Goal: Task Accomplishment & Management: Contribute content

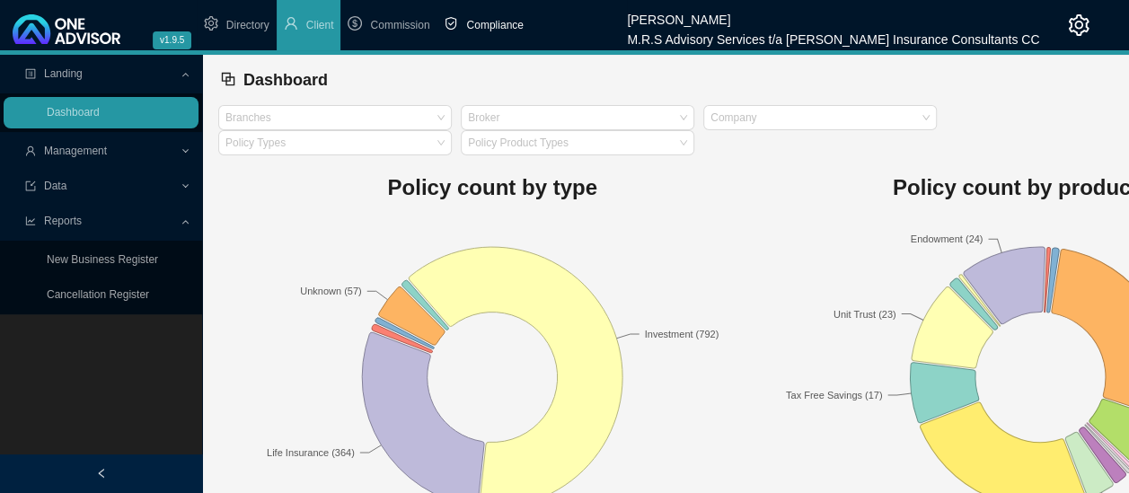
click at [476, 28] on span "Compliance" at bounding box center [494, 25] width 57 height 13
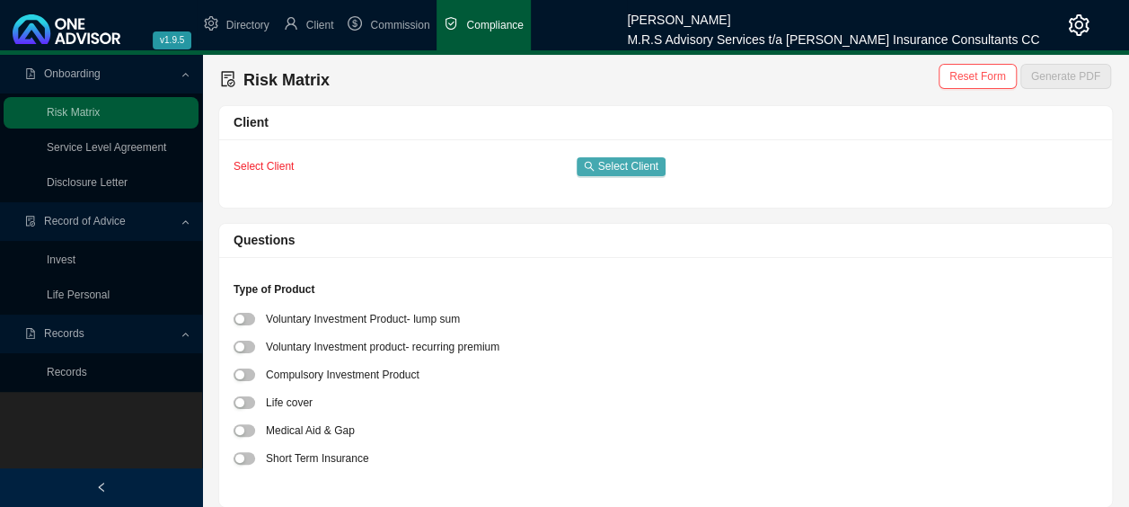
click at [638, 163] on span "Select Client" at bounding box center [628, 166] width 60 height 18
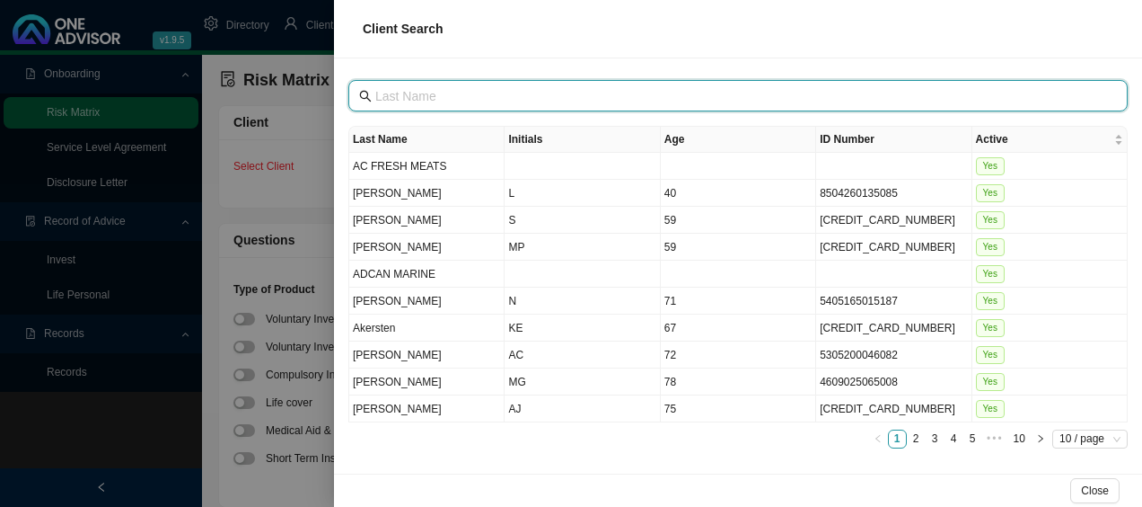
click at [634, 96] on input "text" at bounding box center [739, 96] width 729 height 20
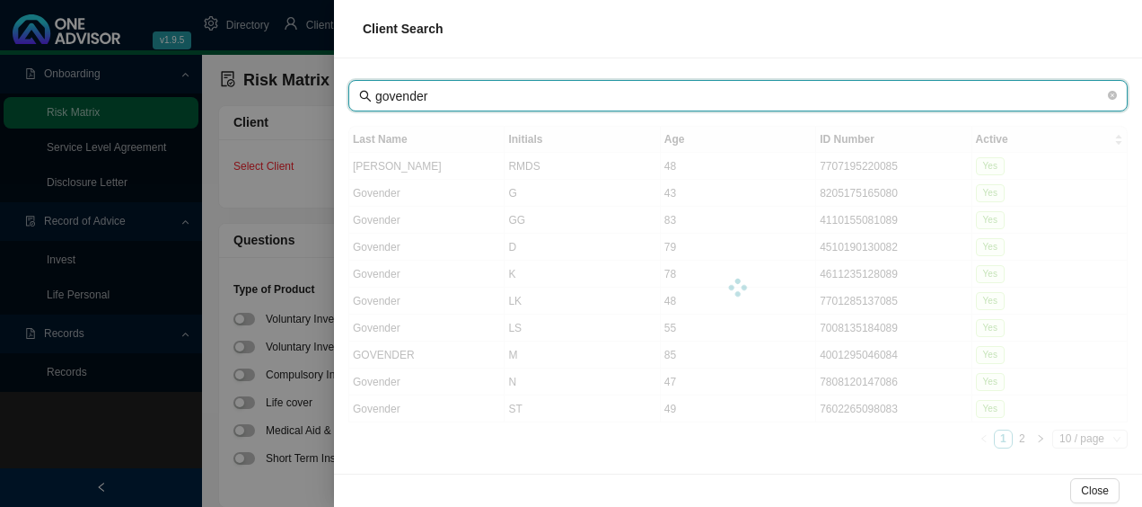
type input "govender"
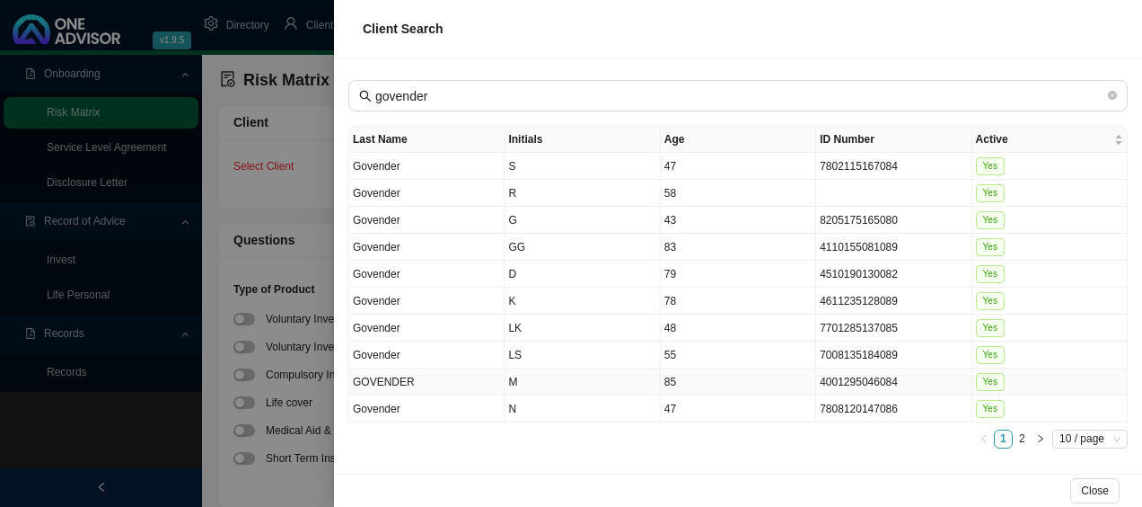
click at [411, 373] on td "GOVENDER" at bounding box center [426, 381] width 155 height 27
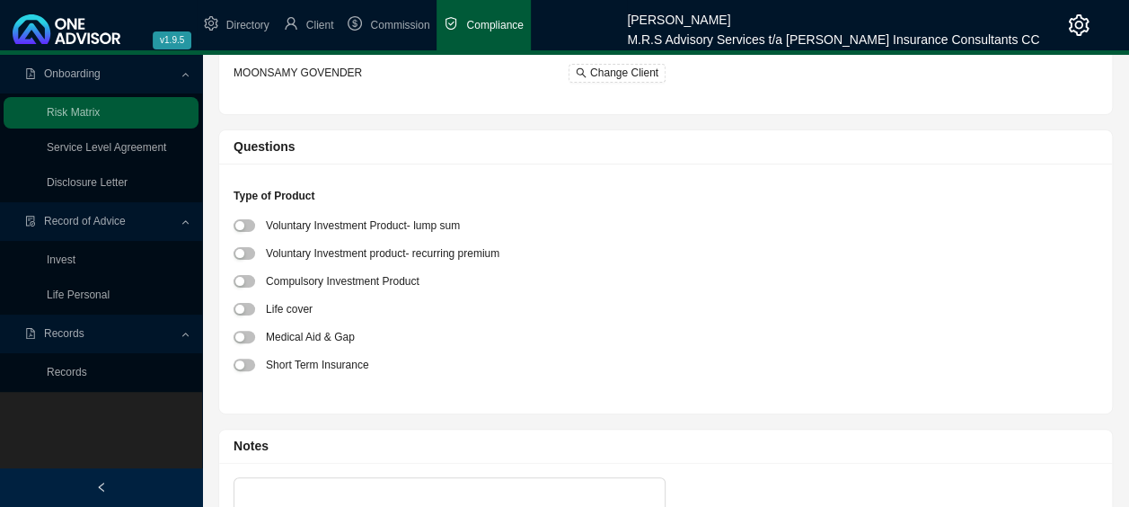
scroll to position [180, 0]
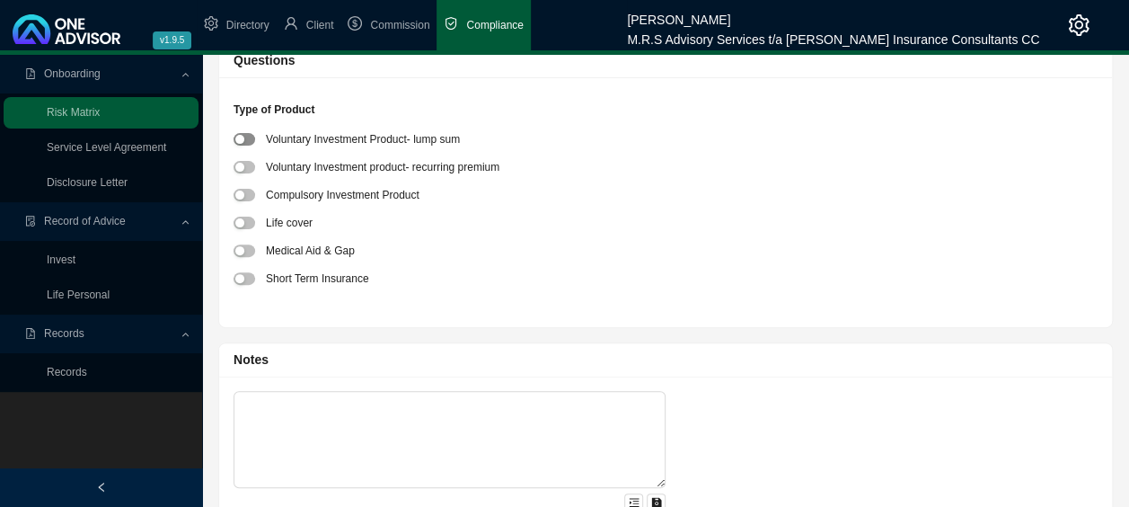
click at [250, 135] on span "button" at bounding box center [245, 139] width 22 height 13
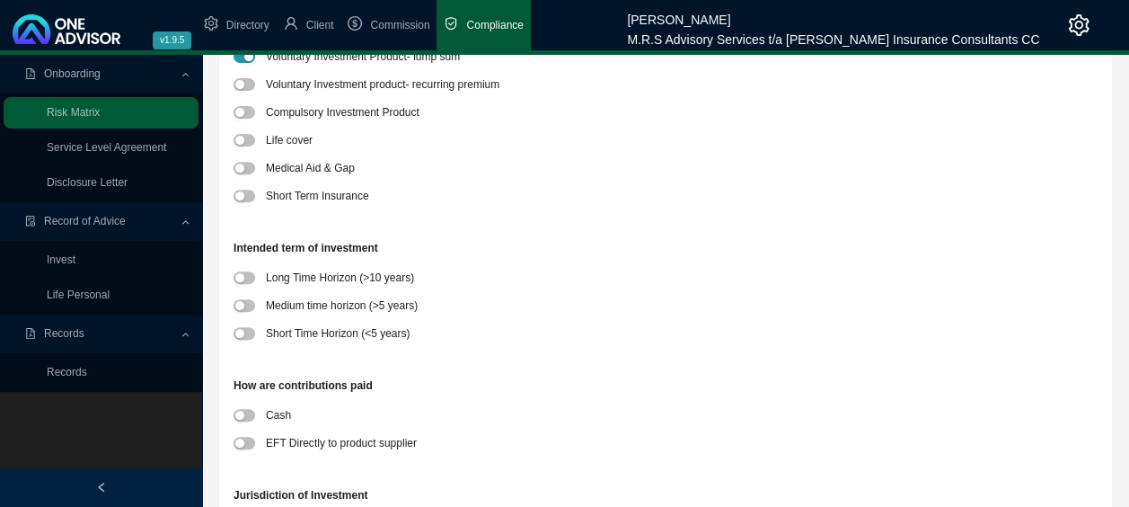
scroll to position [359, 0]
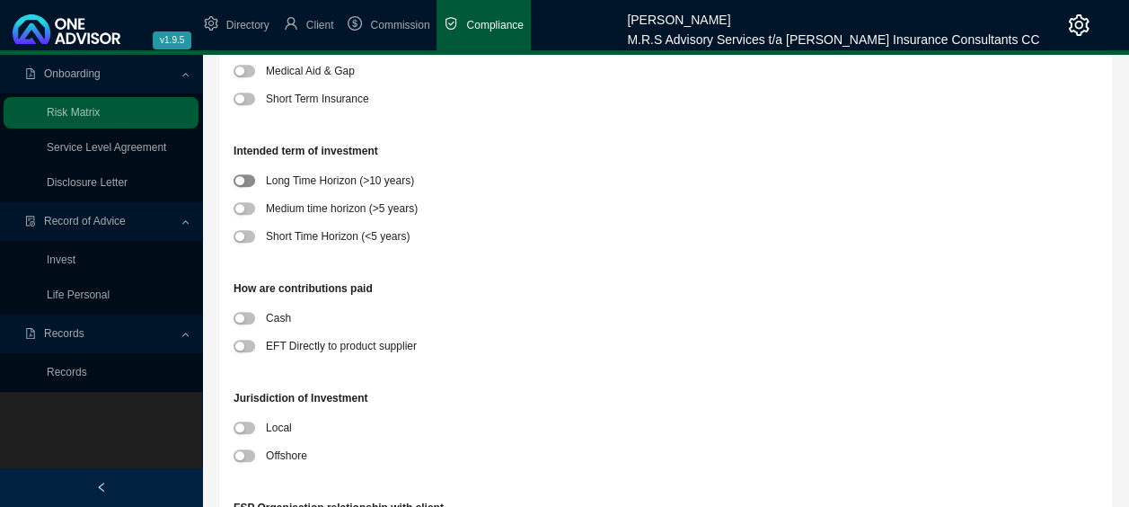
click at [250, 181] on span "button" at bounding box center [245, 180] width 22 height 13
click at [248, 209] on span "button" at bounding box center [245, 208] width 22 height 13
click at [254, 344] on span "button" at bounding box center [245, 346] width 22 height 13
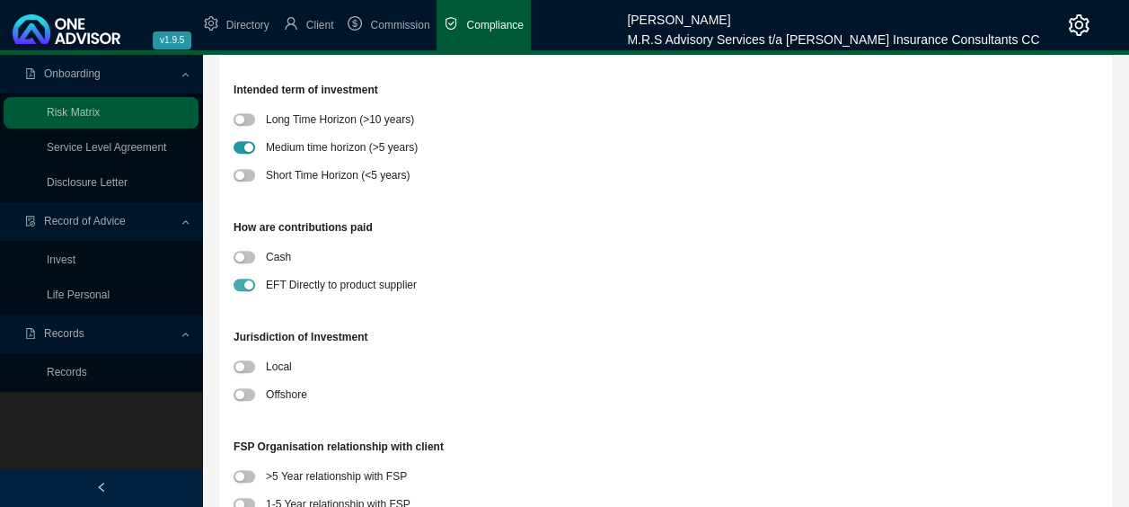
scroll to position [449, 0]
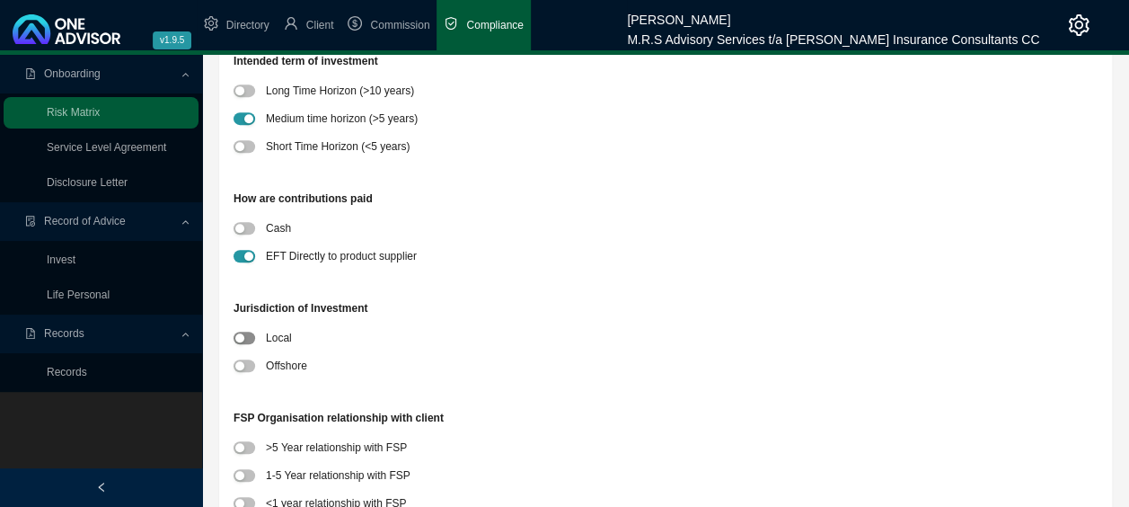
click at [251, 338] on span "button" at bounding box center [245, 337] width 22 height 13
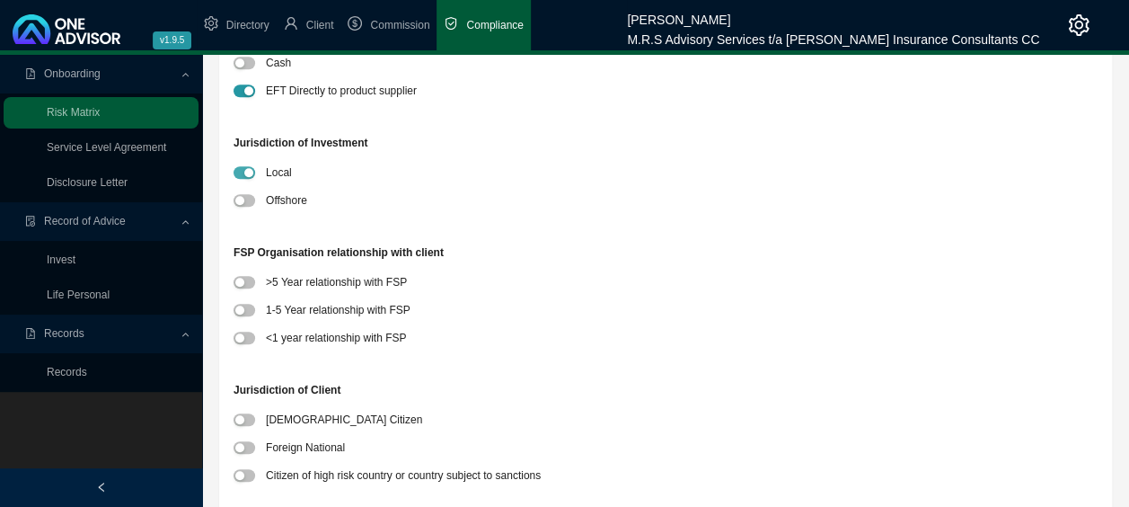
scroll to position [629, 0]
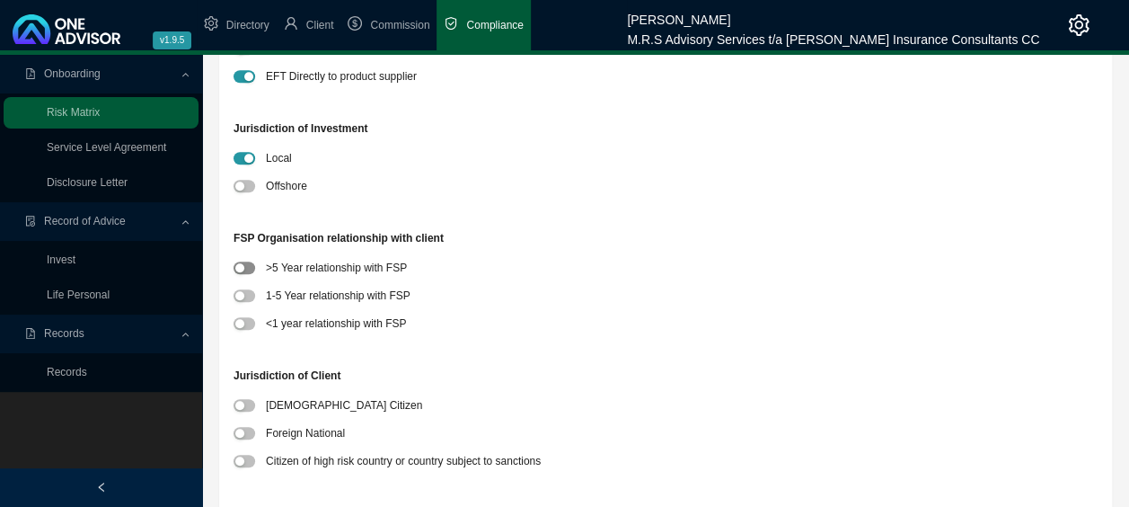
click at [249, 264] on span "button" at bounding box center [245, 267] width 22 height 13
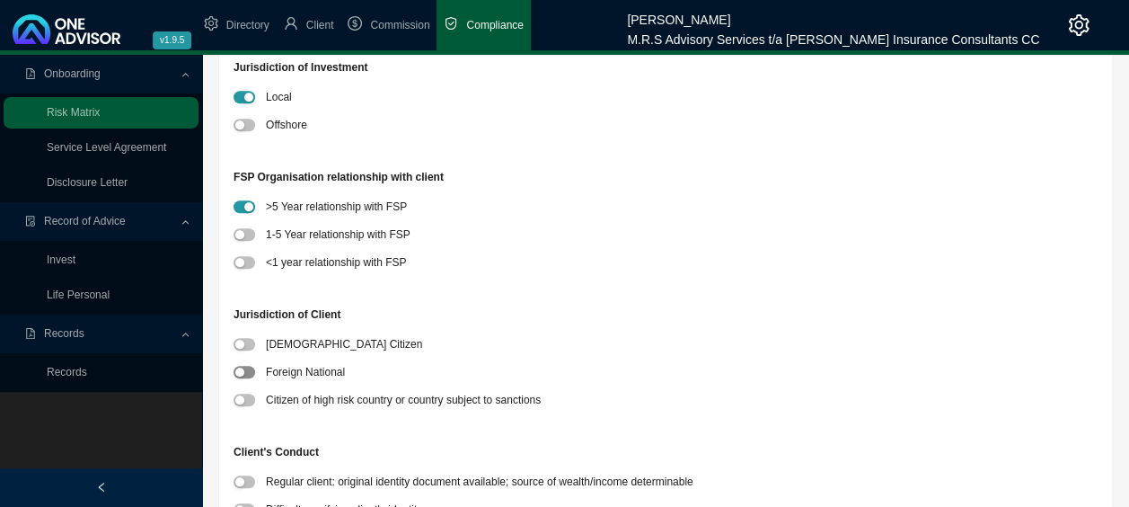
scroll to position [719, 0]
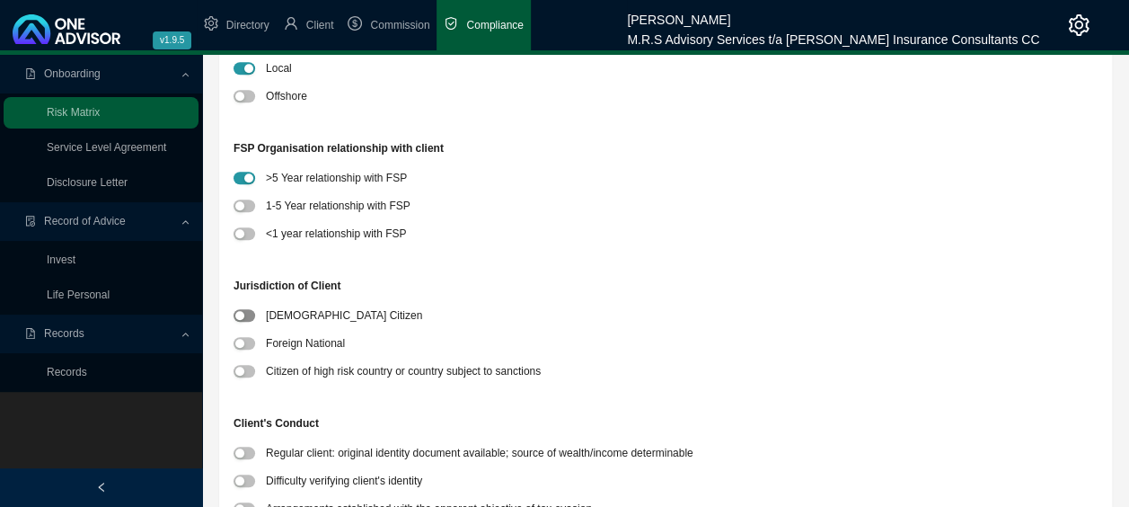
click at [251, 316] on span "button" at bounding box center [245, 315] width 22 height 13
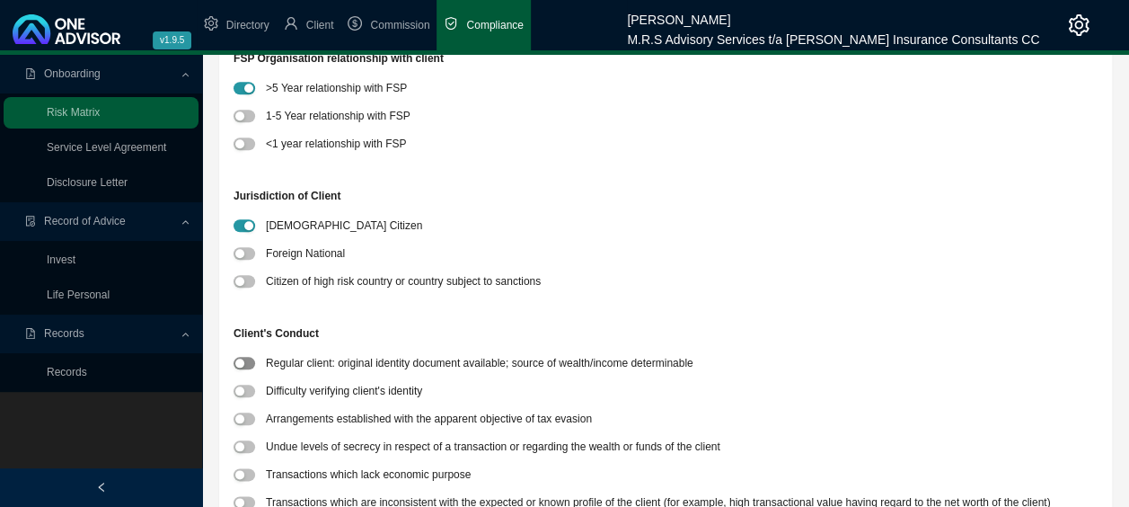
click at [251, 363] on span "button" at bounding box center [245, 363] width 22 height 13
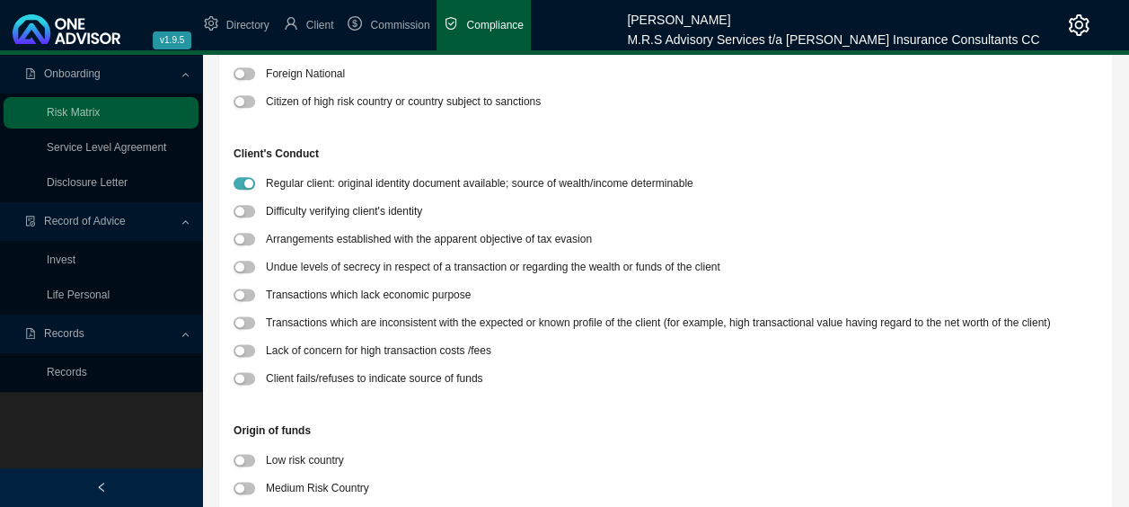
scroll to position [1078, 0]
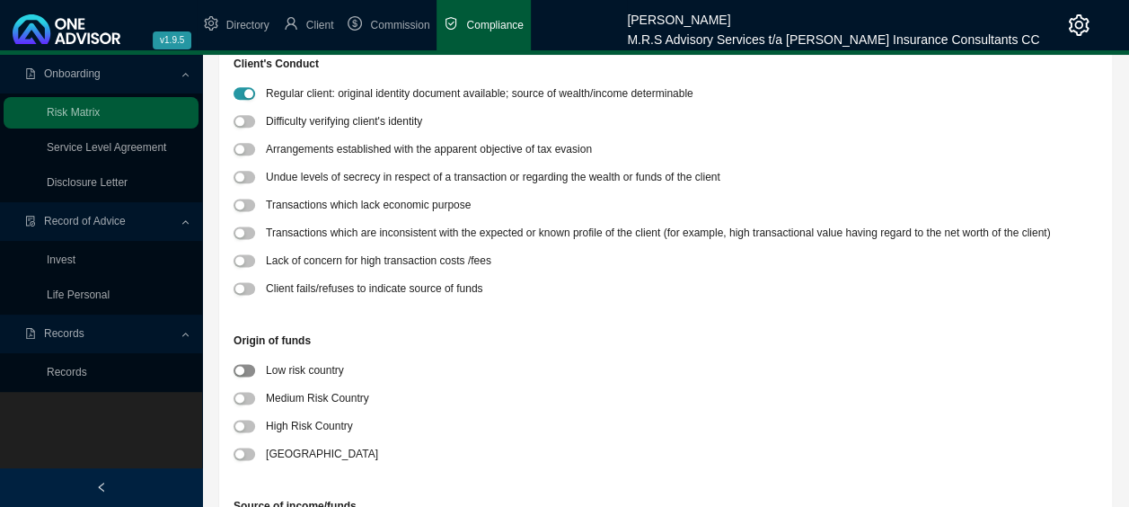
click at [251, 366] on span "button" at bounding box center [245, 370] width 22 height 13
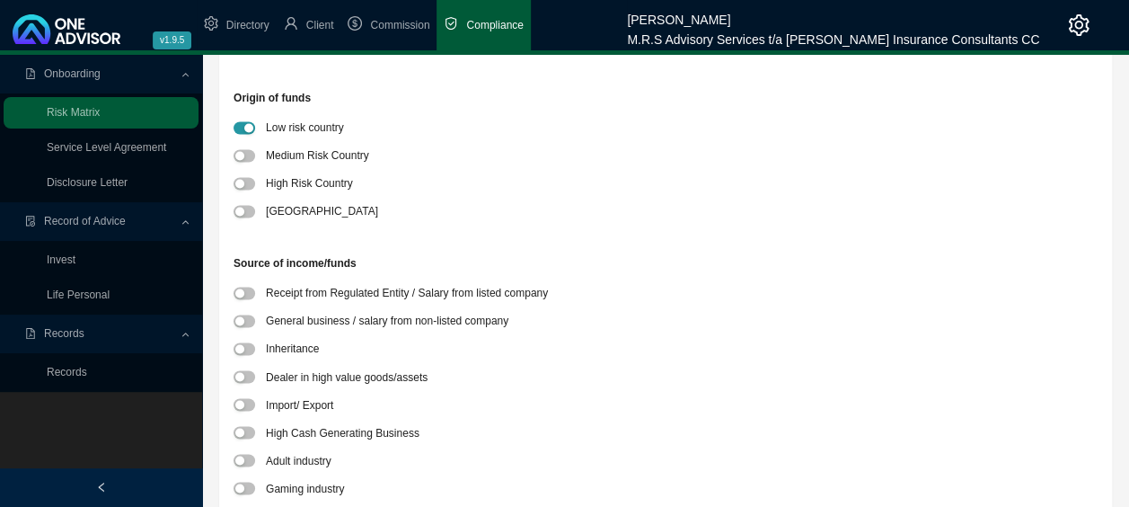
scroll to position [1347, 0]
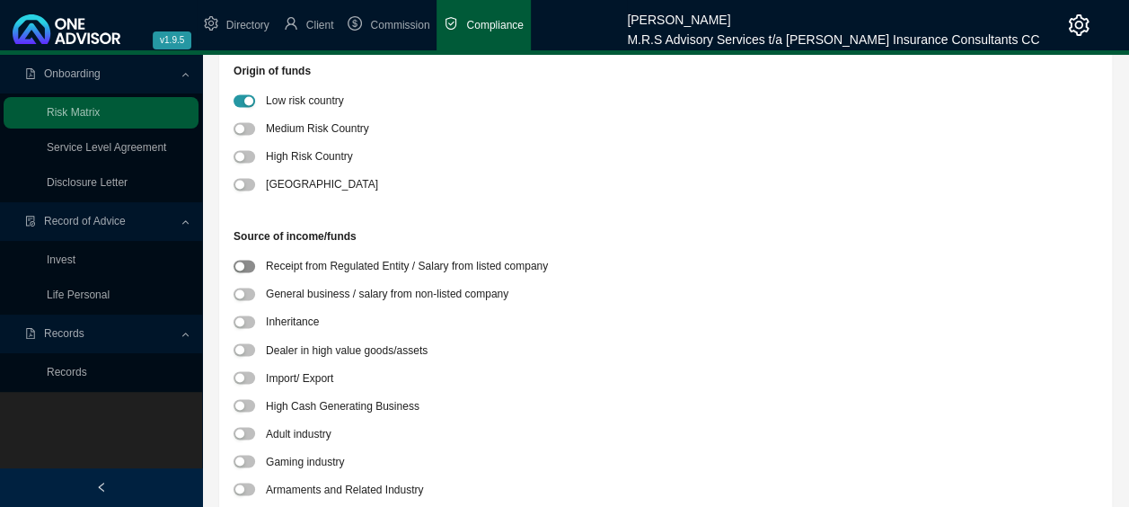
click at [250, 260] on span "button" at bounding box center [245, 266] width 22 height 13
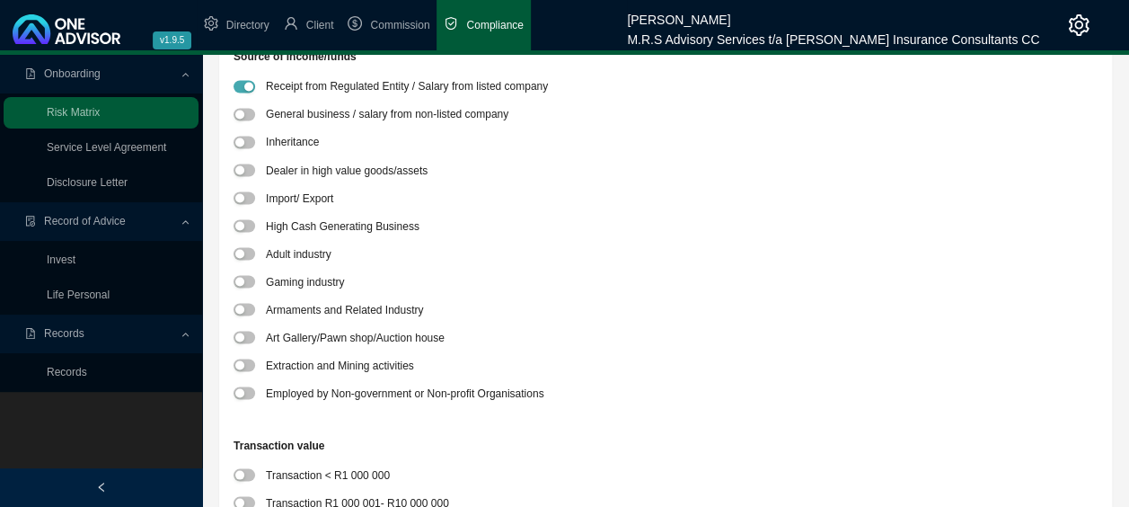
scroll to position [1617, 0]
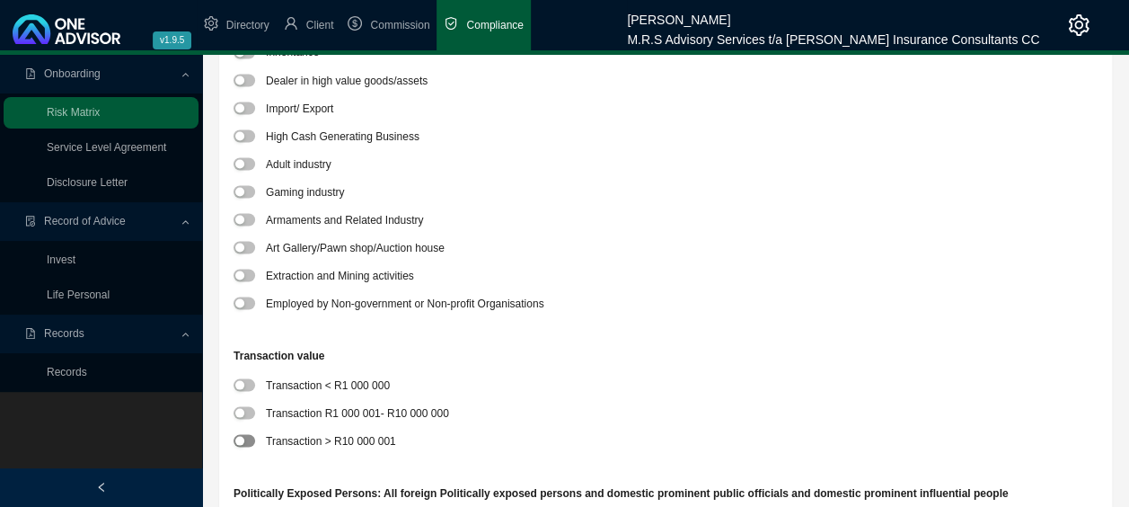
click at [248, 445] on span "button" at bounding box center [245, 440] width 22 height 13
click at [248, 382] on span "button" at bounding box center [245, 384] width 22 height 13
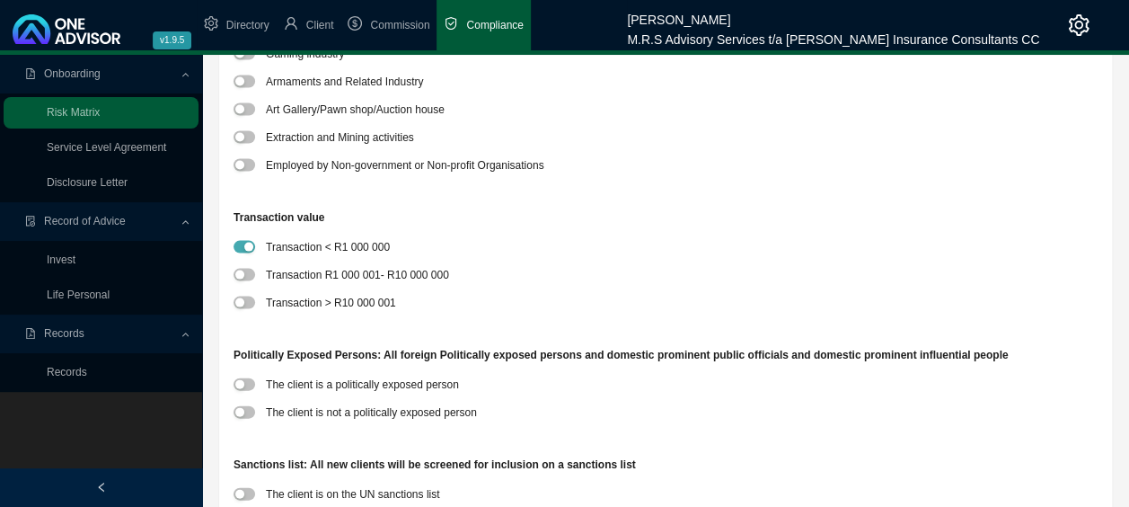
scroll to position [1886, 0]
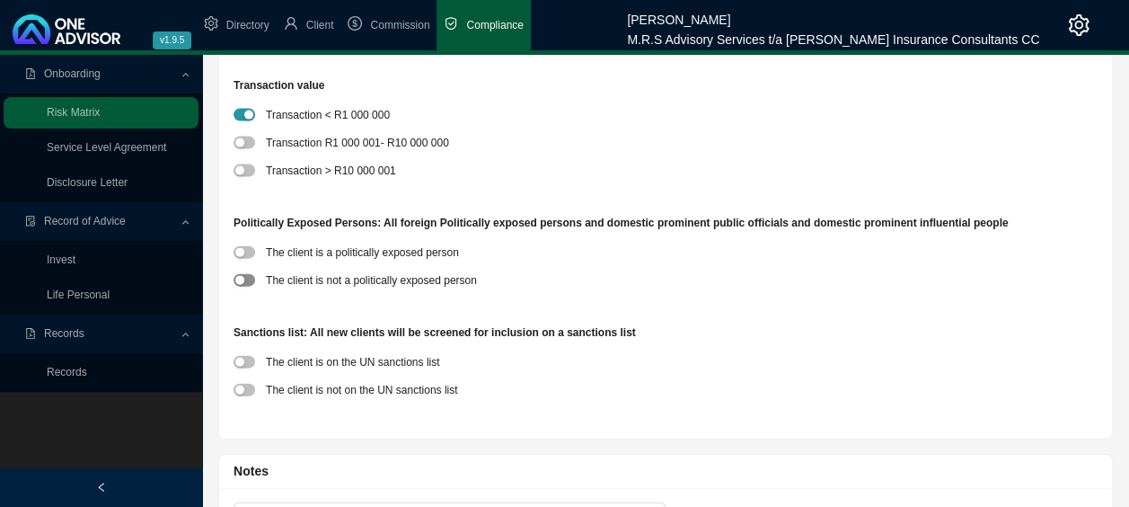
click at [246, 278] on span "button" at bounding box center [245, 280] width 22 height 13
click at [251, 390] on span "button" at bounding box center [245, 390] width 22 height 13
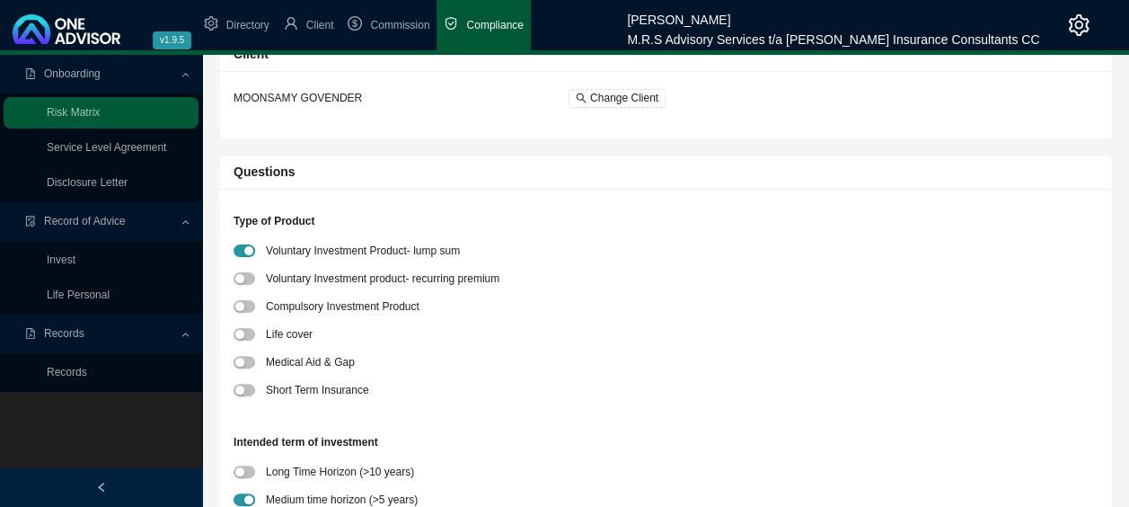
scroll to position [0, 0]
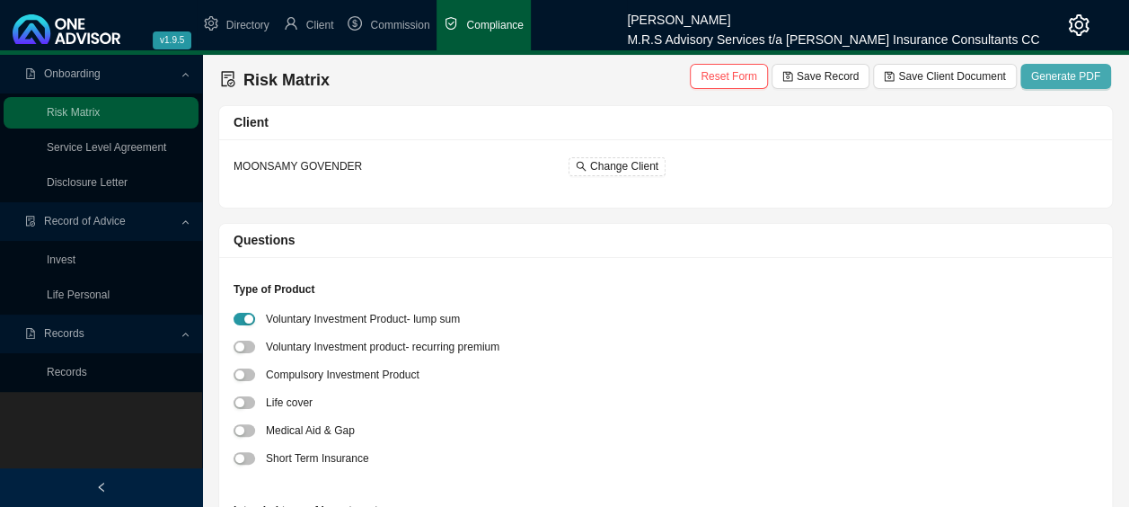
click at [1085, 75] on span "Generate PDF" at bounding box center [1065, 76] width 69 height 18
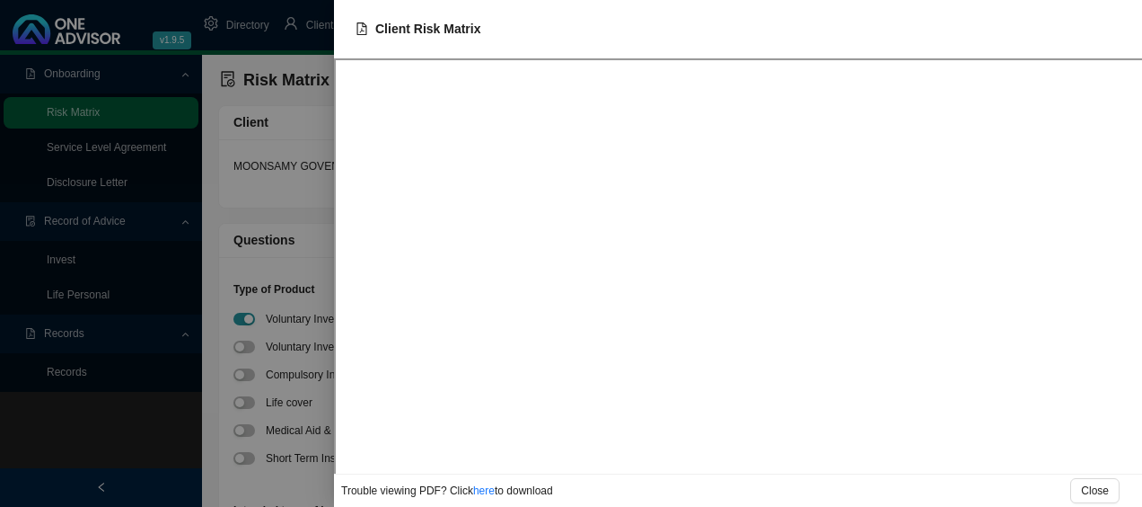
click at [158, 462] on div at bounding box center [571, 253] width 1142 height 507
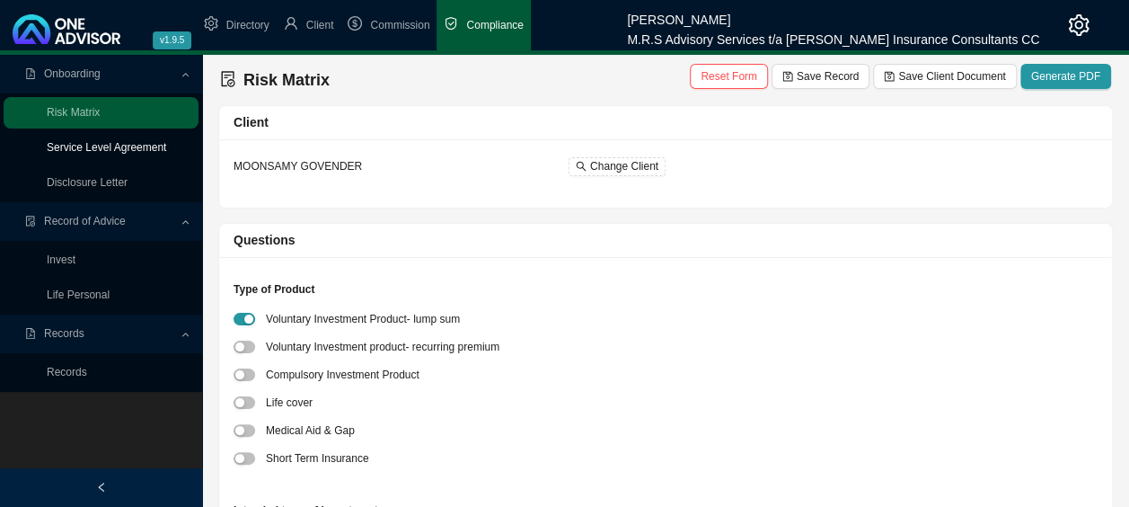
click at [165, 147] on link "Service Level Agreement" at bounding box center [106, 147] width 119 height 13
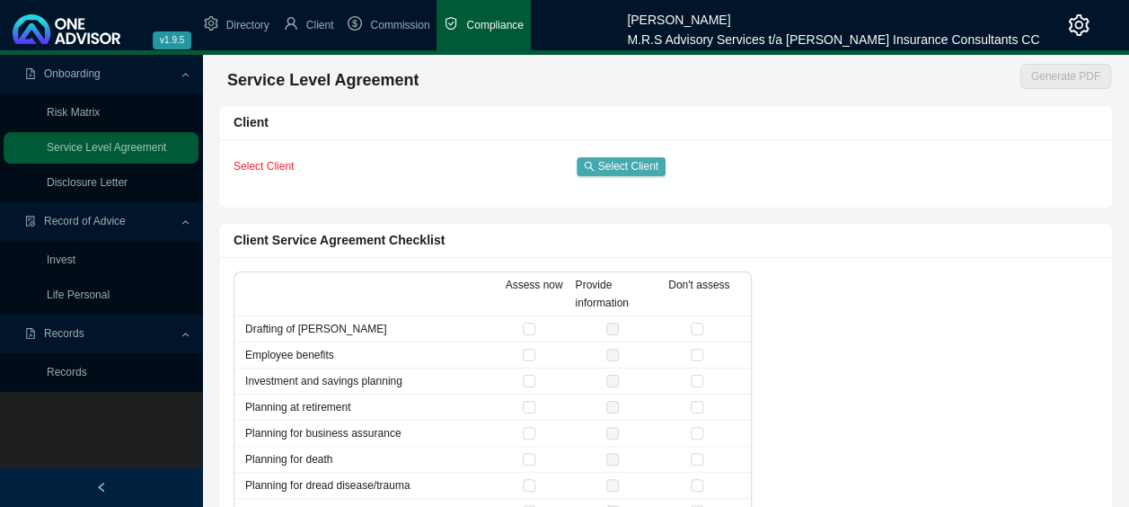
click at [659, 170] on button "Select Client" at bounding box center [621, 166] width 89 height 19
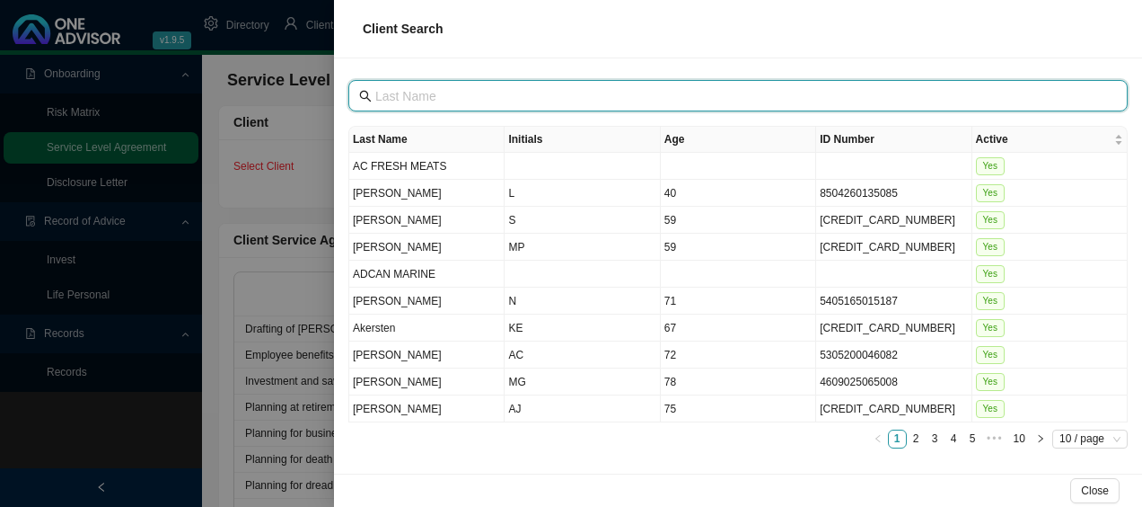
click at [651, 96] on input "text" at bounding box center [739, 96] width 729 height 20
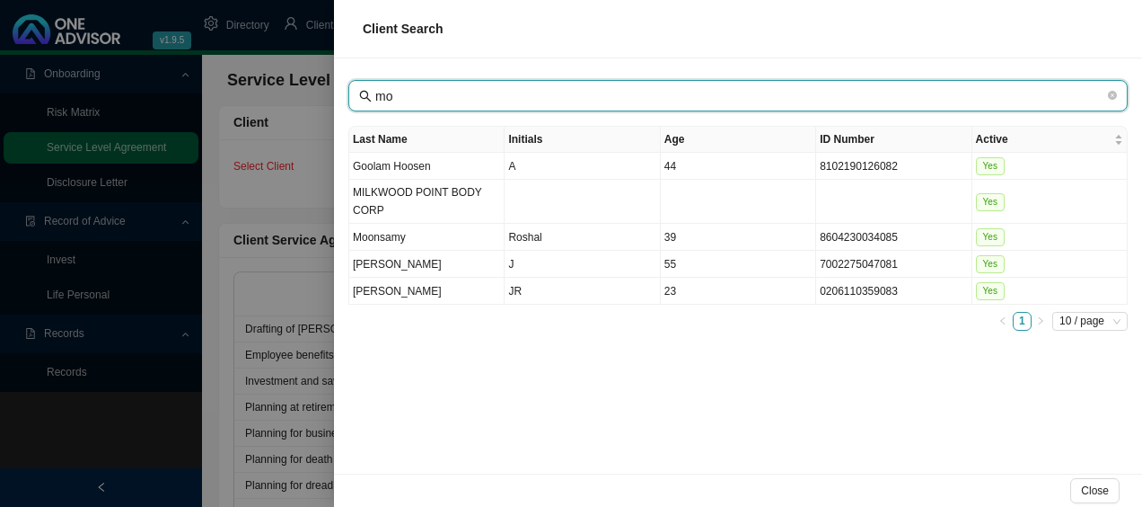
type input "m"
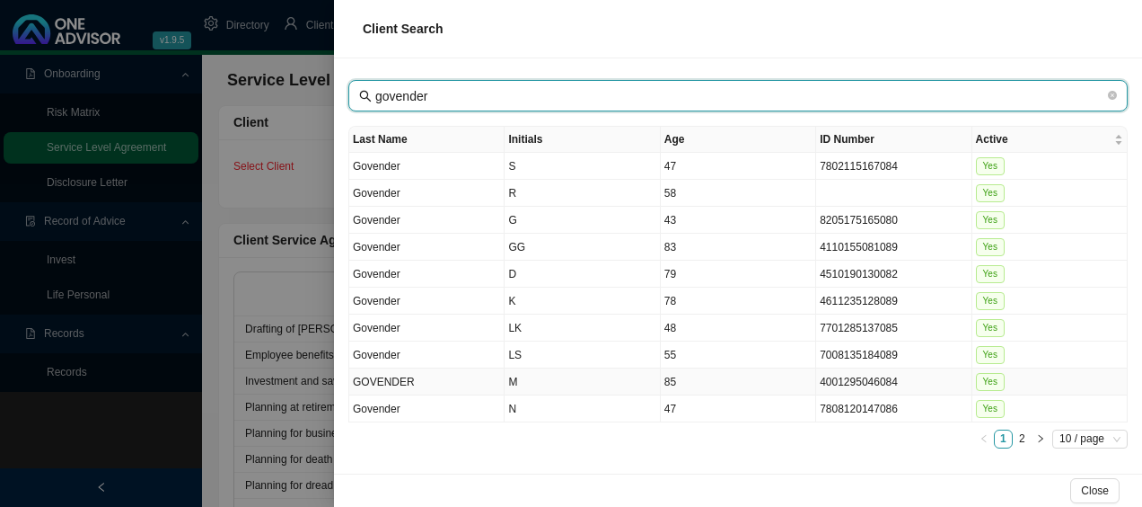
type input "govender"
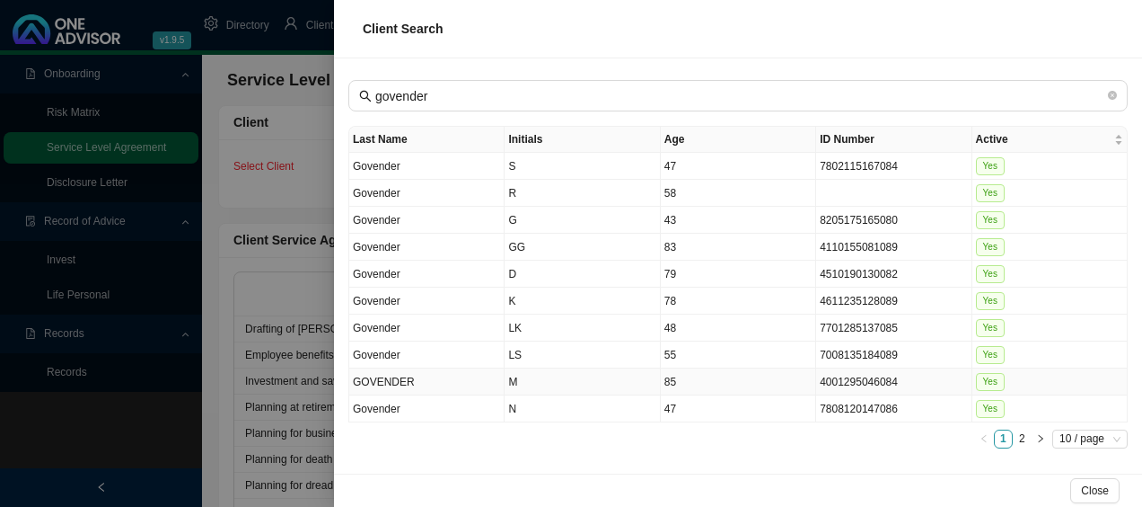
click at [439, 379] on td "GOVENDER" at bounding box center [426, 381] width 155 height 27
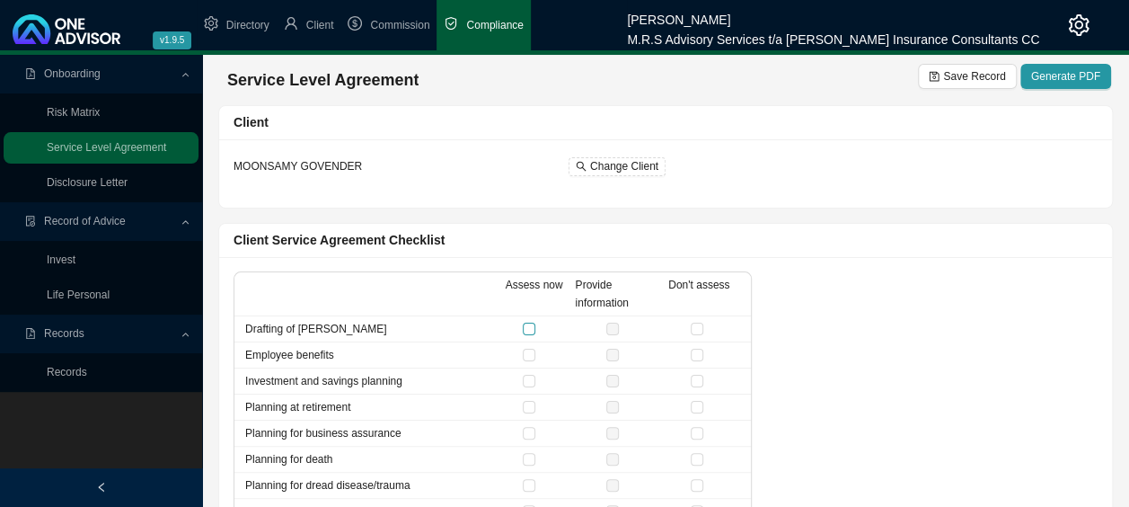
click at [536, 330] on label at bounding box center [533, 329] width 20 height 18
click at [535, 330] on input "checkbox" at bounding box center [529, 328] width 13 height 13
checkbox input "true"
click at [699, 359] on label at bounding box center [701, 355] width 20 height 18
click at [699, 359] on input "checkbox" at bounding box center [697, 354] width 13 height 13
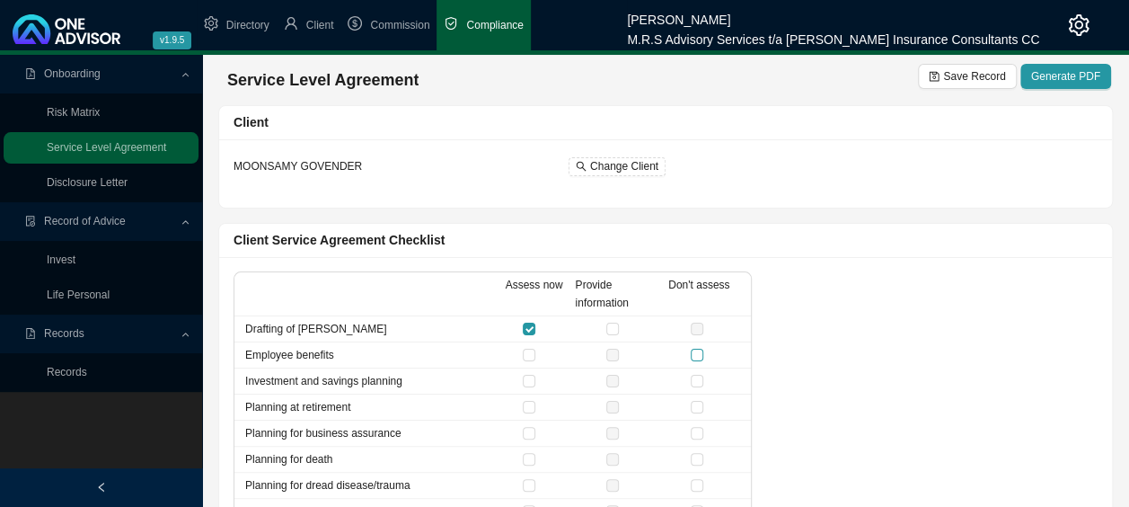
checkbox input "true"
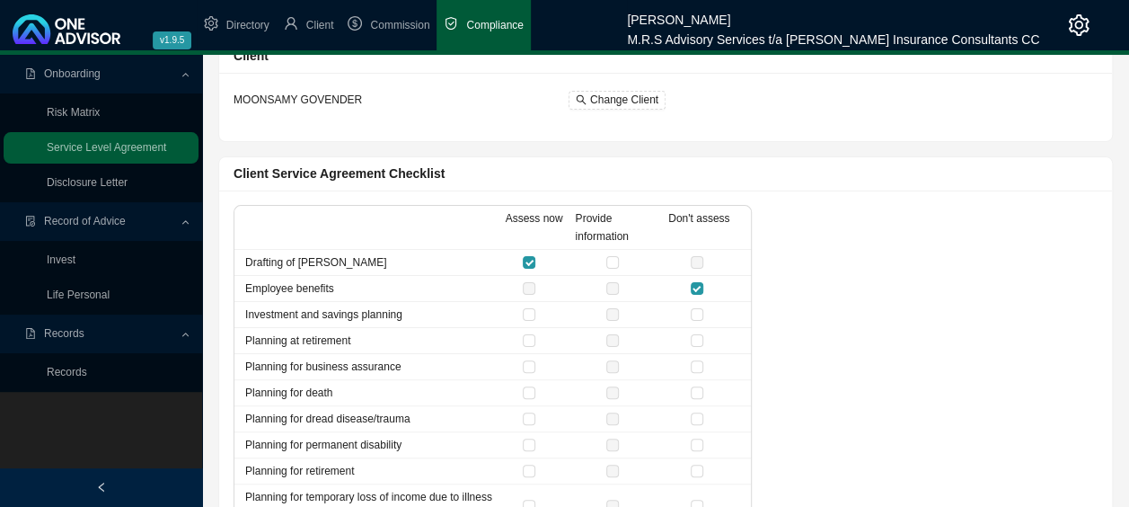
scroll to position [90, 0]
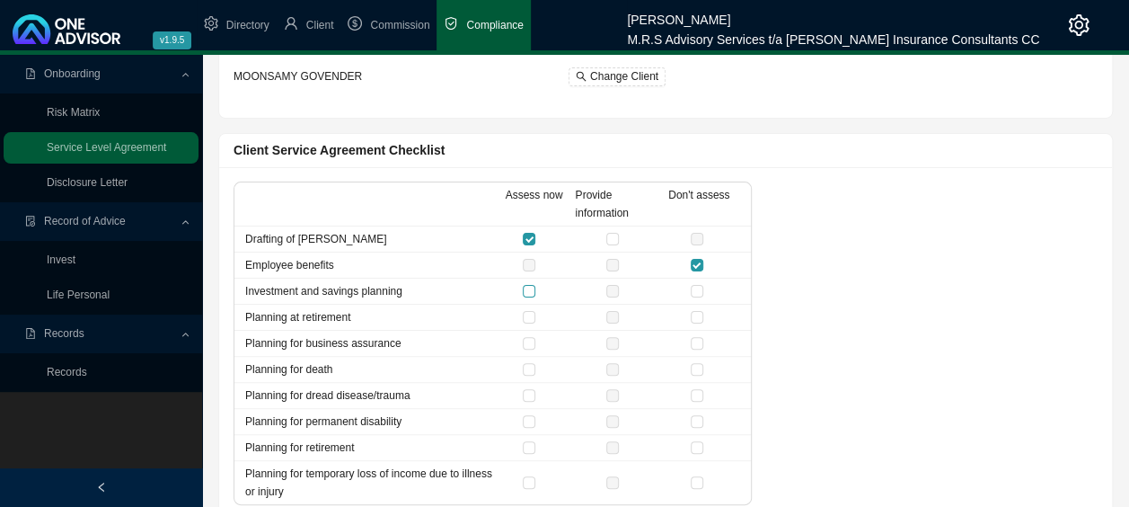
click at [534, 292] on input "checkbox" at bounding box center [529, 291] width 13 height 13
checkbox input "true"
click at [701, 341] on input "checkbox" at bounding box center [697, 343] width 13 height 13
checkbox input "true"
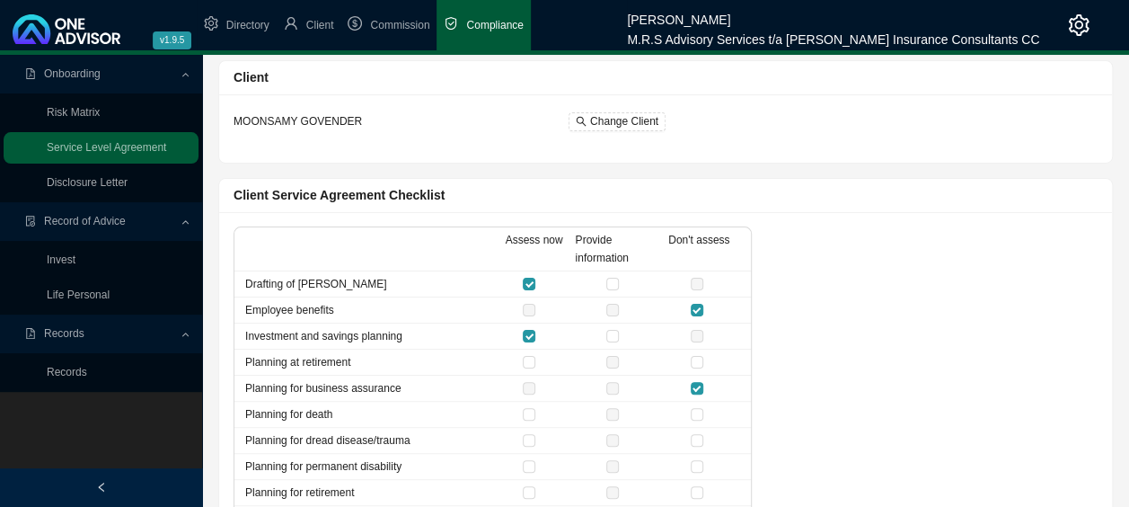
scroll to position [0, 0]
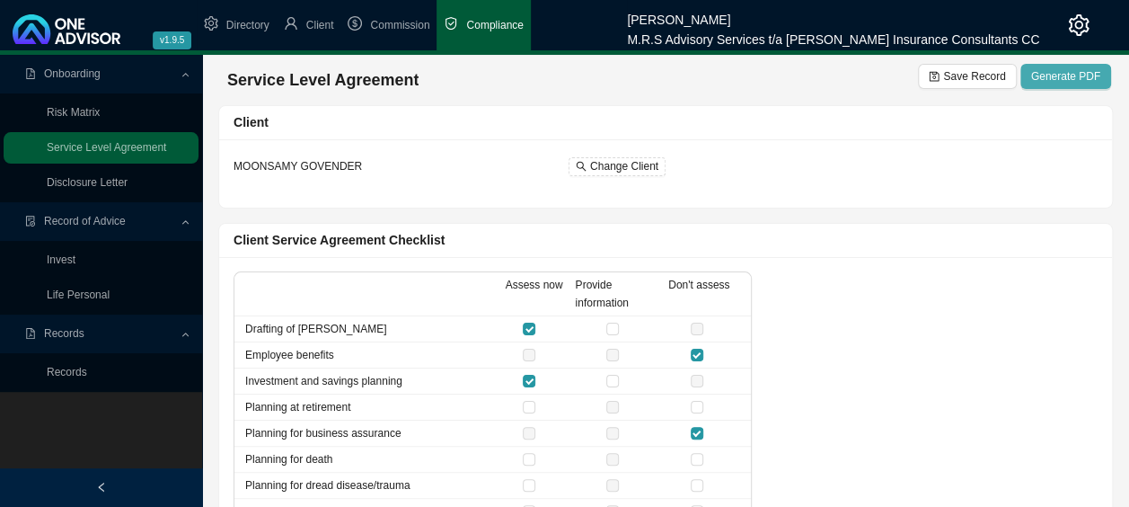
click at [1092, 79] on span "Generate PDF" at bounding box center [1065, 76] width 69 height 18
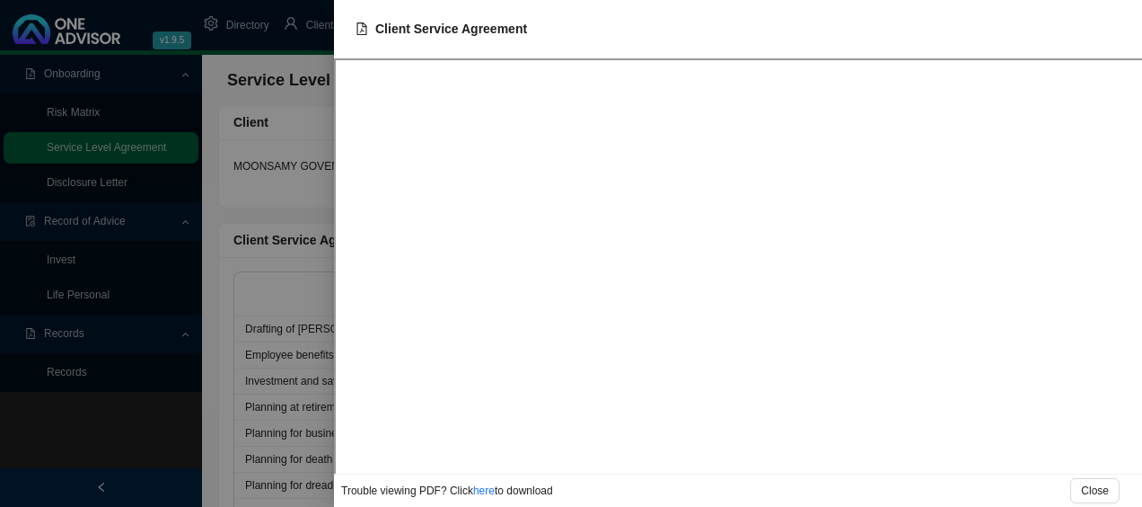
click at [163, 501] on div at bounding box center [571, 253] width 1142 height 507
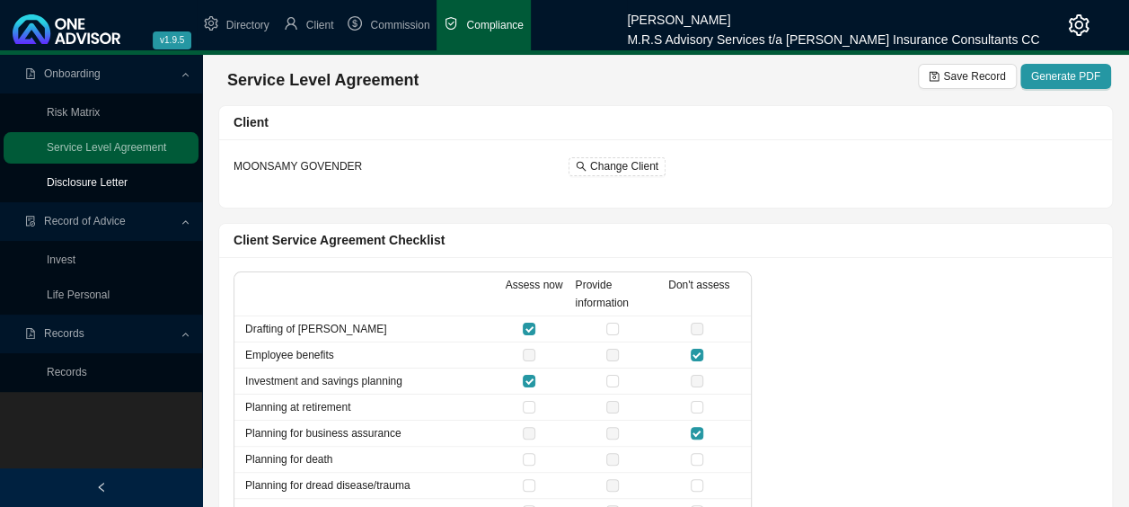
click at [104, 185] on link "Disclosure Letter" at bounding box center [87, 182] width 81 height 13
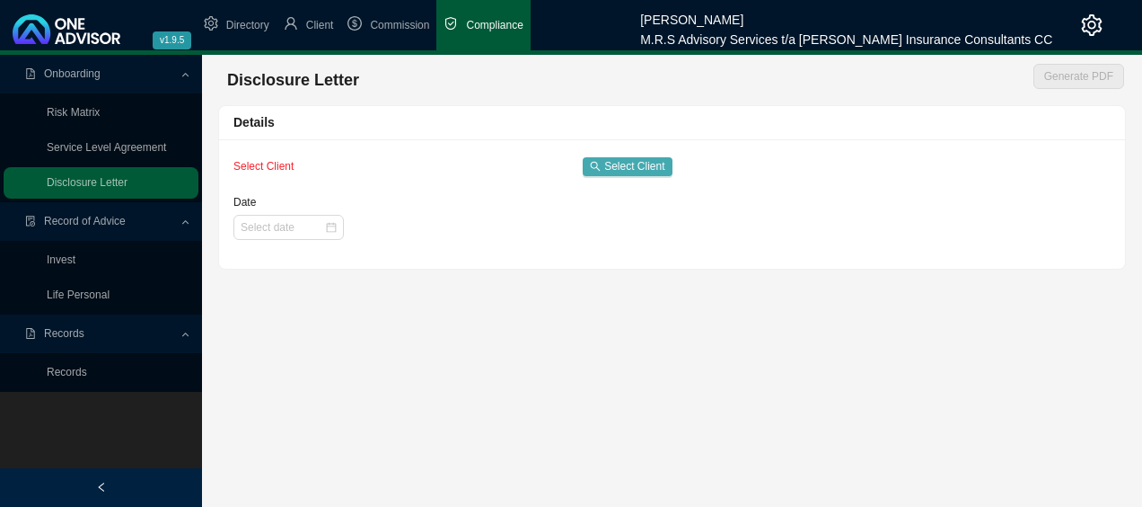
click at [666, 170] on button "Select Client" at bounding box center [627, 166] width 89 height 19
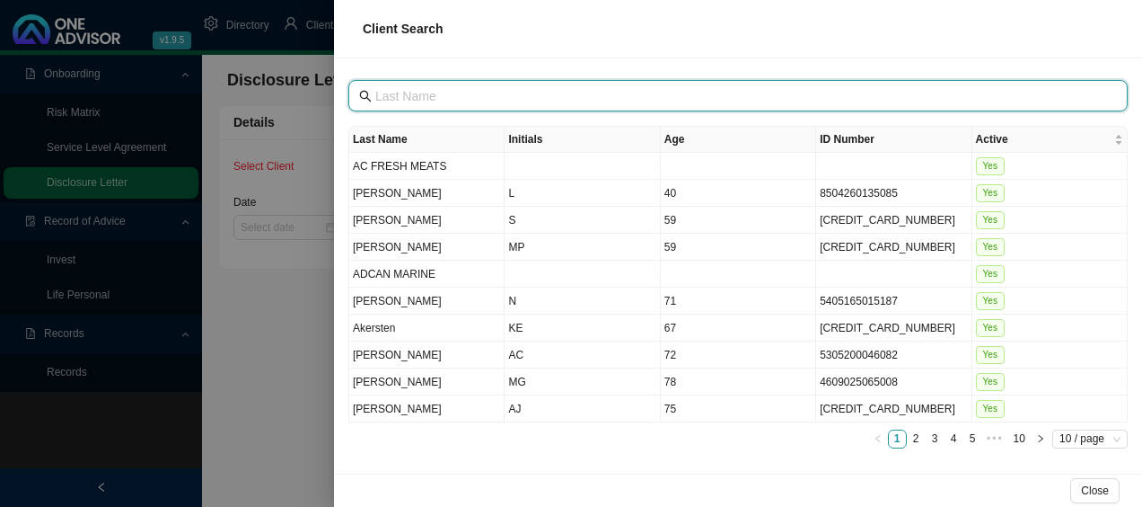
click at [625, 97] on input "text" at bounding box center [739, 96] width 729 height 20
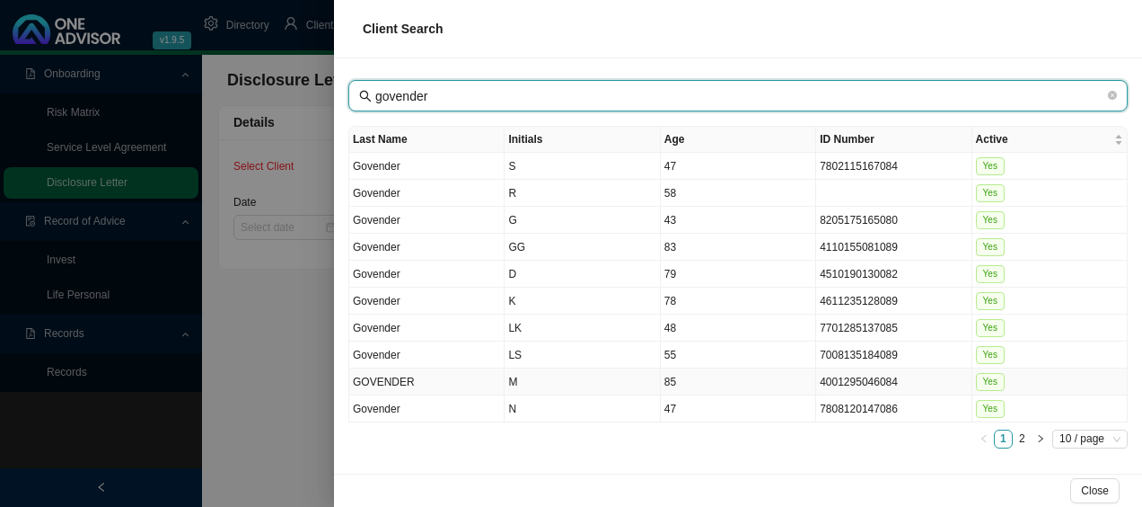
type input "govender"
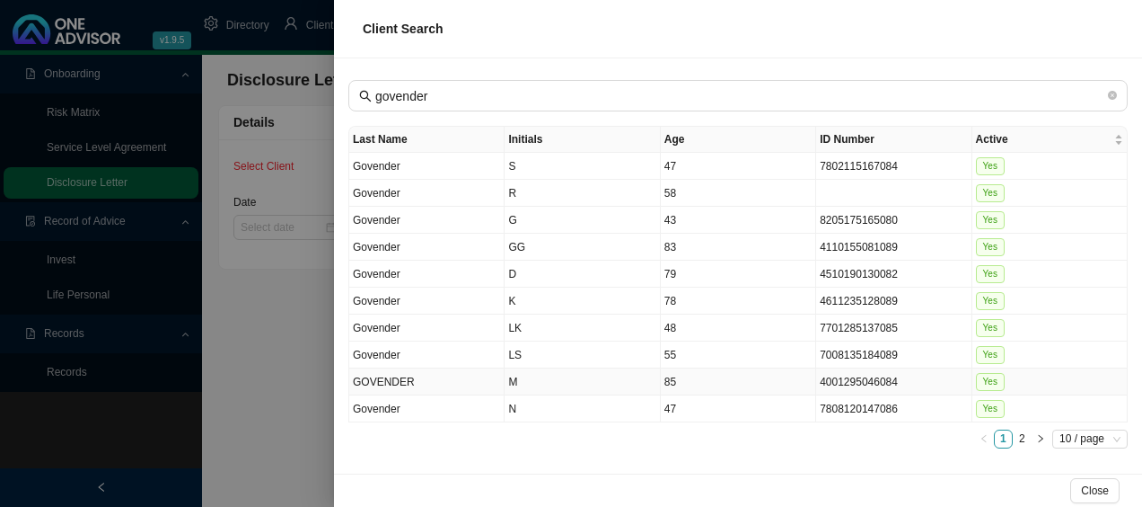
click at [465, 373] on td "GOVENDER" at bounding box center [426, 381] width 155 height 27
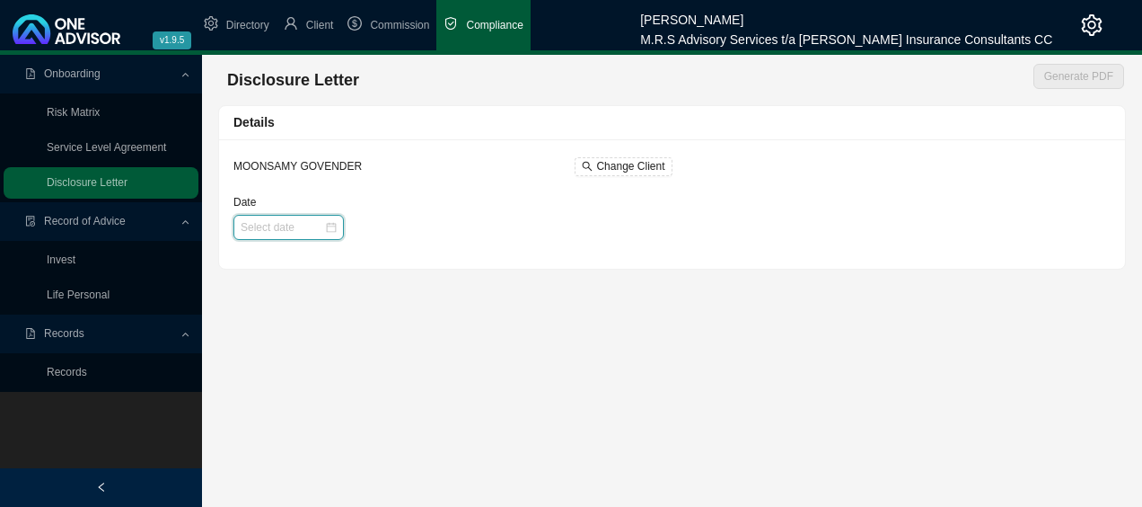
click at [322, 228] on input "Date" at bounding box center [283, 227] width 84 height 18
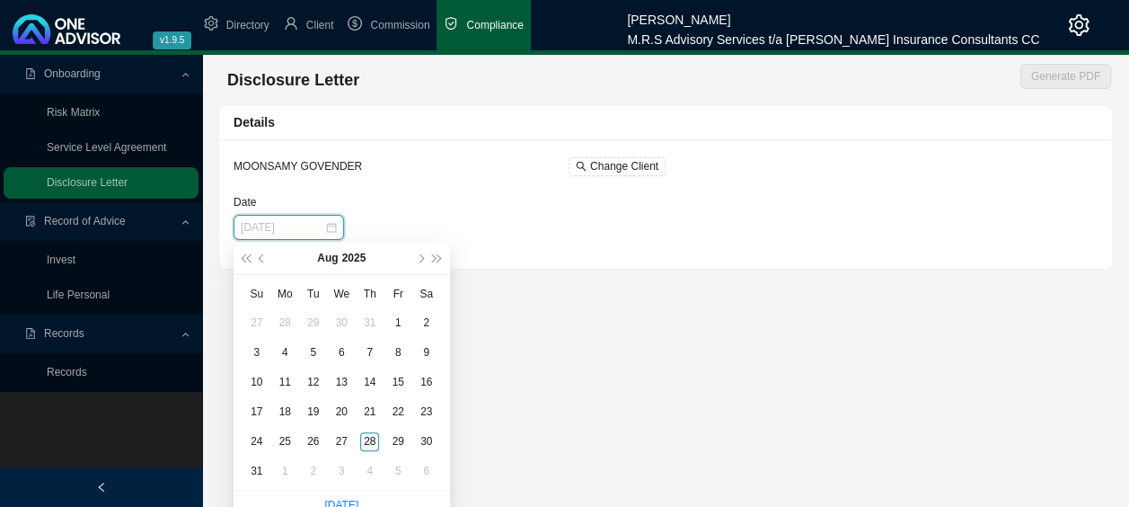
type input "[DATE]"
click at [377, 447] on div "28" at bounding box center [369, 441] width 19 height 19
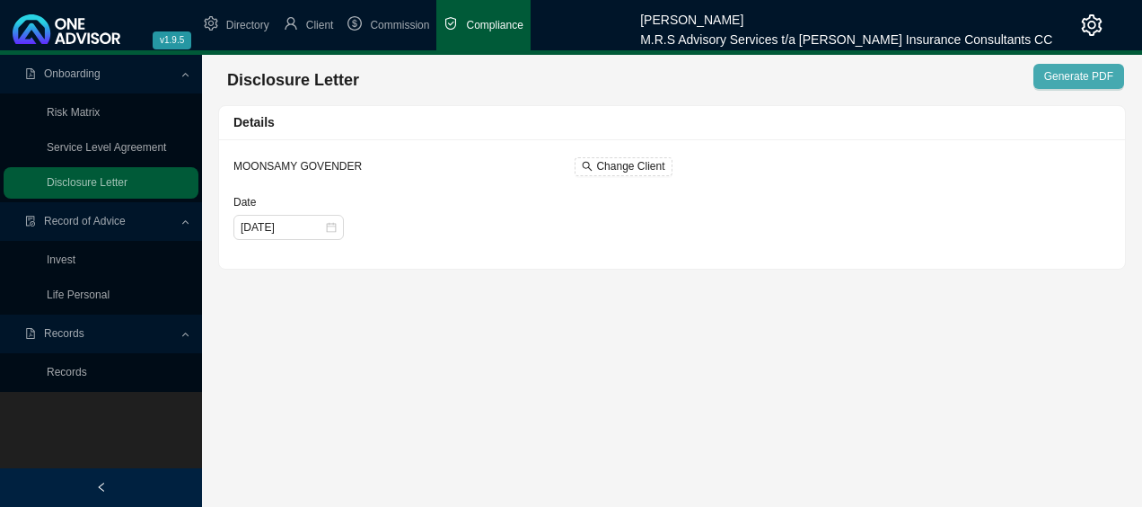
click at [1094, 81] on span "Generate PDF" at bounding box center [1079, 76] width 69 height 18
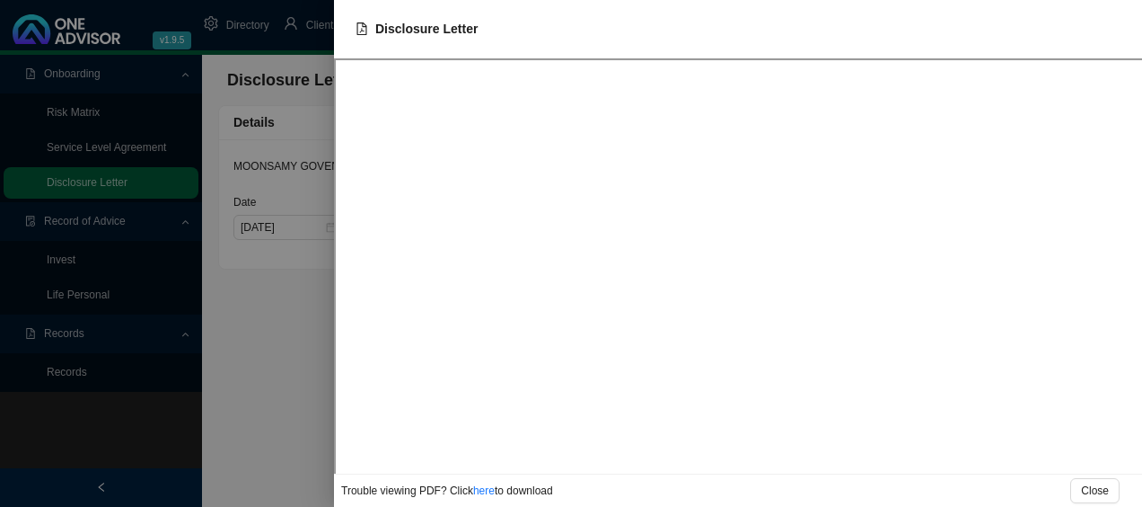
click at [253, 363] on div at bounding box center [571, 253] width 1142 height 507
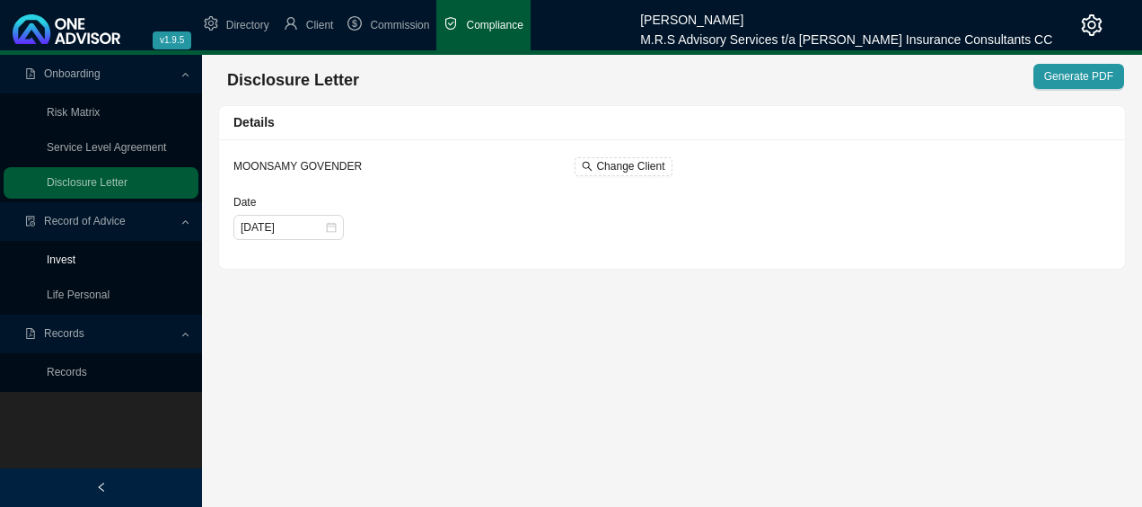
click at [61, 260] on link "Invest" at bounding box center [61, 259] width 29 height 13
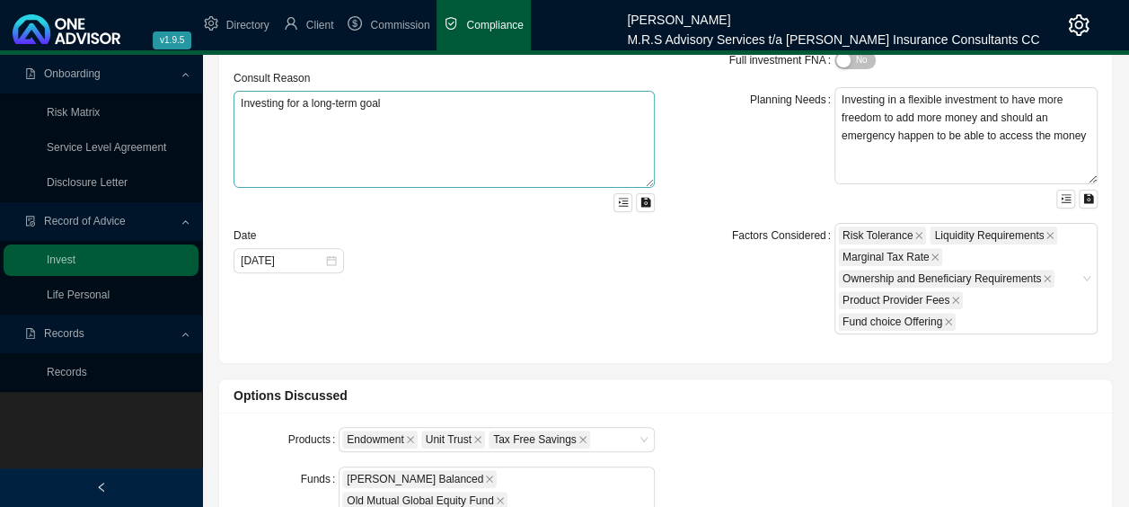
scroll to position [269, 0]
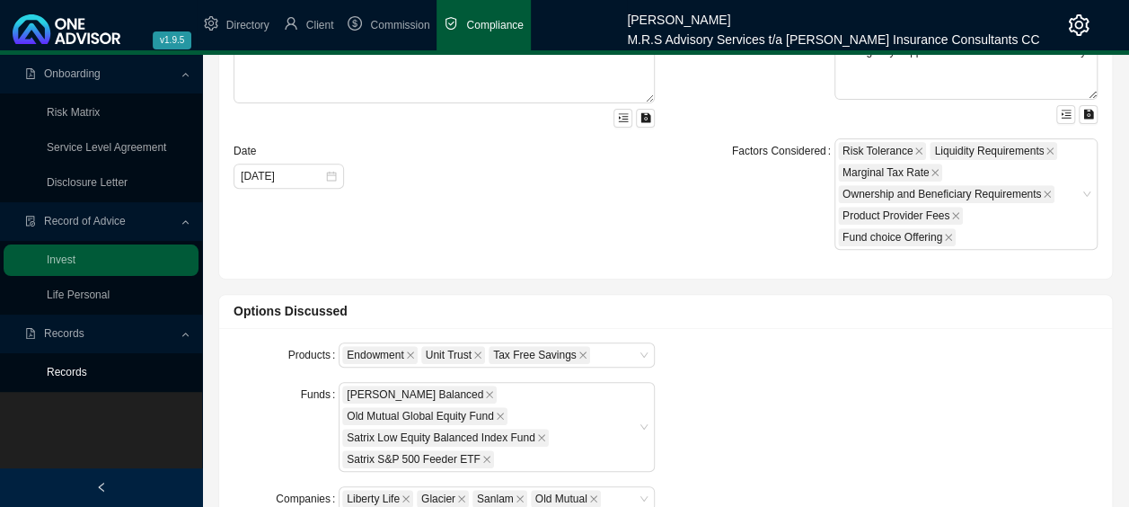
click at [79, 372] on link "Records" at bounding box center [67, 372] width 40 height 13
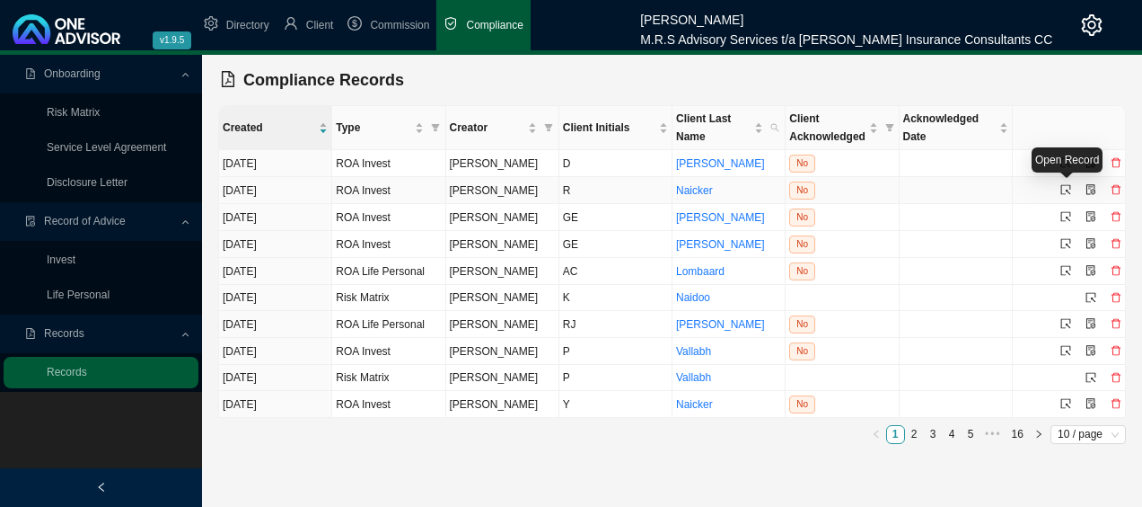
click at [1063, 189] on icon "select" at bounding box center [1066, 189] width 11 height 11
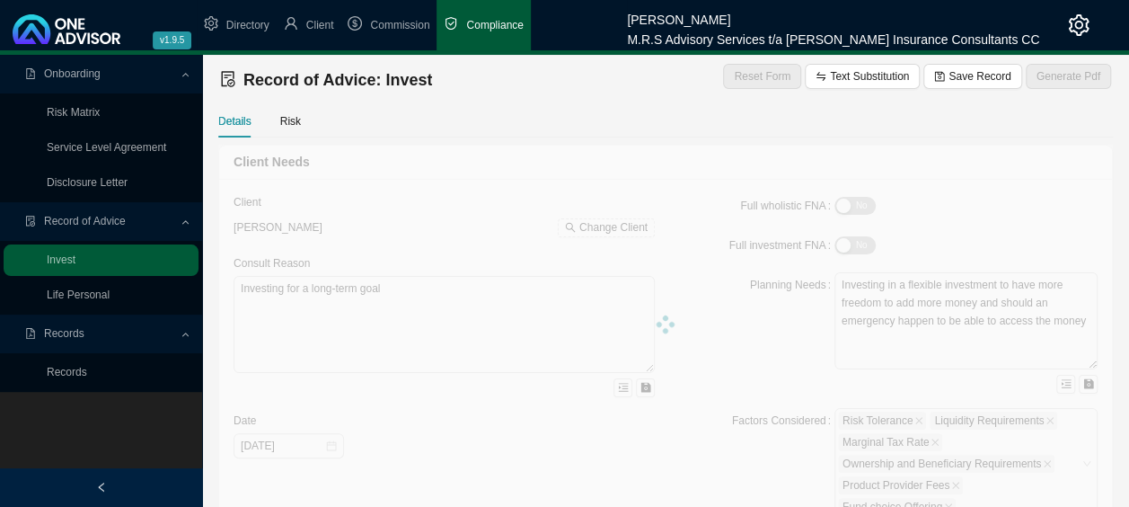
type textarea "Lowering her Estate cost and leaving a legacy for her grandchild Kahil. Tax sav…"
type textarea "Lowering her Estate cost and leaving a legacy for her grandchild Kahil and Tax …"
type textarea "R100 000.00 Sanlam Wealth Edge"
type textarea "R1 500 000.00 Sanlam Wealth Edge - Tax saving"
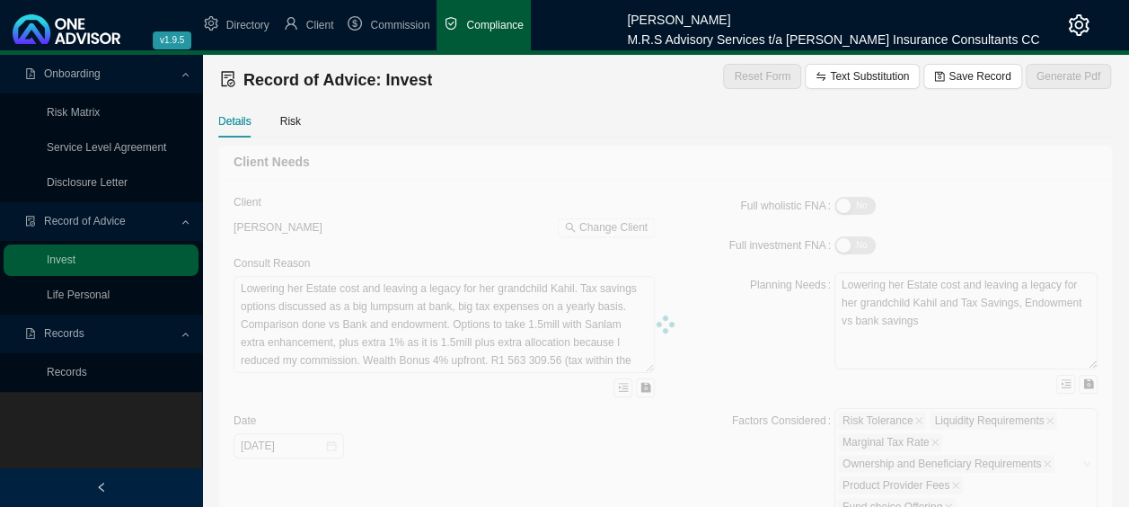
type input "[DATE]"
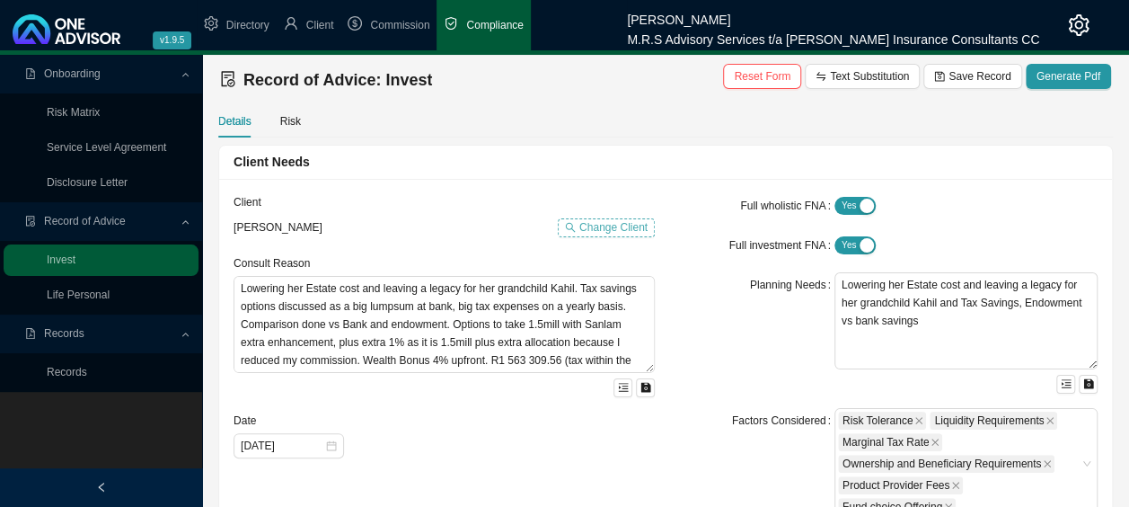
click at [621, 228] on span "Change Client" at bounding box center [613, 227] width 68 height 18
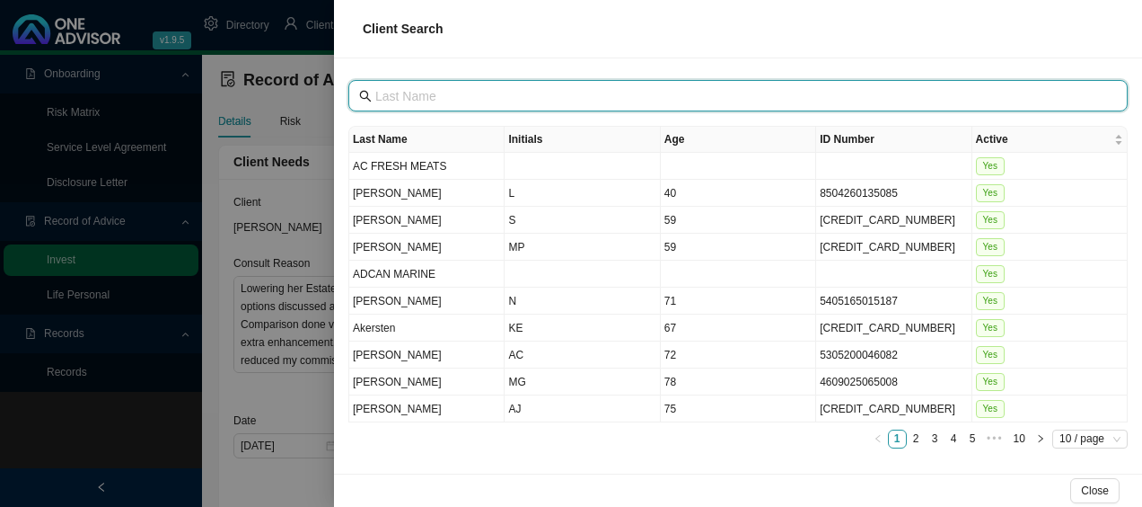
click at [655, 94] on input "text" at bounding box center [739, 96] width 729 height 20
type input "h"
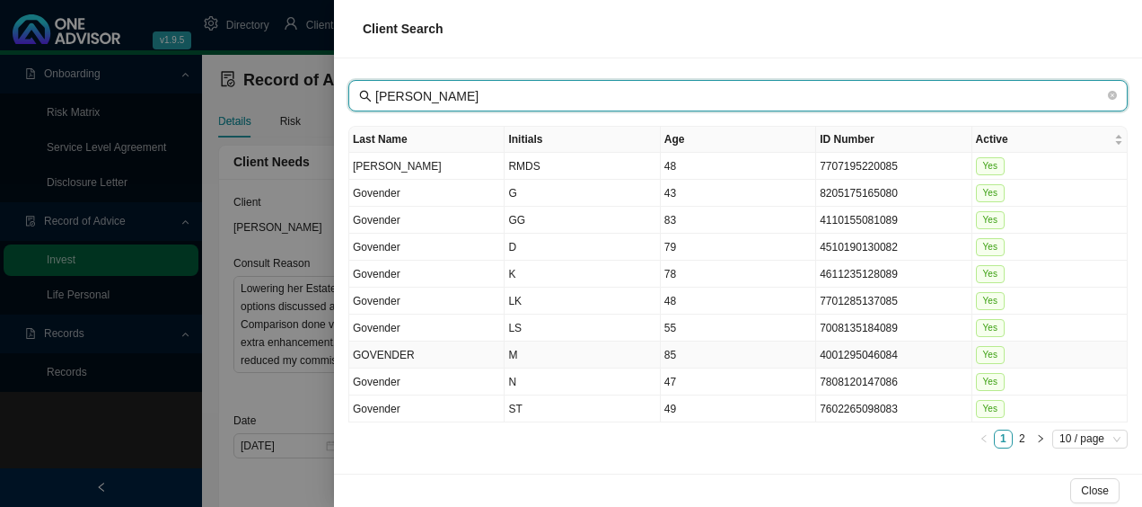
type input "[PERSON_NAME]"
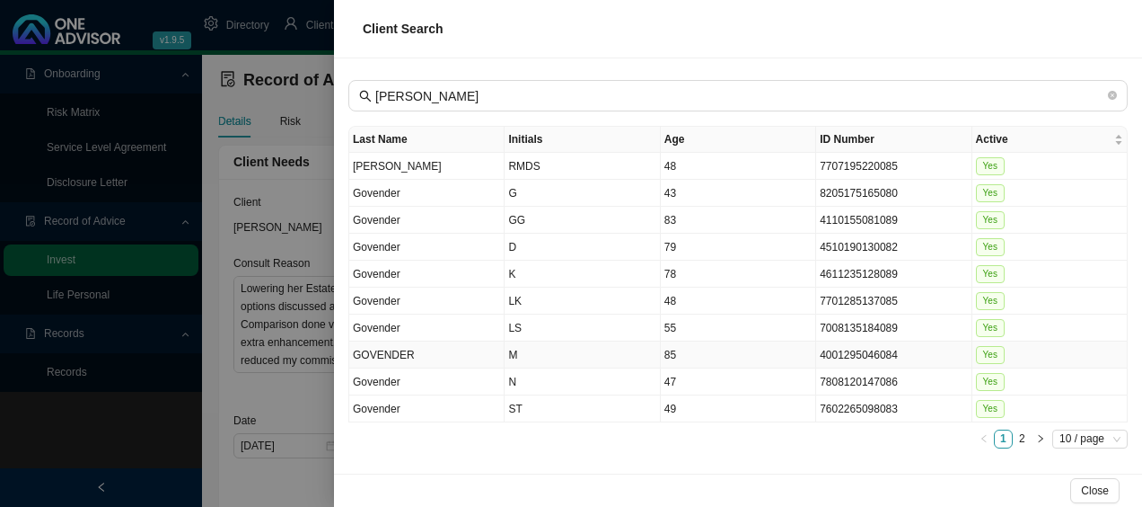
click at [460, 344] on td "GOVENDER" at bounding box center [426, 354] width 155 height 27
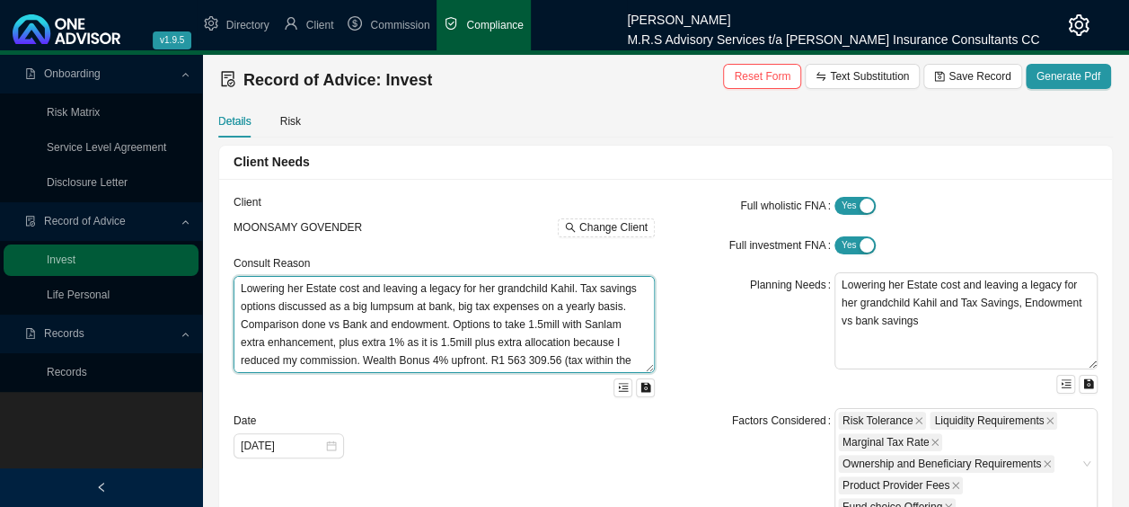
click at [571, 292] on textarea "Lowering her Estate cost and leaving a legacy for her grandchild Kahil. Tax sav…" at bounding box center [444, 324] width 421 height 97
drag, startPoint x: 526, startPoint y: 287, endPoint x: 579, endPoint y: 327, distance: 66.6
click at [579, 327] on textarea "Lowering her Estate cost and leaving a legacy for his family. Tax savings optio…" at bounding box center [444, 324] width 421 height 97
drag, startPoint x: 311, startPoint y: 306, endPoint x: 587, endPoint y: 302, distance: 276.7
click at [587, 302] on textarea "Lowering her Estate cost and leaving a legacy for his family. Sanlam extra enha…" at bounding box center [444, 324] width 421 height 97
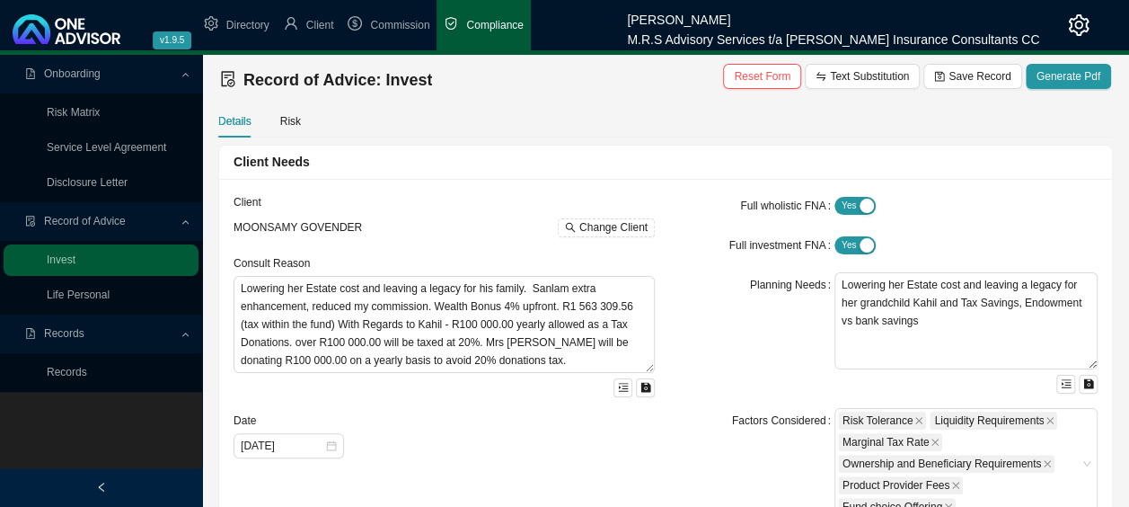
drag, startPoint x: 268, startPoint y: 309, endPoint x: 304, endPoint y: 401, distance: 99.6
click at [304, 401] on form "Client MOONSAMY GOVENDER Change Client Consult Reason Lowering her Estate cost …" at bounding box center [444, 325] width 421 height 265
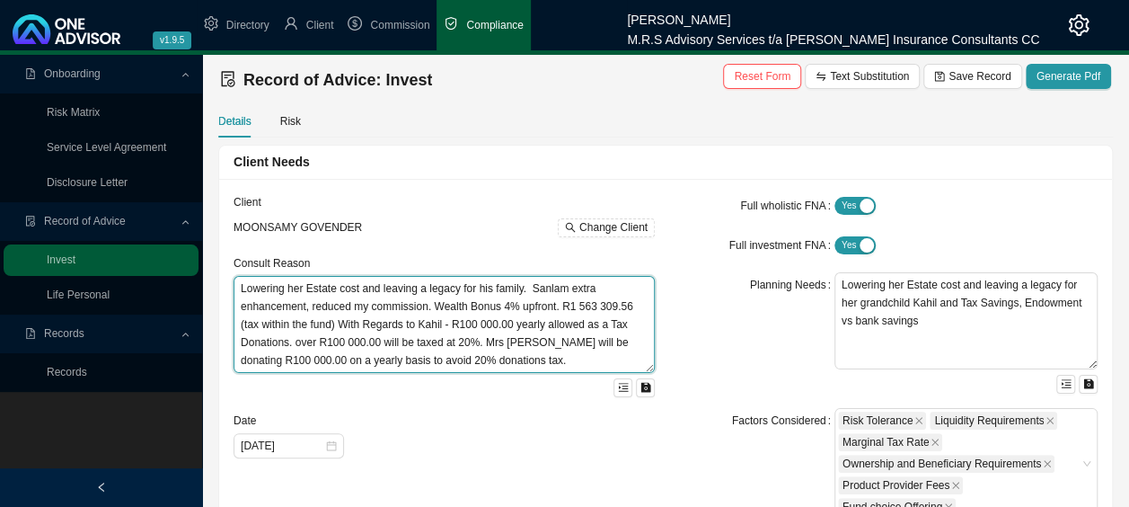
click at [311, 310] on textarea "Lowering her Estate cost and leaving a legacy for his family. Sanlam extra enha…" at bounding box center [444, 324] width 421 height 97
click at [367, 308] on textarea "Lowering her Estate cost and leaving a legacy for his family. Sanlam extra enha…" at bounding box center [444, 324] width 421 height 97
drag, startPoint x: 445, startPoint y: 305, endPoint x: 460, endPoint y: 312, distance: 15.7
click at [445, 305] on textarea "Lowering her Estate cost and leaving a legacy for his family. Sanlam extra enha…" at bounding box center [444, 324] width 421 height 97
click at [501, 327] on textarea "Lowering her Estate cost and leaving a legacy for his family. Sanlam extra enha…" at bounding box center [444, 324] width 421 height 97
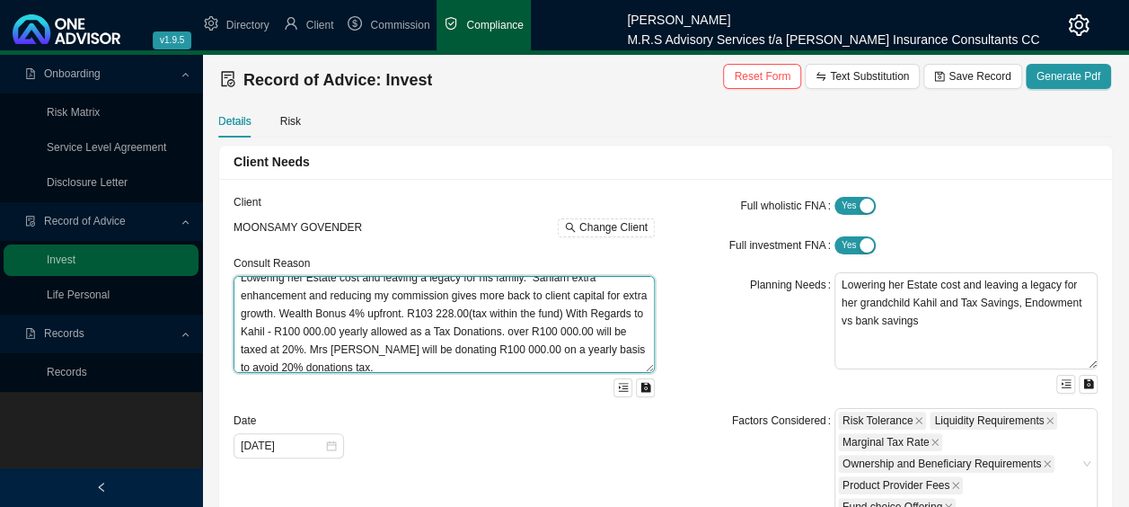
scroll to position [18, 0]
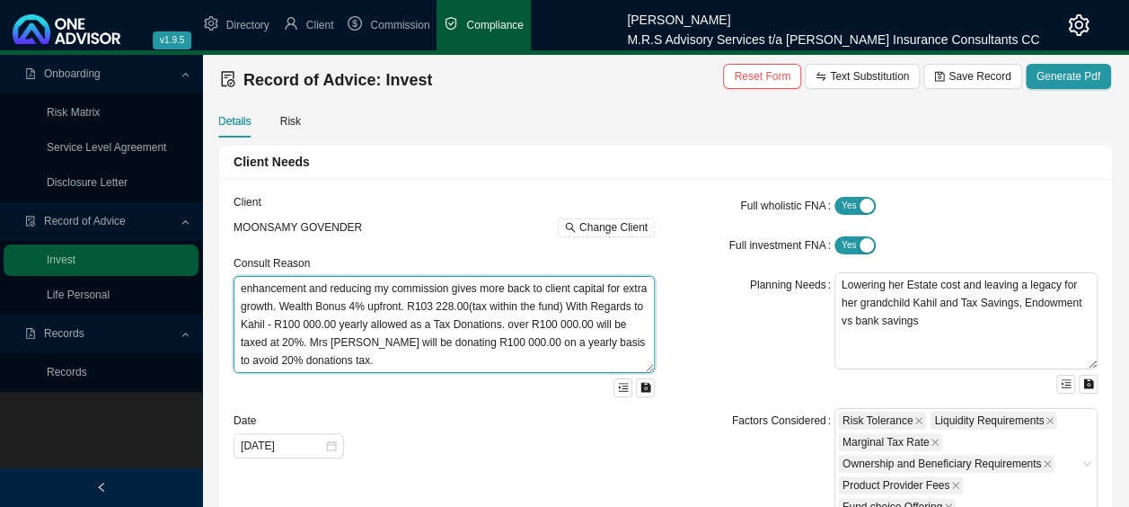
drag, startPoint x: 592, startPoint y: 327, endPoint x: 611, endPoint y: 363, distance: 40.6
click at [611, 363] on textarea "Lowering her Estate cost and leaving a legacy for his family. Sanlam extra enha…" at bounding box center [444, 324] width 421 height 97
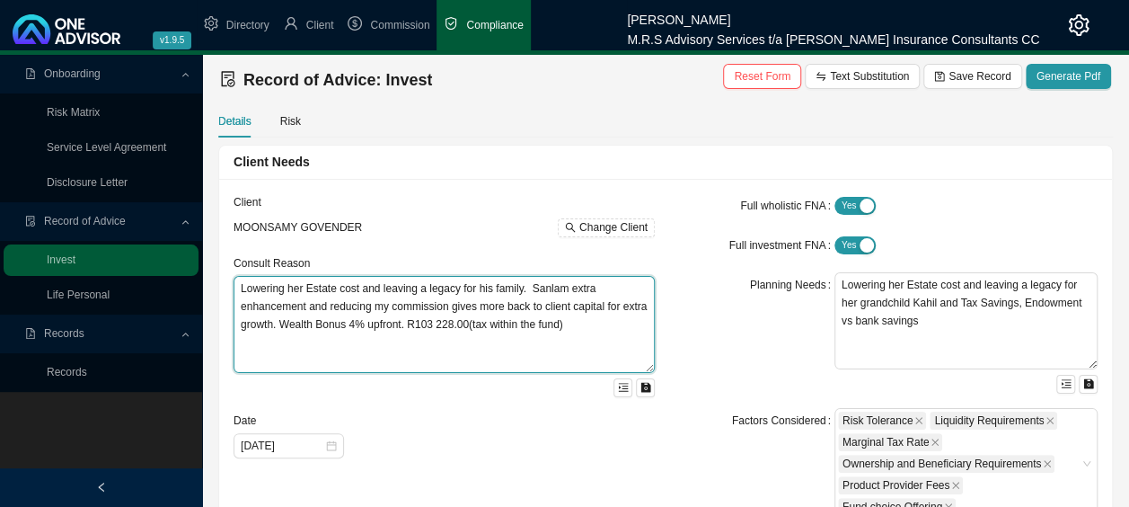
scroll to position [0, 0]
type textarea "Lowering her Estate cost and leaving a legacy for his family. Sanlam extra enha…"
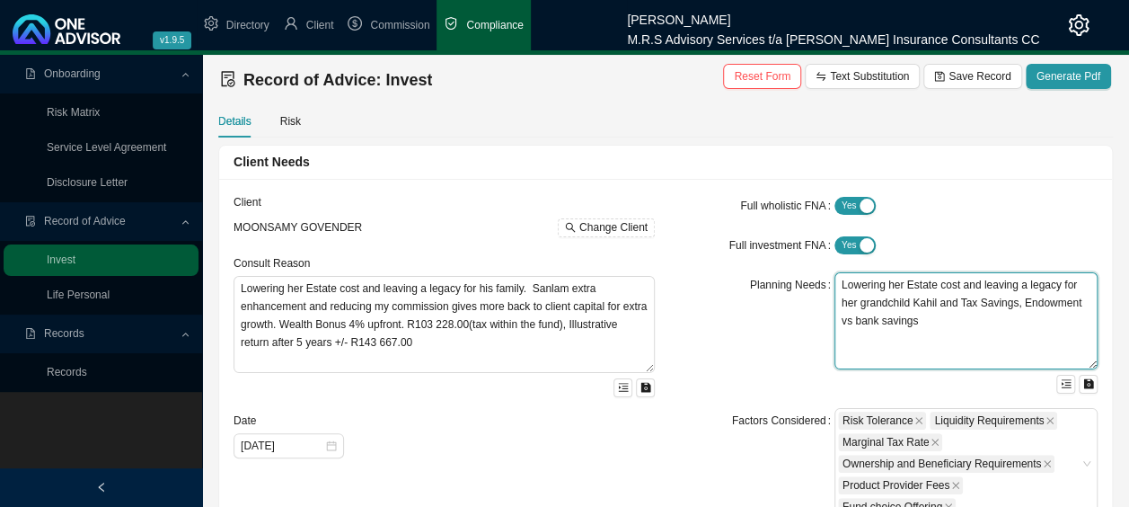
click at [901, 289] on textarea "Lowering her Estate cost and leaving a legacy for her grandchild Kahil and Tax …" at bounding box center [965, 320] width 263 height 97
drag, startPoint x: 920, startPoint y: 306, endPoint x: 1054, endPoint y: 290, distance: 134.8
click at [1054, 290] on textarea "Lowering Estate cost and leaving a legacy for her grandchild Kahil and Tax Savi…" at bounding box center [965, 320] width 263 height 97
type textarea "Lowering Estate cost and leaving a legacy for family and Tax Savings, Endowment…"
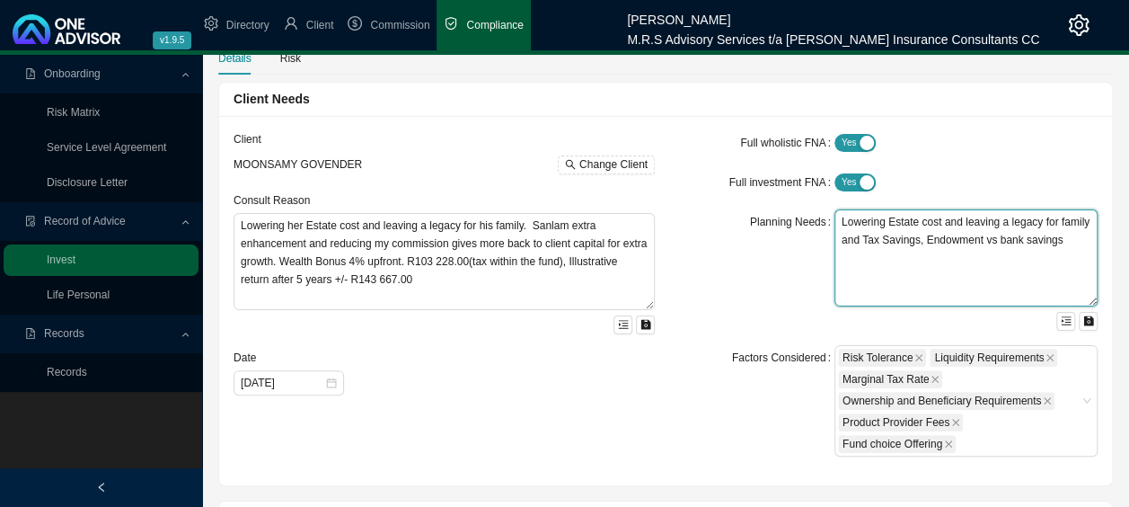
scroll to position [90, 0]
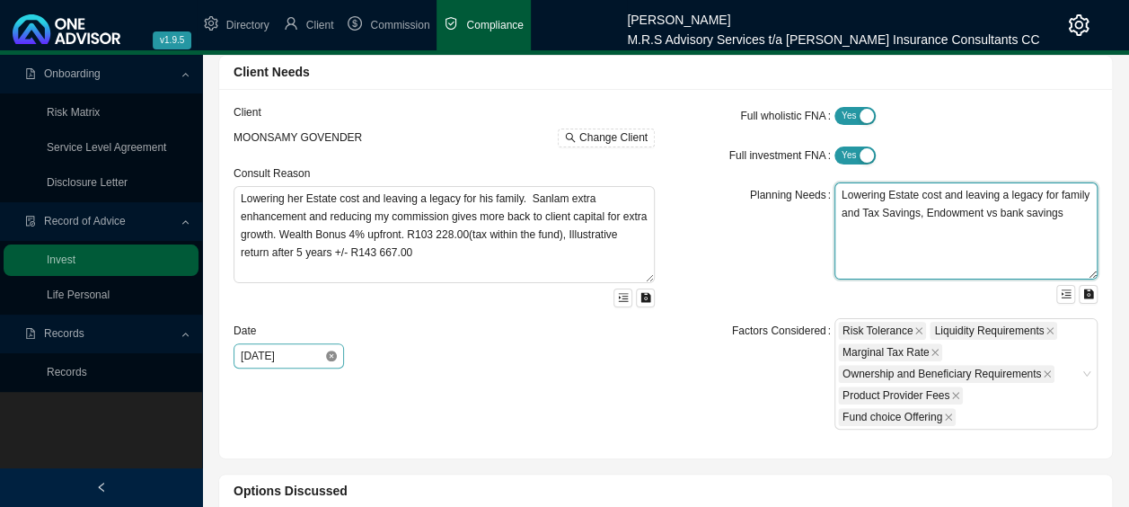
click at [327, 356] on icon "close-circle" at bounding box center [331, 355] width 11 height 11
click at [327, 356] on div at bounding box center [289, 356] width 96 height 18
type textarea "Lowering Estate cost and leaving a legacy for family and Tax Savings, Endowment…"
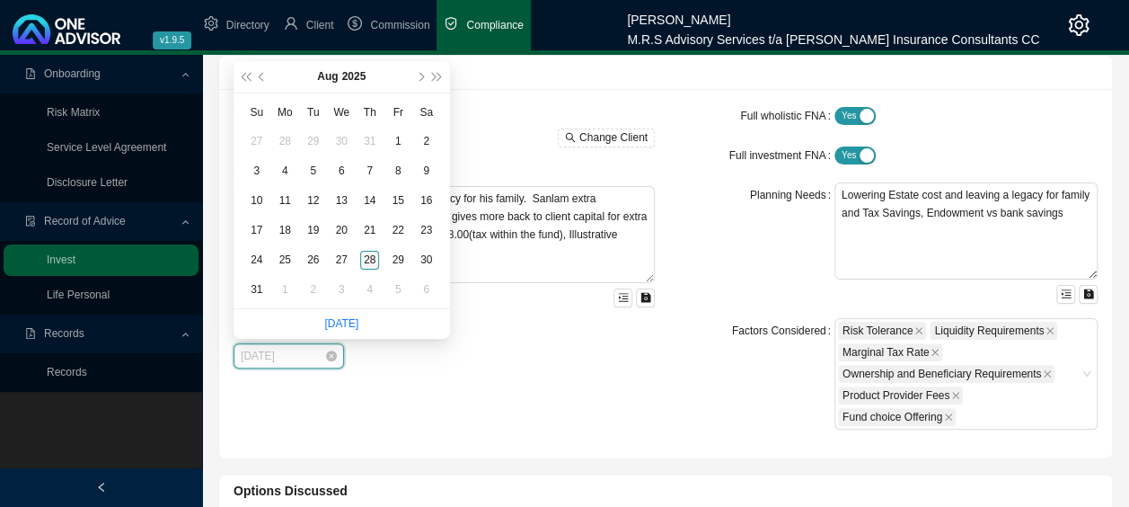
type input "[DATE]"
click at [363, 261] on div "28" at bounding box center [369, 260] width 19 height 19
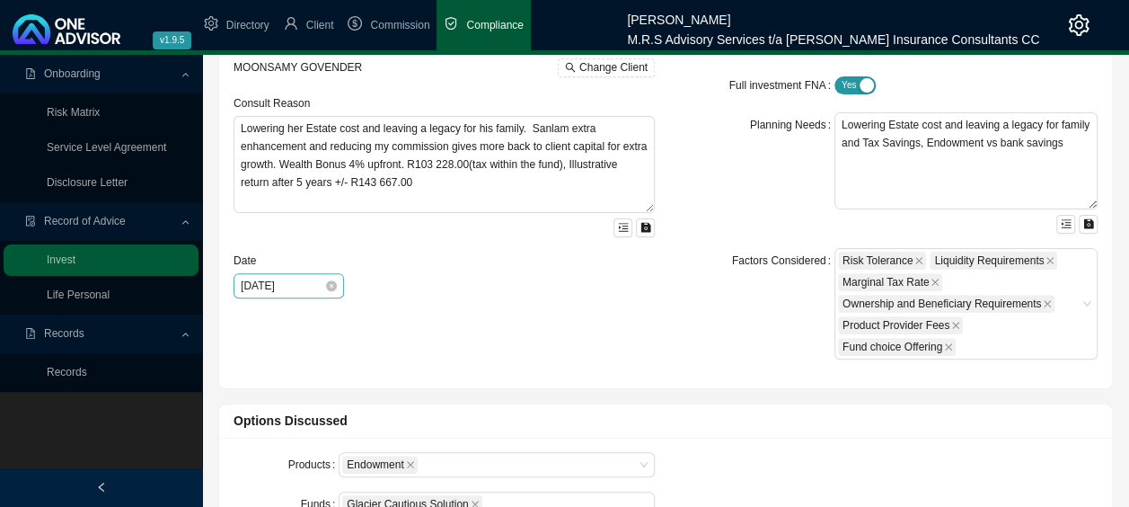
scroll to position [269, 0]
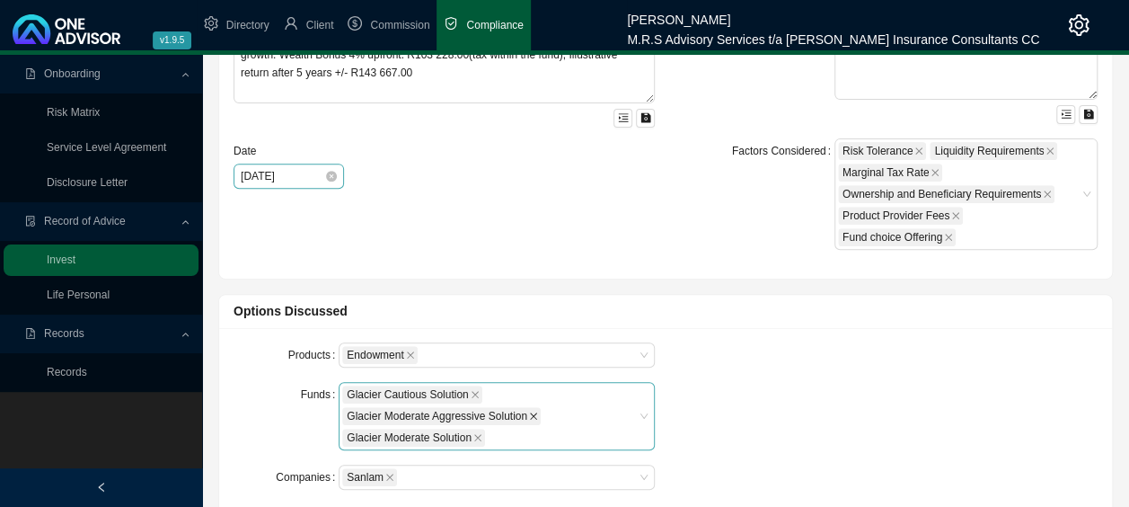
click at [531, 413] on icon "close" at bounding box center [533, 415] width 7 height 7
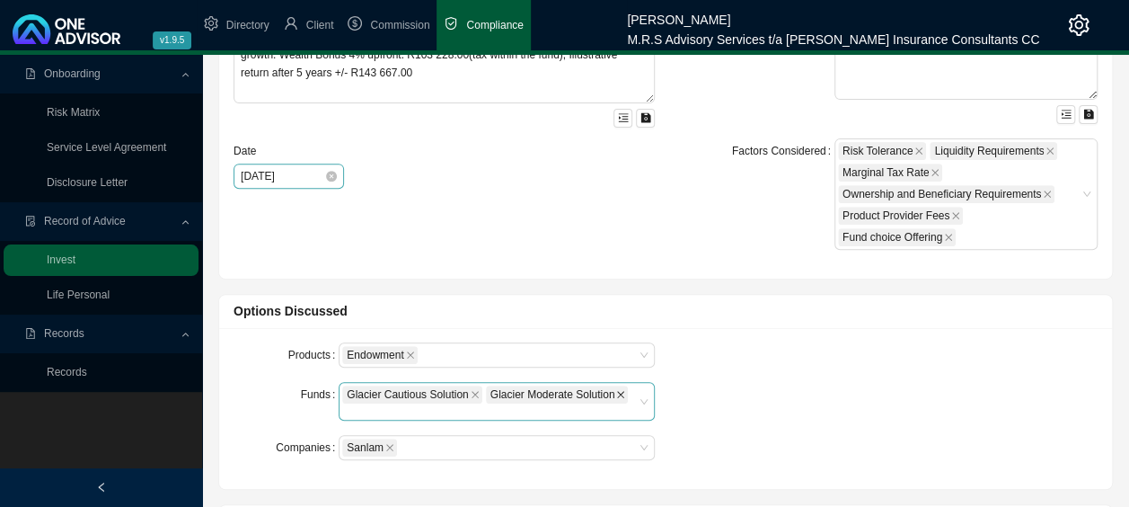
click at [618, 395] on icon "close" at bounding box center [620, 394] width 9 height 9
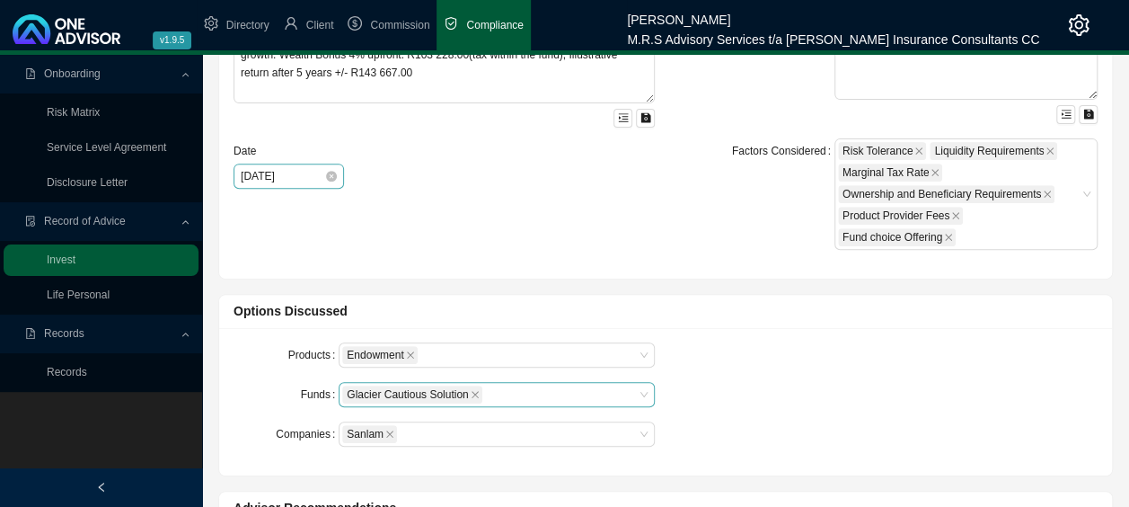
click at [508, 397] on div "Glacier Cautious Solution" at bounding box center [488, 395] width 292 height 22
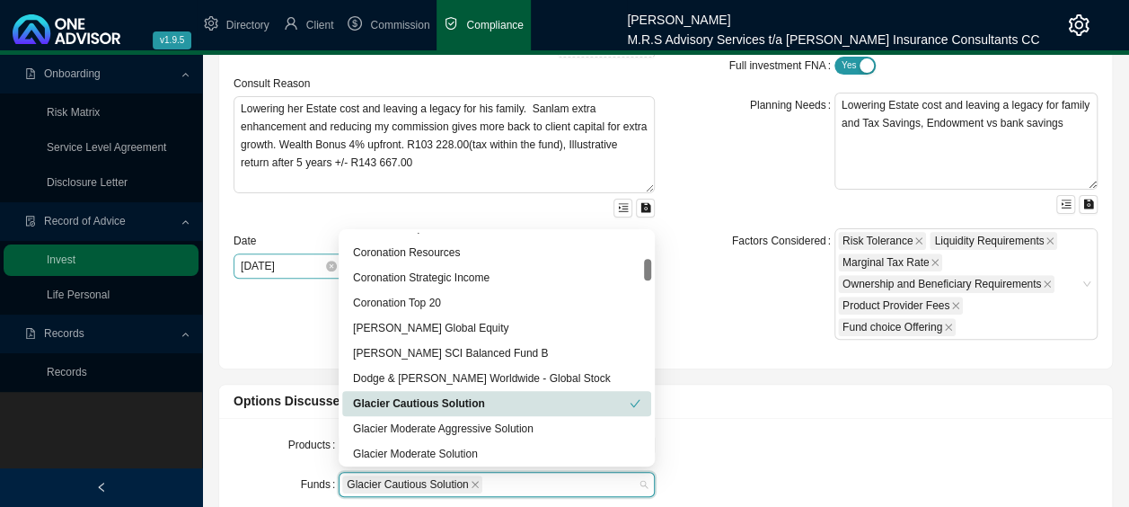
scroll to position [0, 0]
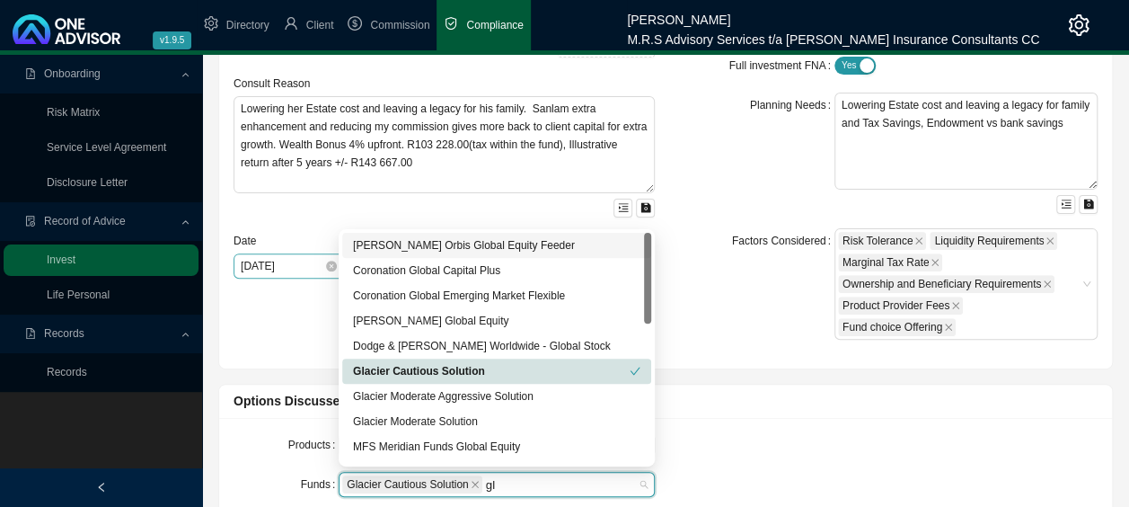
type input "gla"
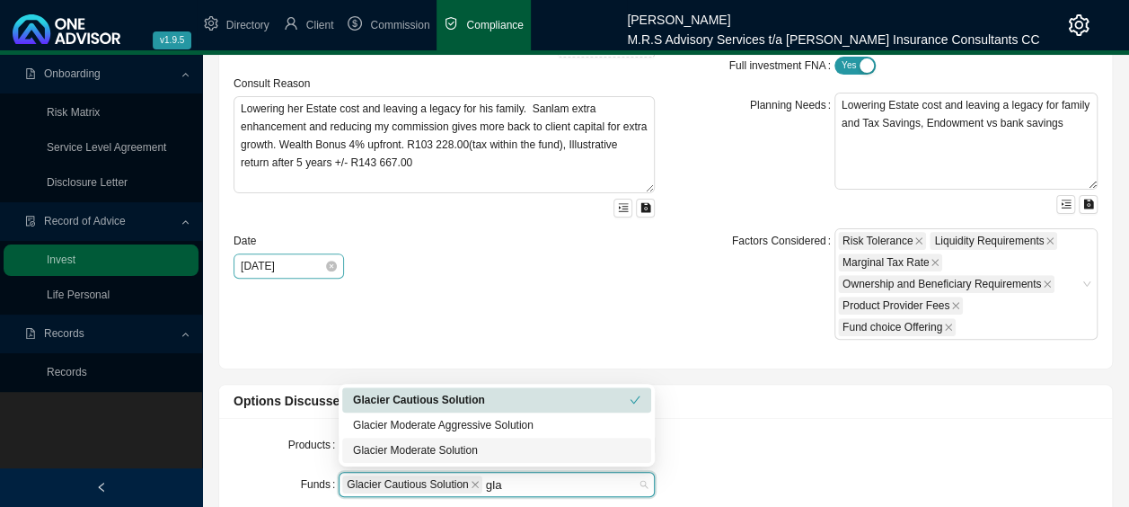
click at [478, 451] on div "Glacier Moderate Solution" at bounding box center [496, 450] width 287 height 18
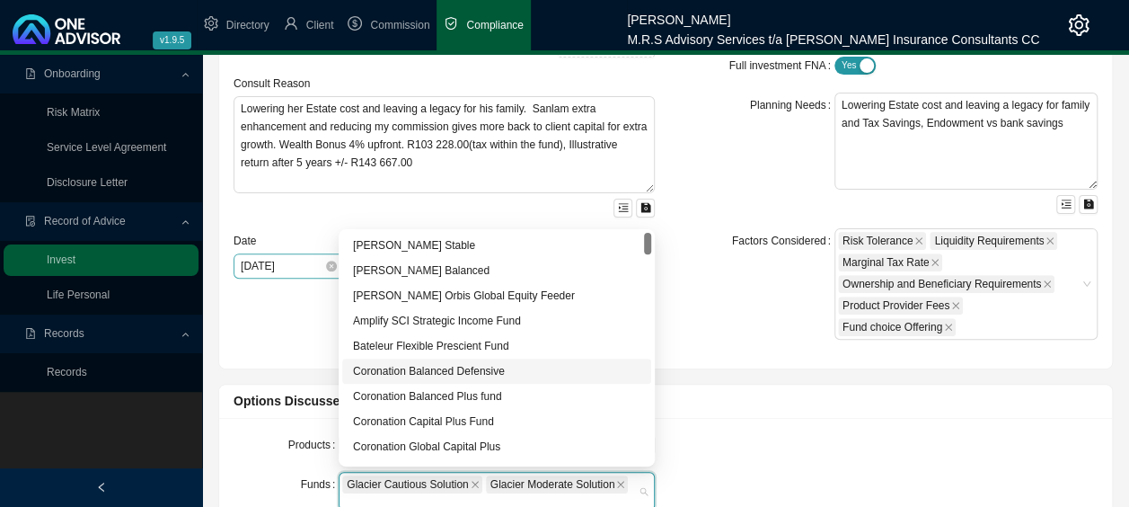
click at [818, 418] on div "Products Endowment Funds Glacier Cautious Solution Glacier Moderate Solution Co…" at bounding box center [665, 498] width 893 height 161
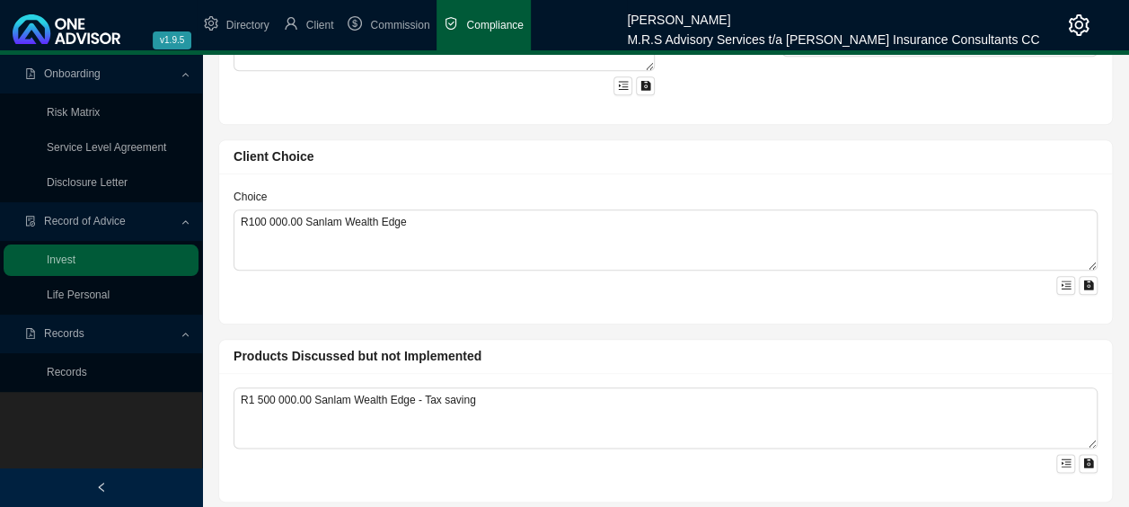
scroll to position [898, 0]
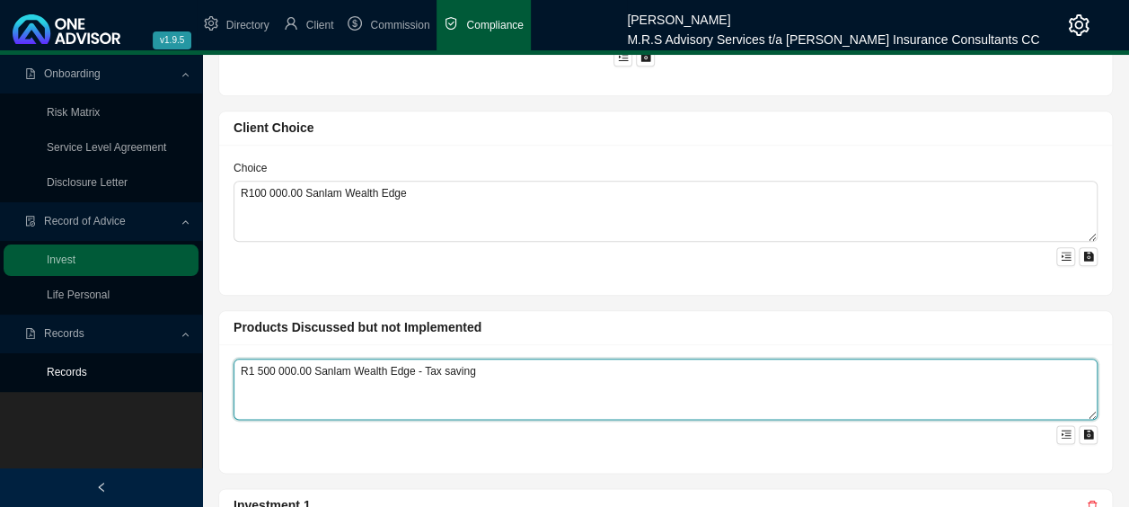
drag, startPoint x: 524, startPoint y: 357, endPoint x: 92, endPoint y: 361, distance: 432.0
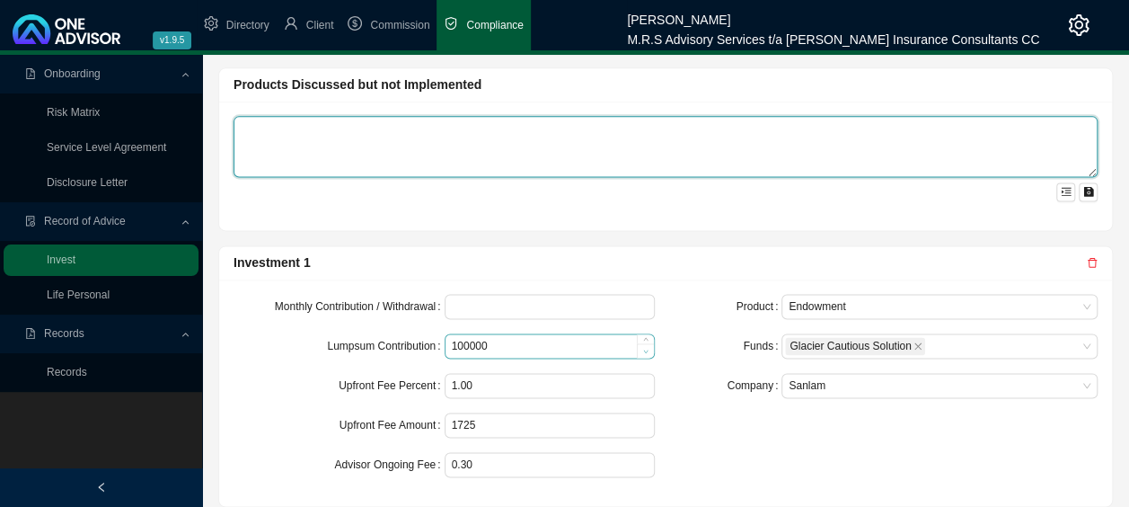
scroll to position [1168, 0]
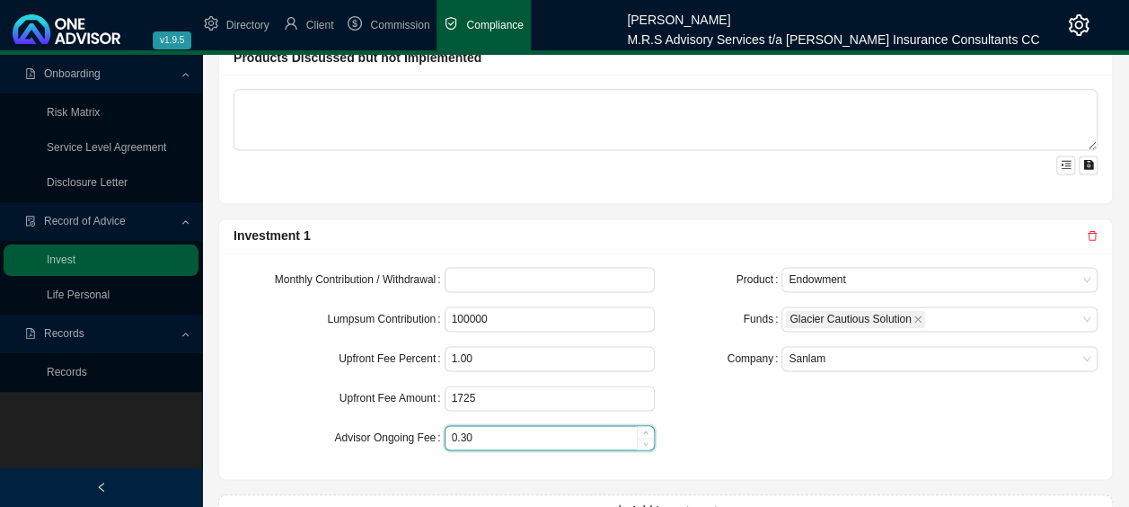
click at [462, 426] on input "0.30" at bounding box center [549, 437] width 209 height 23
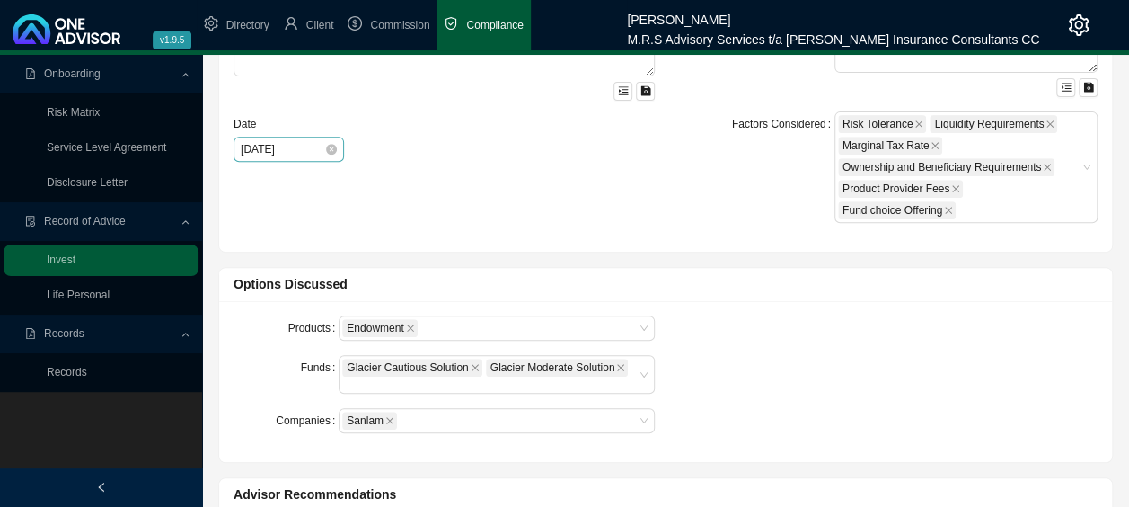
scroll to position [0, 0]
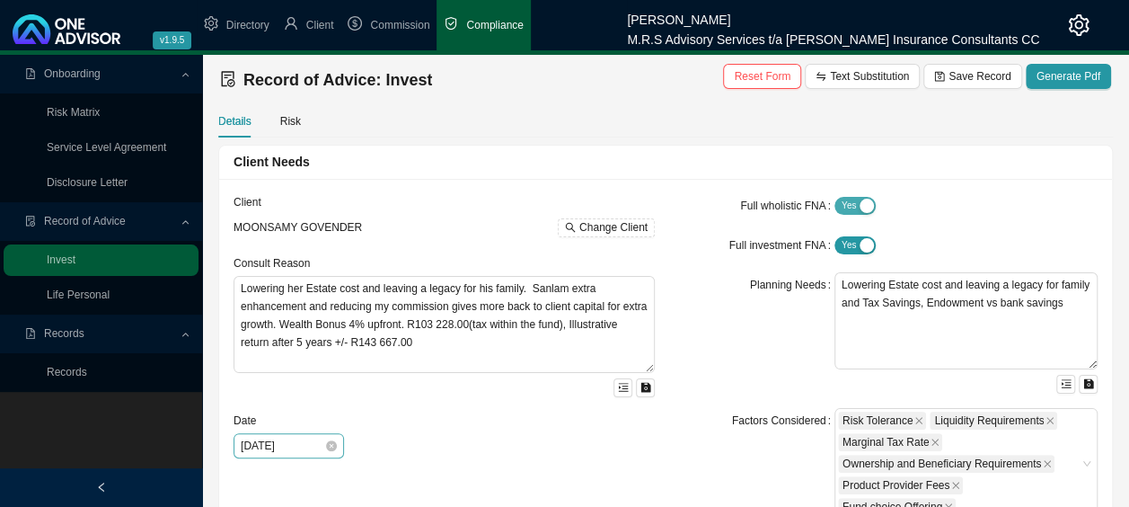
type input "0.60"
click at [865, 205] on div "button" at bounding box center [867, 205] width 14 height 14
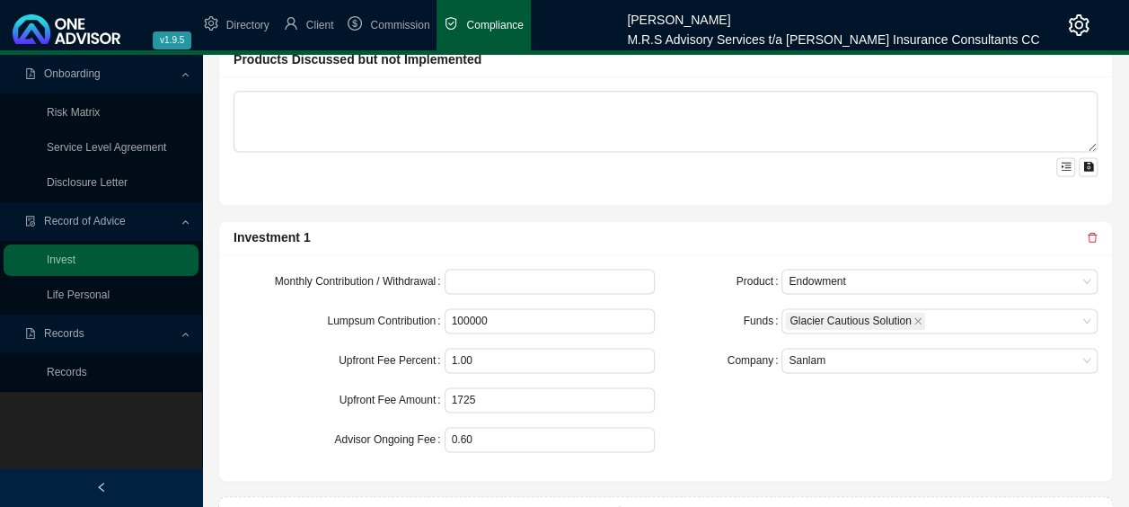
scroll to position [1195, 0]
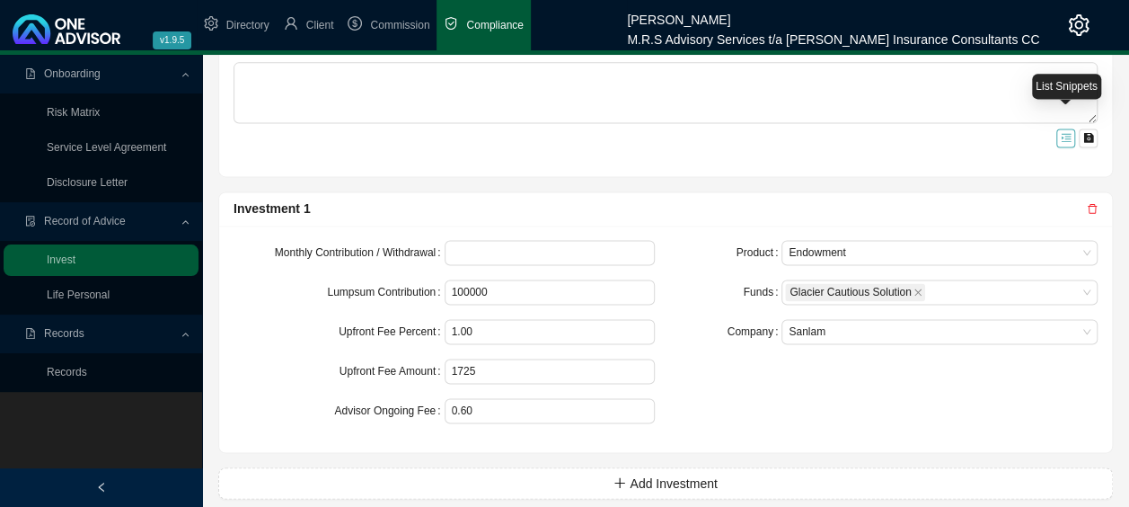
click at [1062, 132] on icon "menu-unfold" at bounding box center [1066, 137] width 11 height 11
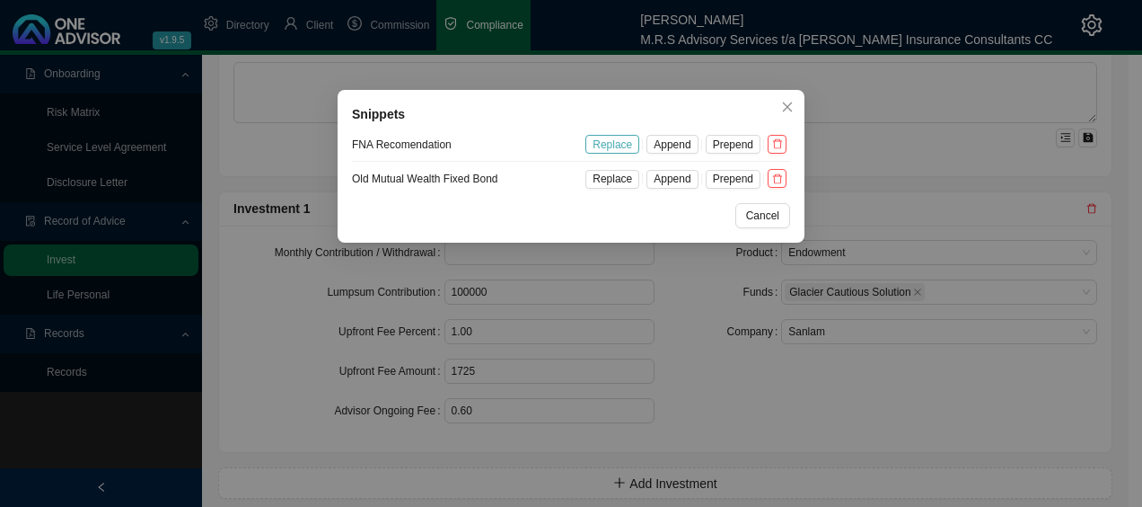
click at [628, 142] on span "Replace" at bounding box center [613, 145] width 40 height 18
type textarea "Financial needs analysis was done based on assumtions of Retirement age [DEMOGR…"
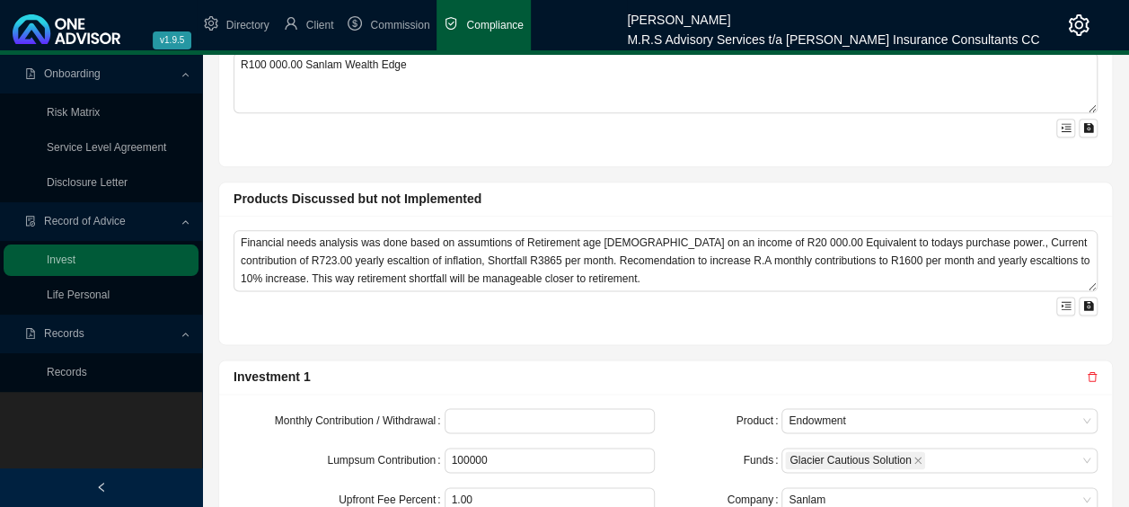
scroll to position [1015, 0]
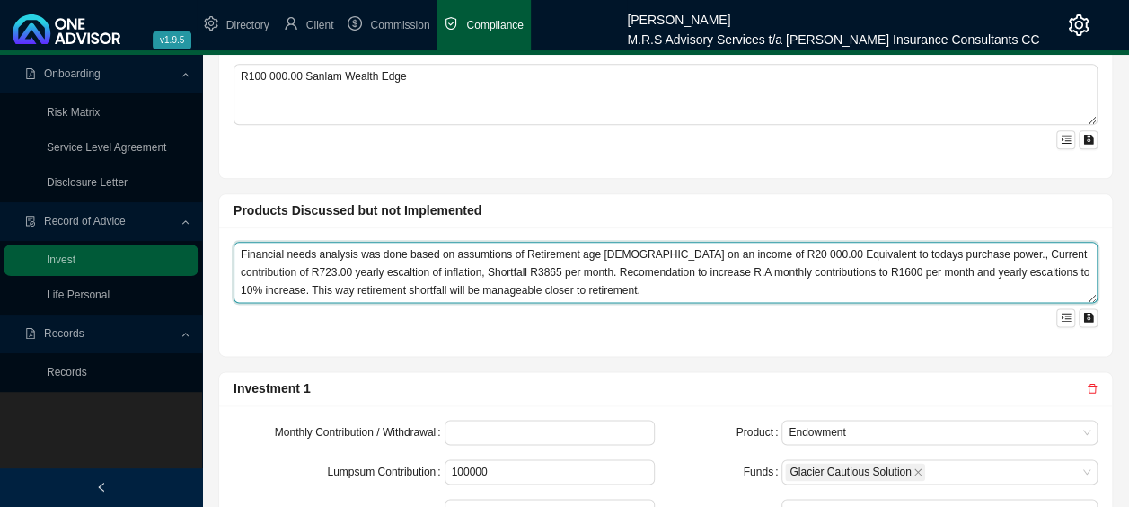
drag, startPoint x: 545, startPoint y: 273, endPoint x: 187, endPoint y: 209, distance: 364.0
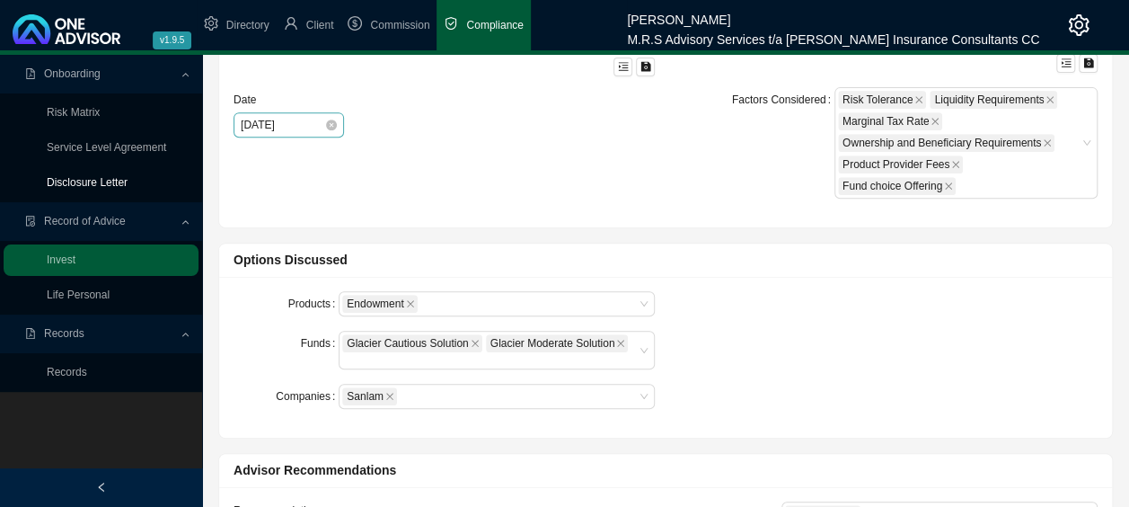
scroll to position [0, 0]
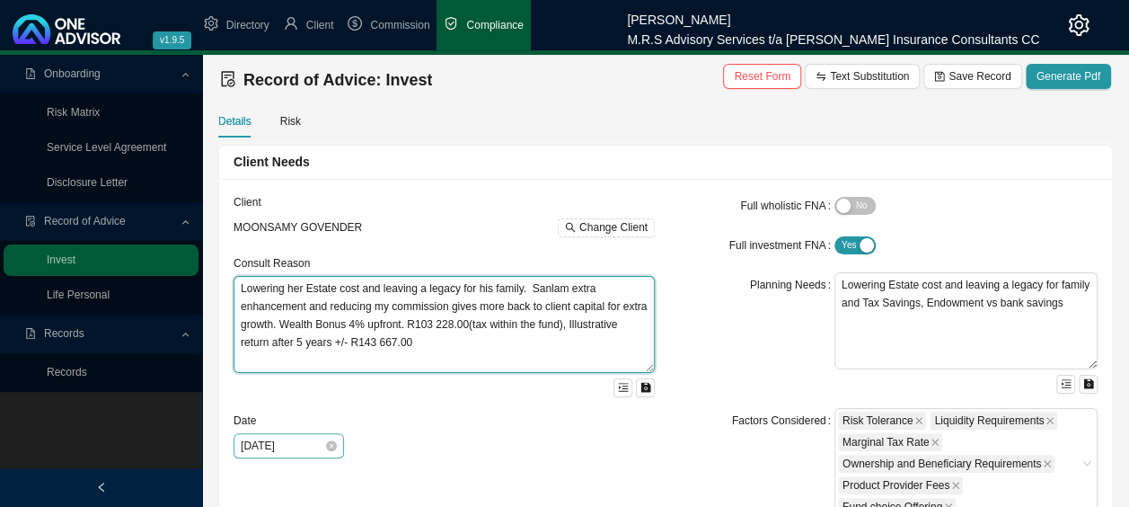
click at [569, 309] on textarea "Lowering her Estate cost and leaving a legacy for his family. Sanlam extra enha…" at bounding box center [444, 324] width 421 height 97
click at [489, 325] on textarea "Lowering her Estate cost and leaving a legacy for his family. Sanlam extra enha…" at bounding box center [444, 324] width 421 height 97
type textarea "Lowering her Estate cost and leaving a legacy for his family. Sanlam extra enha…"
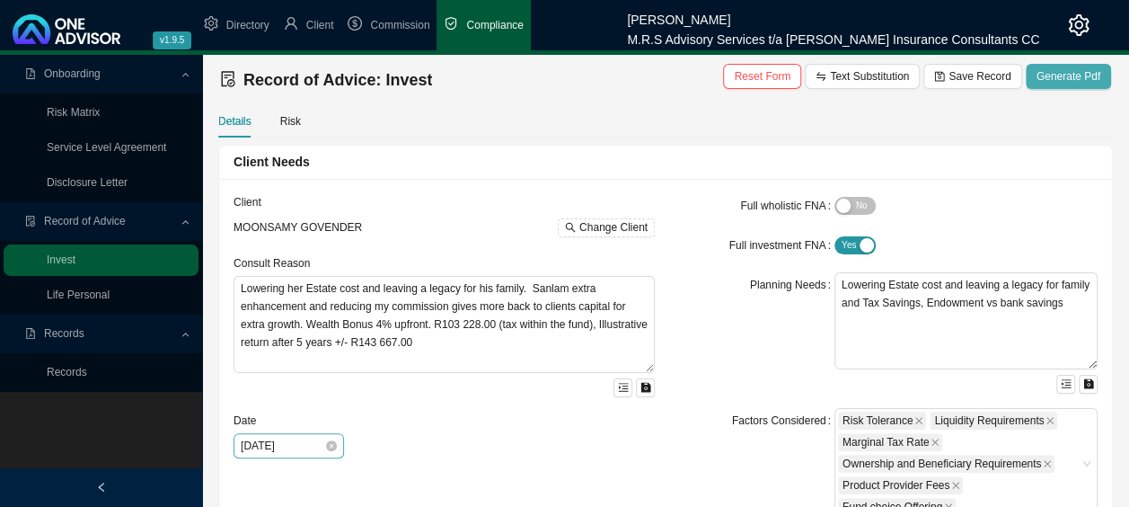
click at [1071, 77] on span "Generate Pdf" at bounding box center [1068, 76] width 64 height 18
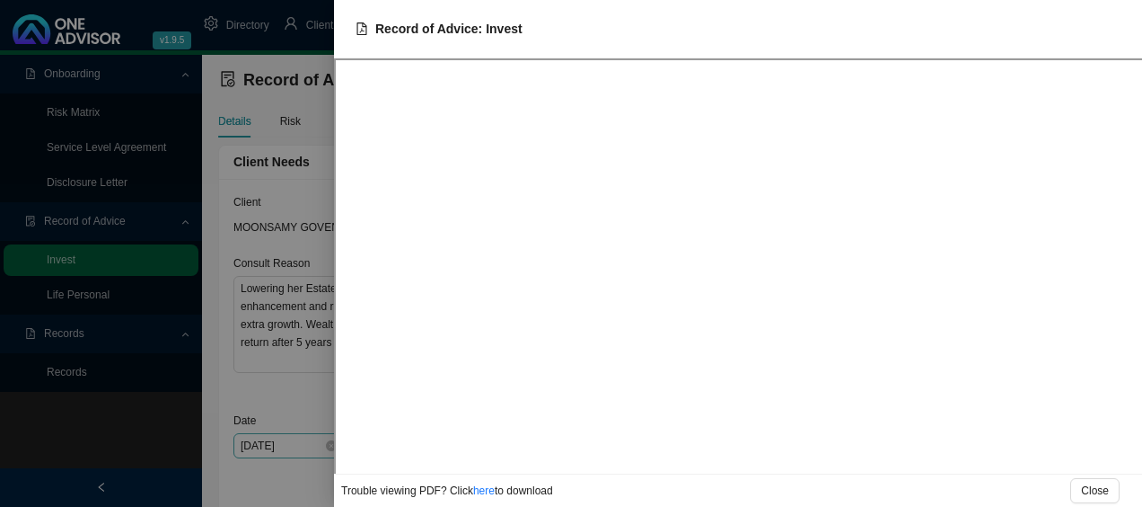
click at [234, 393] on div at bounding box center [571, 253] width 1142 height 507
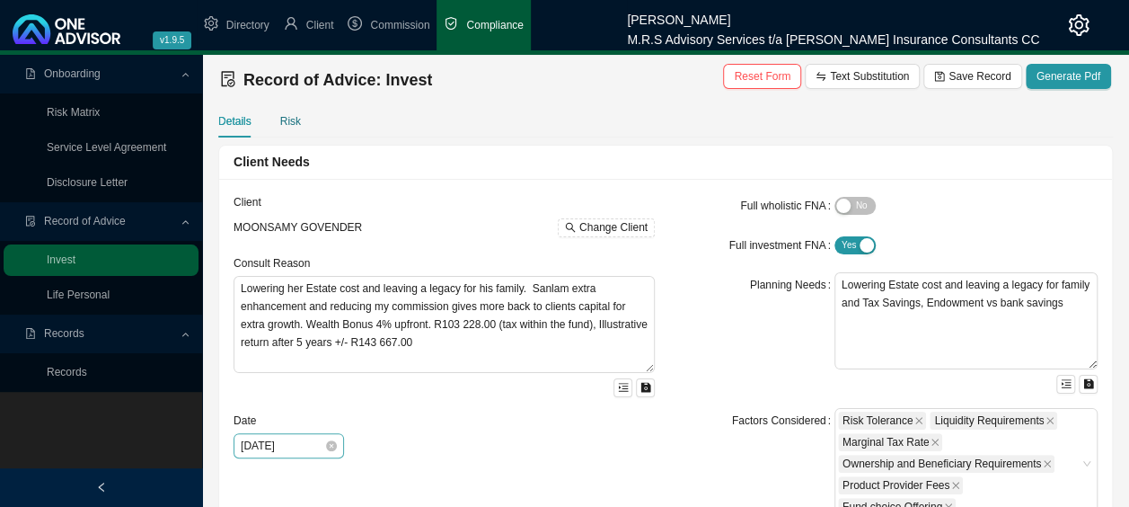
click at [293, 115] on div "Risk" at bounding box center [290, 121] width 21 height 18
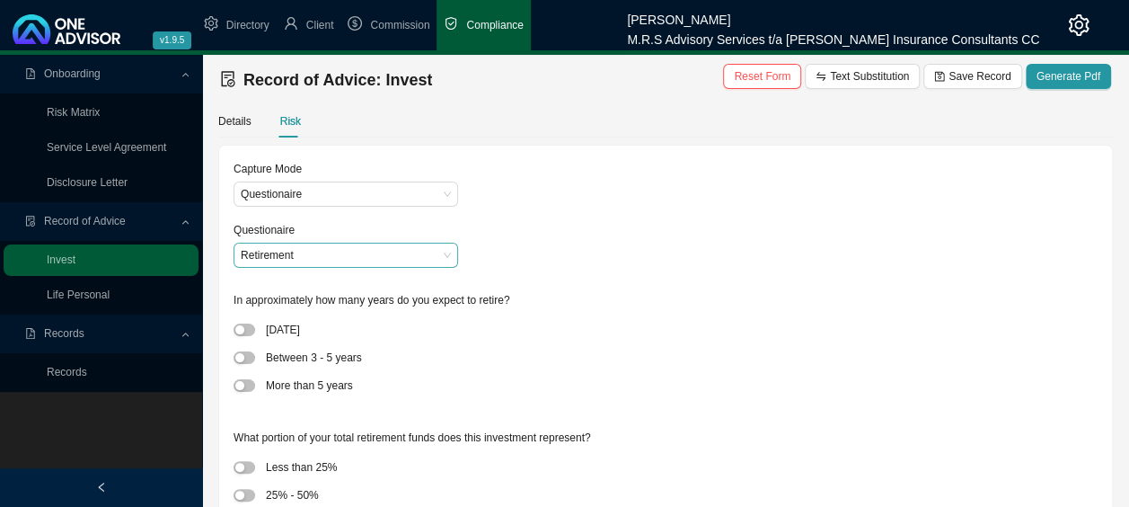
click at [340, 254] on span "Retirement" at bounding box center [346, 254] width 210 height 23
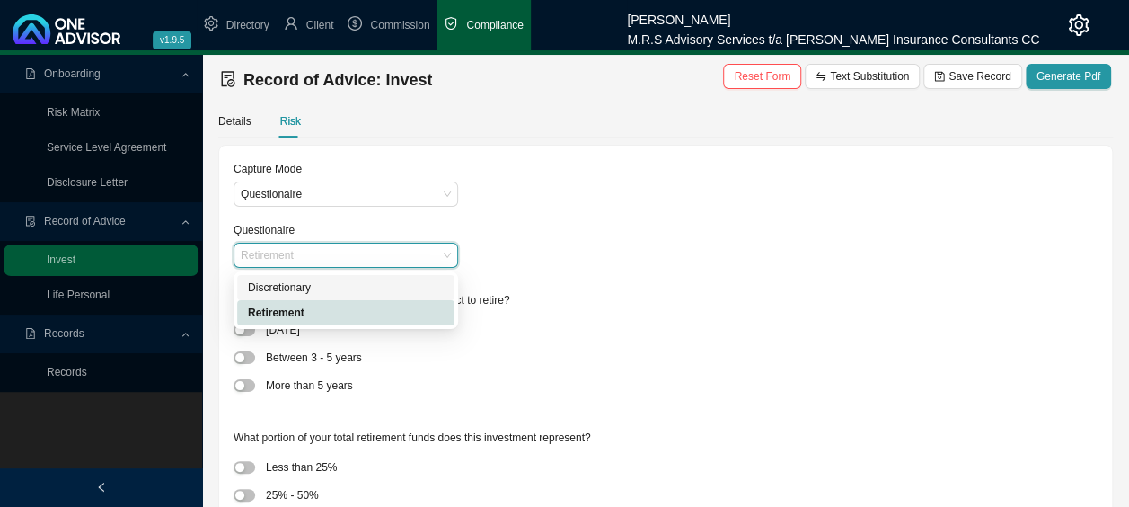
click at [321, 284] on div "Discretionary" at bounding box center [346, 287] width 196 height 18
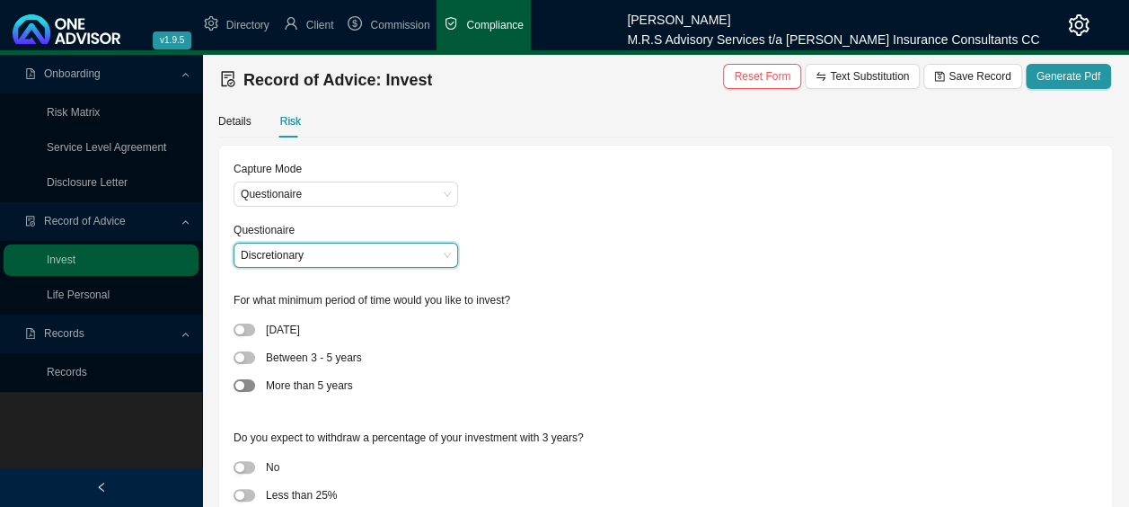
click at [251, 386] on span "button" at bounding box center [245, 385] width 22 height 13
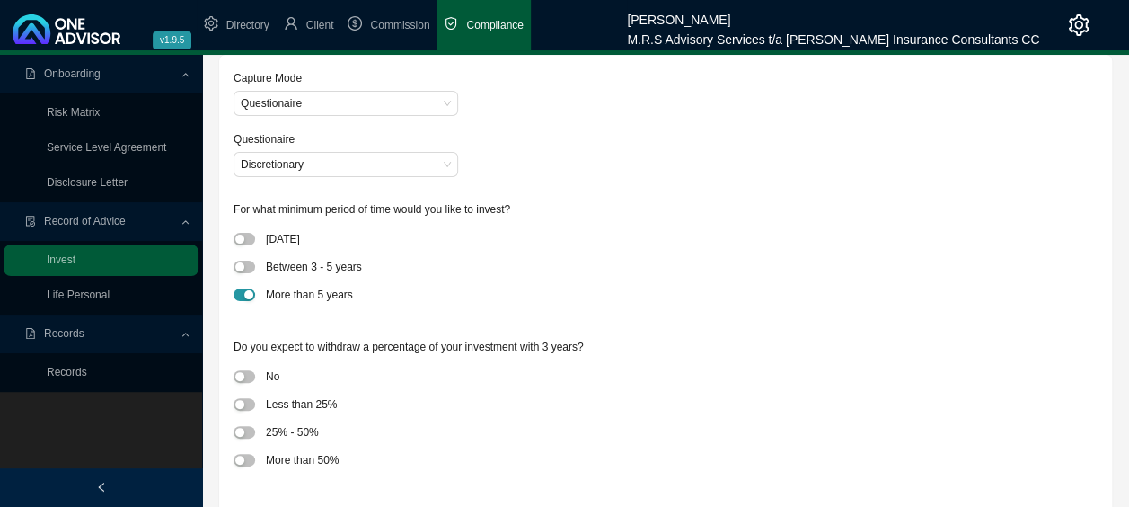
scroll to position [180, 0]
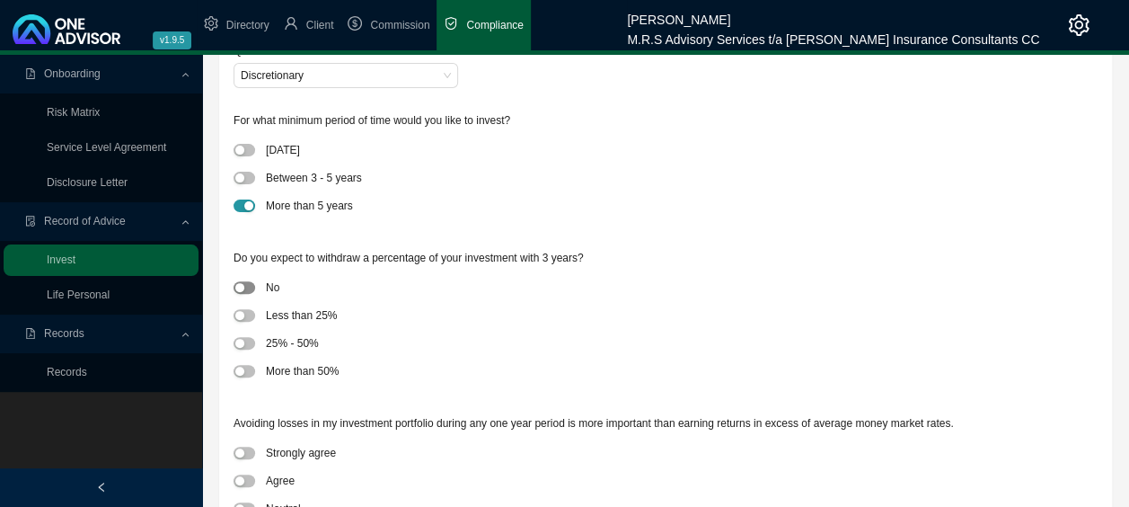
click at [244, 287] on span "button" at bounding box center [245, 287] width 22 height 13
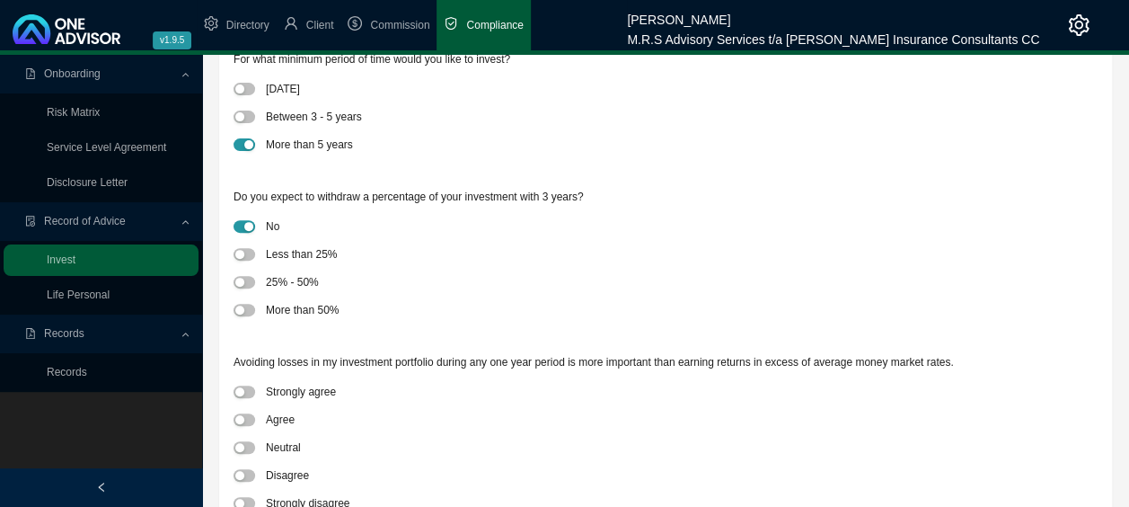
scroll to position [269, 0]
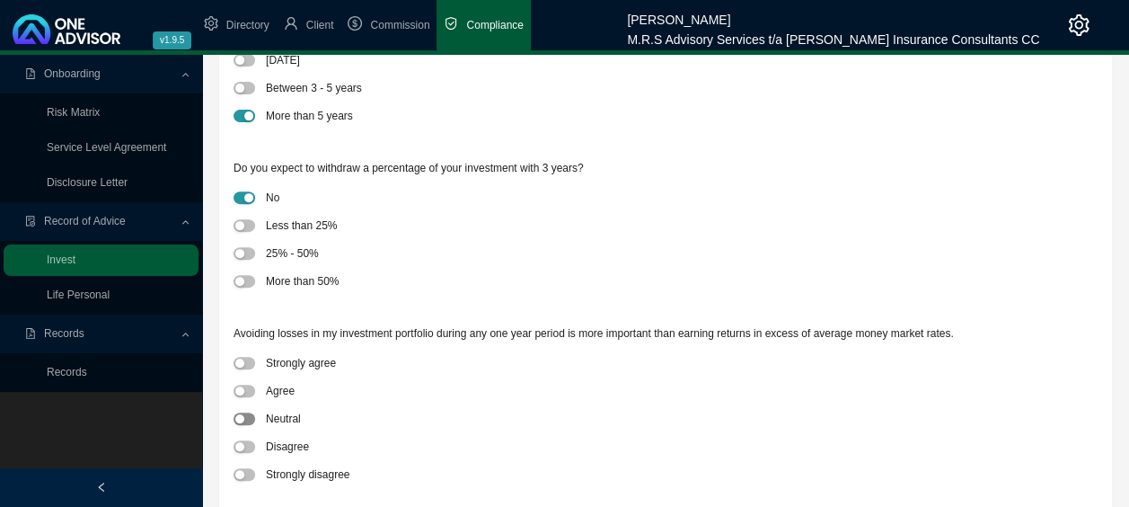
click at [248, 417] on span "button" at bounding box center [245, 418] width 22 height 13
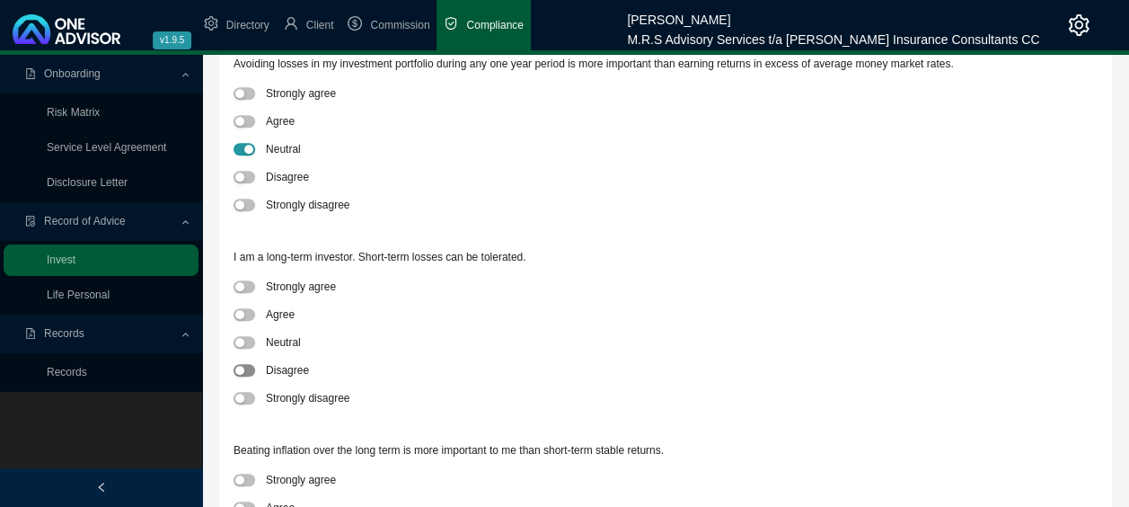
click at [251, 372] on span "button" at bounding box center [245, 370] width 22 height 13
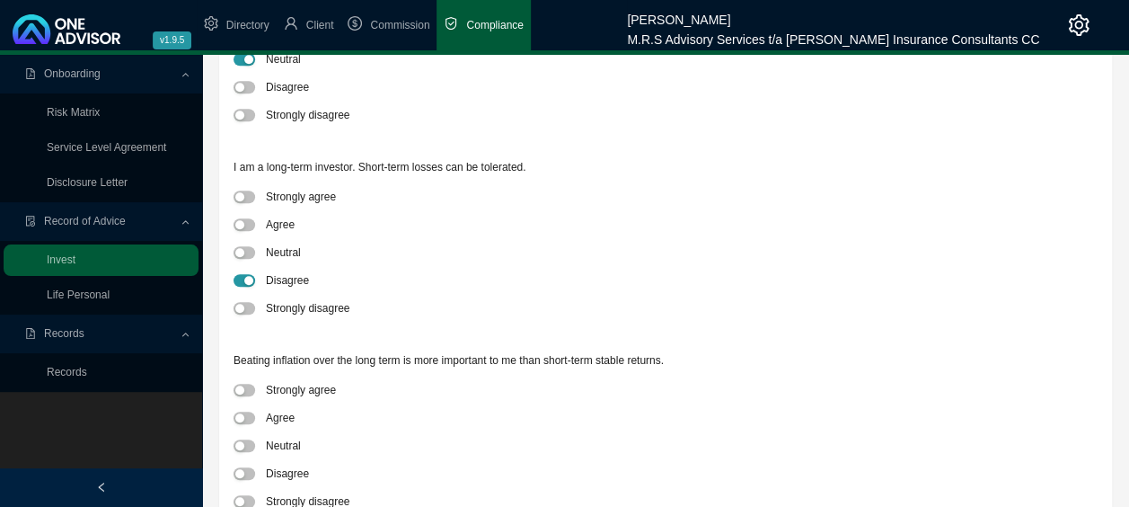
scroll to position [719, 0]
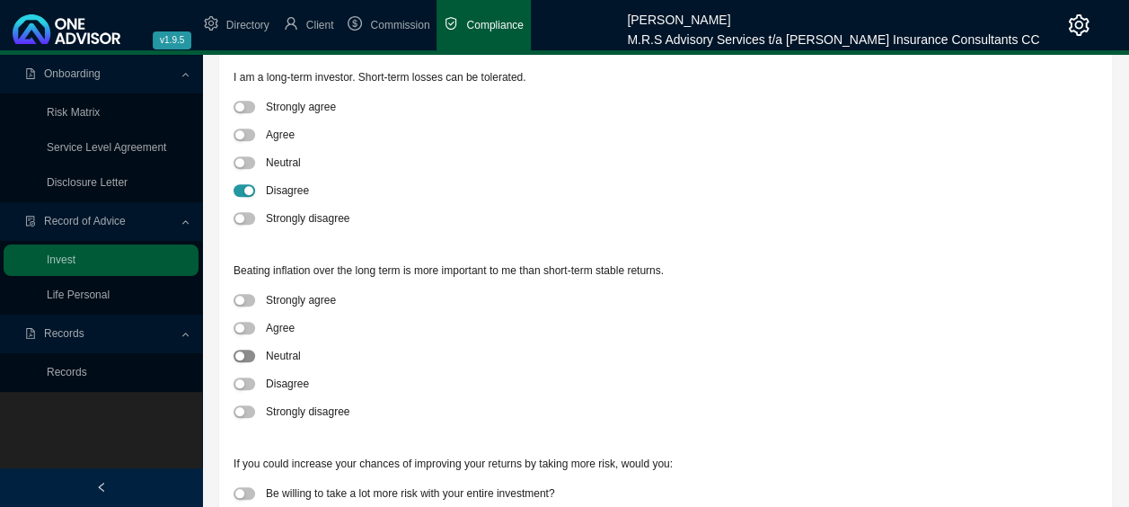
click at [252, 357] on span "button" at bounding box center [245, 355] width 22 height 13
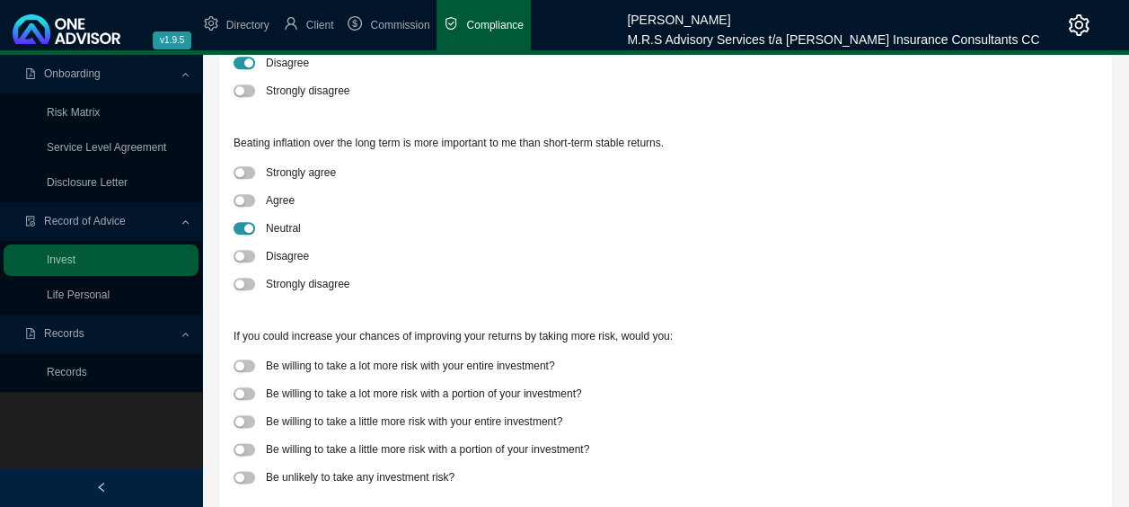
scroll to position [865, 0]
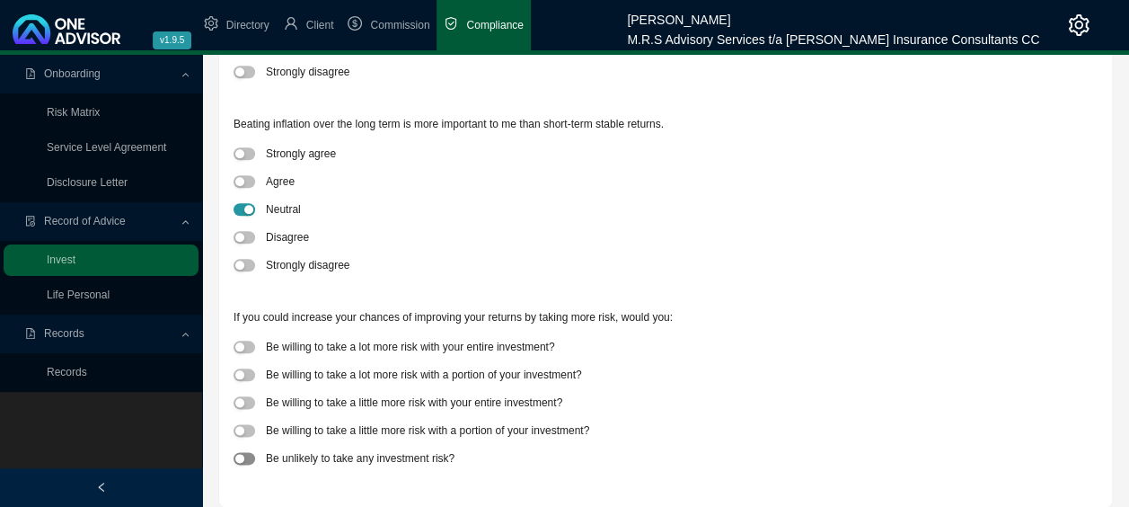
click at [244, 456] on span "button" at bounding box center [245, 458] width 22 height 13
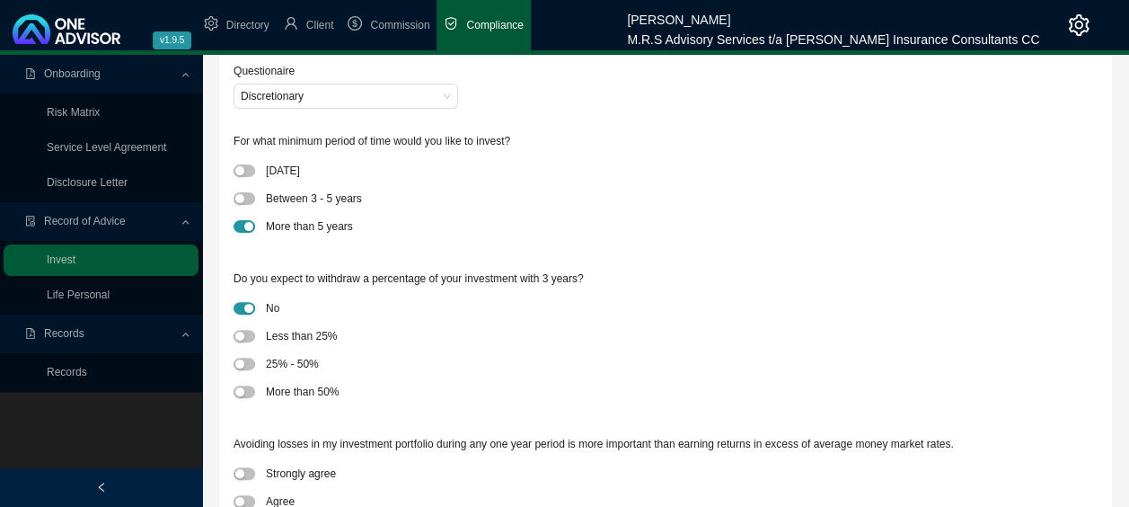
scroll to position [0, 0]
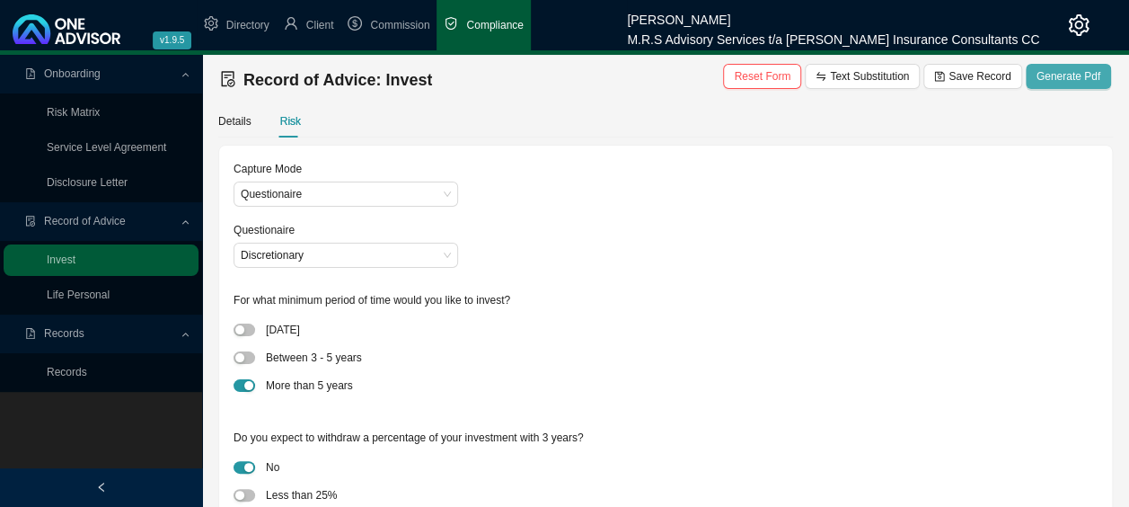
click at [1078, 72] on span "Generate Pdf" at bounding box center [1068, 76] width 64 height 18
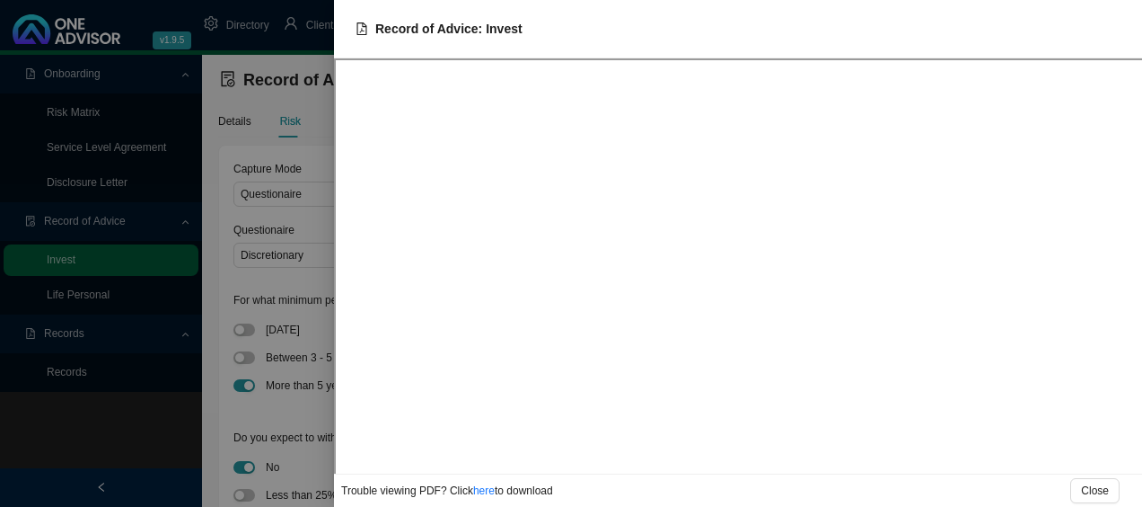
click at [132, 448] on div at bounding box center [571, 253] width 1142 height 507
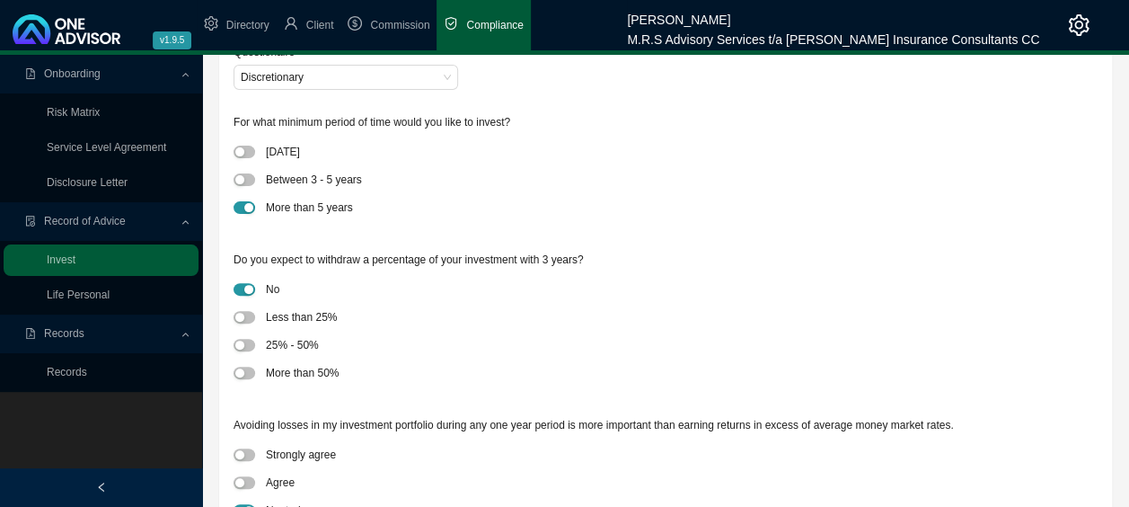
scroll to position [180, 0]
click at [250, 172] on span "button" at bounding box center [245, 178] width 22 height 13
click at [247, 313] on span "button" at bounding box center [245, 315] width 22 height 13
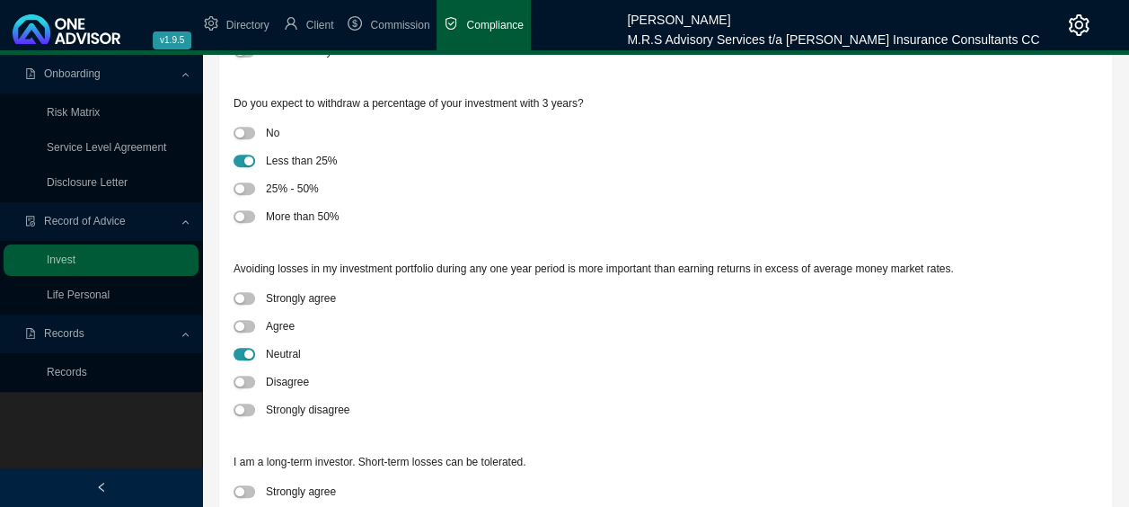
scroll to position [359, 0]
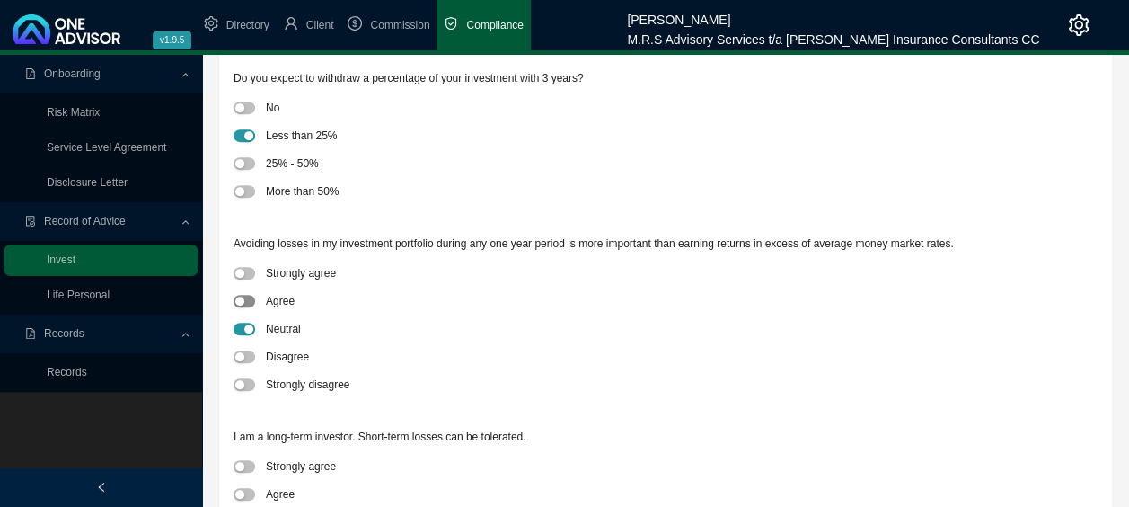
click at [250, 300] on span "button" at bounding box center [245, 301] width 22 height 13
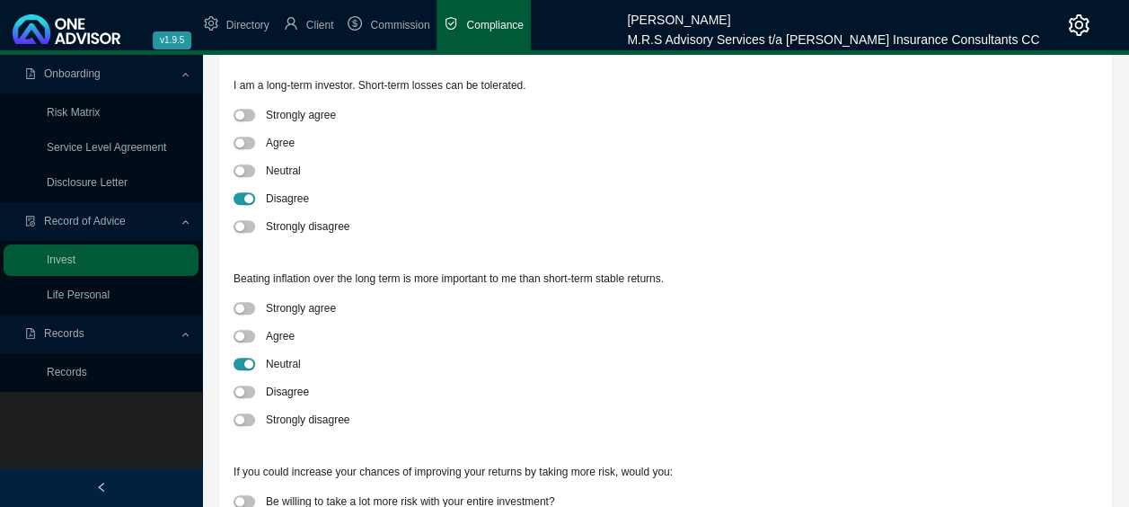
scroll to position [719, 0]
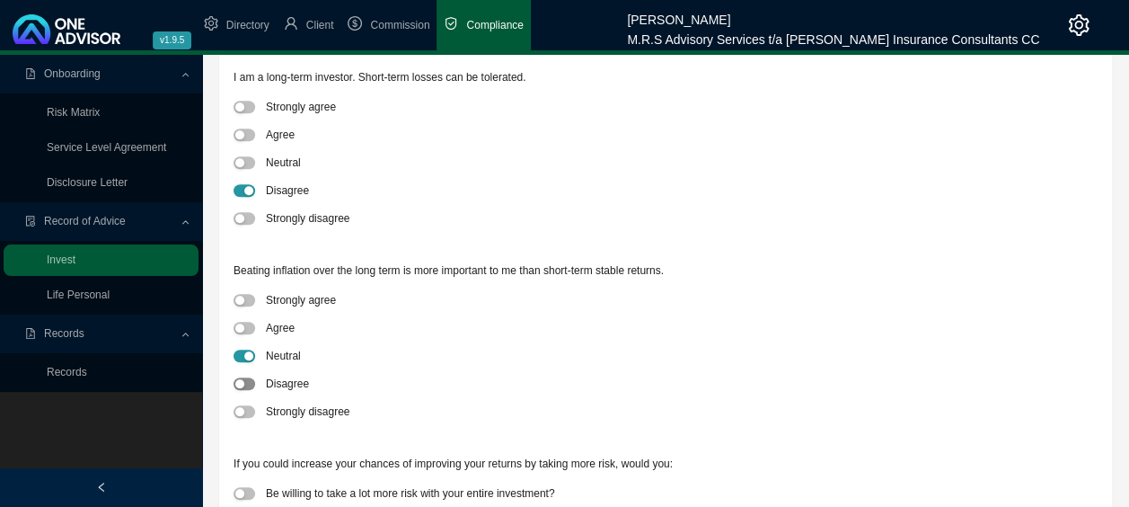
click at [253, 381] on span "button" at bounding box center [245, 383] width 22 height 13
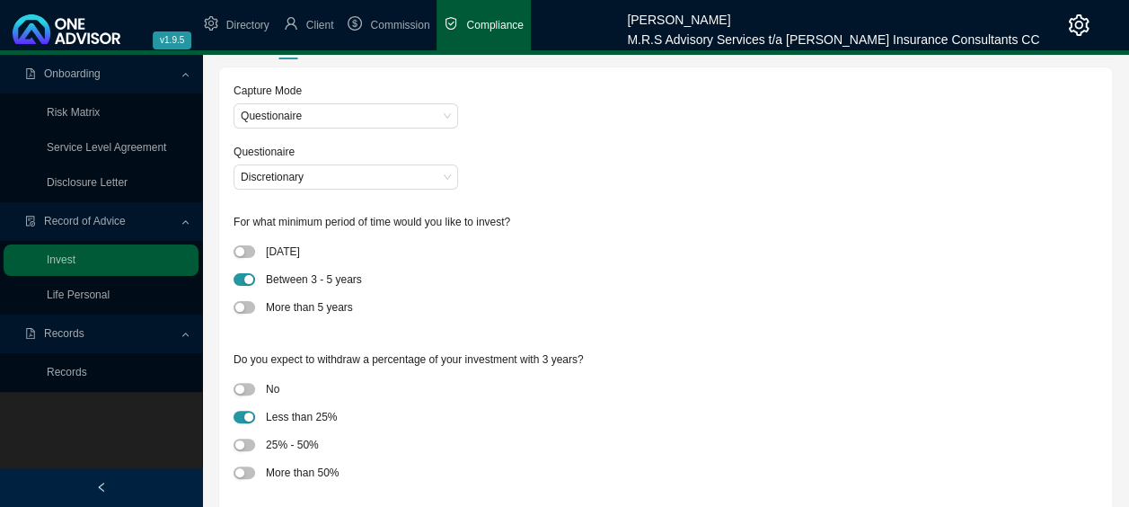
scroll to position [0, 0]
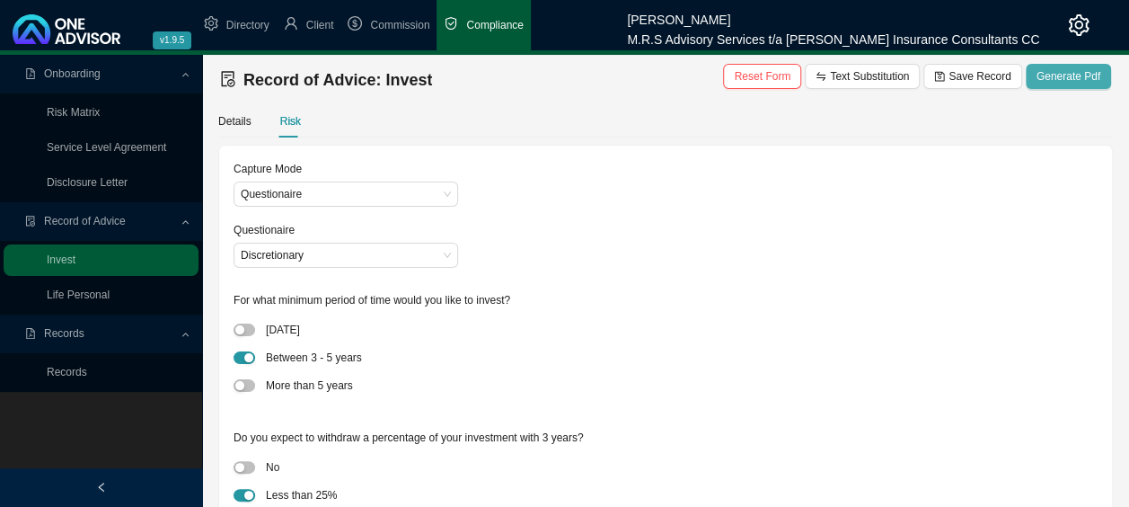
click at [1058, 72] on span "Generate Pdf" at bounding box center [1068, 76] width 64 height 18
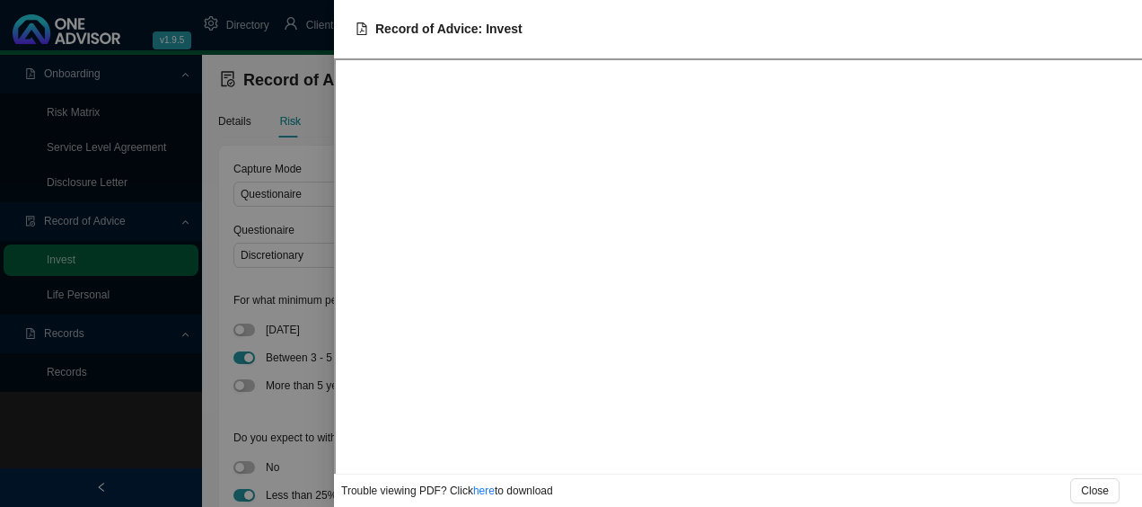
click at [180, 440] on div at bounding box center [571, 253] width 1142 height 507
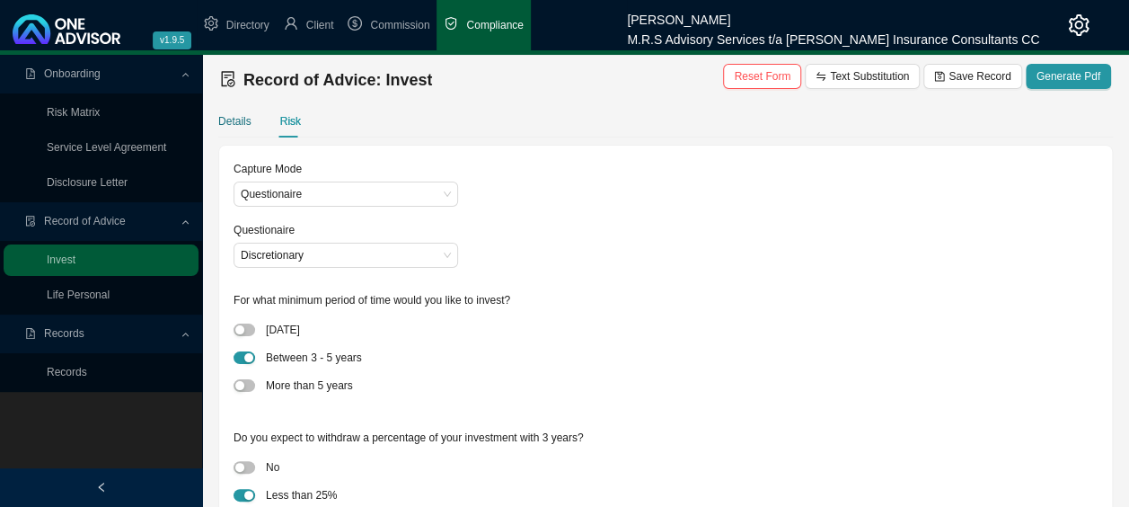
click at [232, 113] on div "Details" at bounding box center [234, 121] width 33 height 18
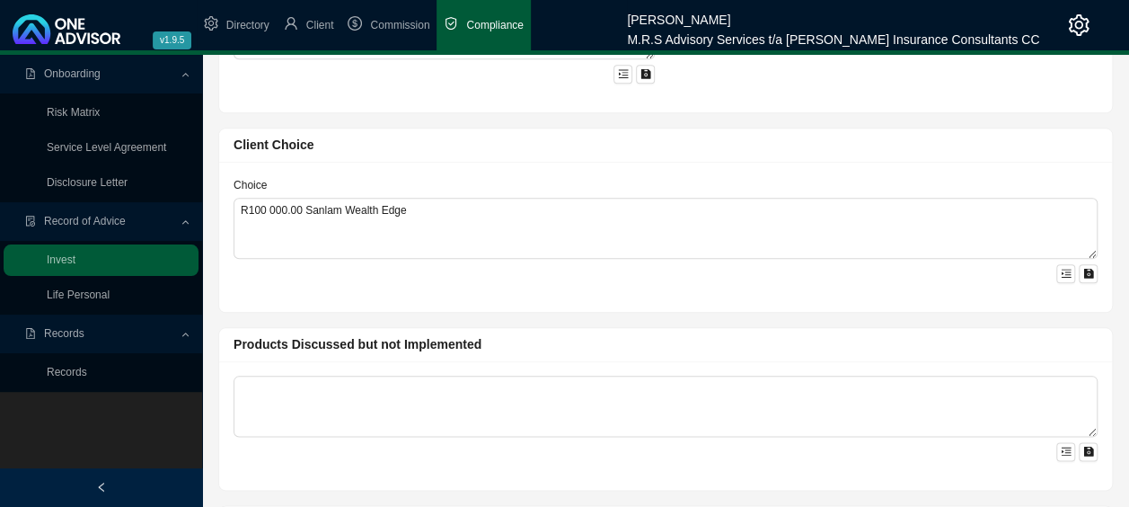
scroll to position [898, 0]
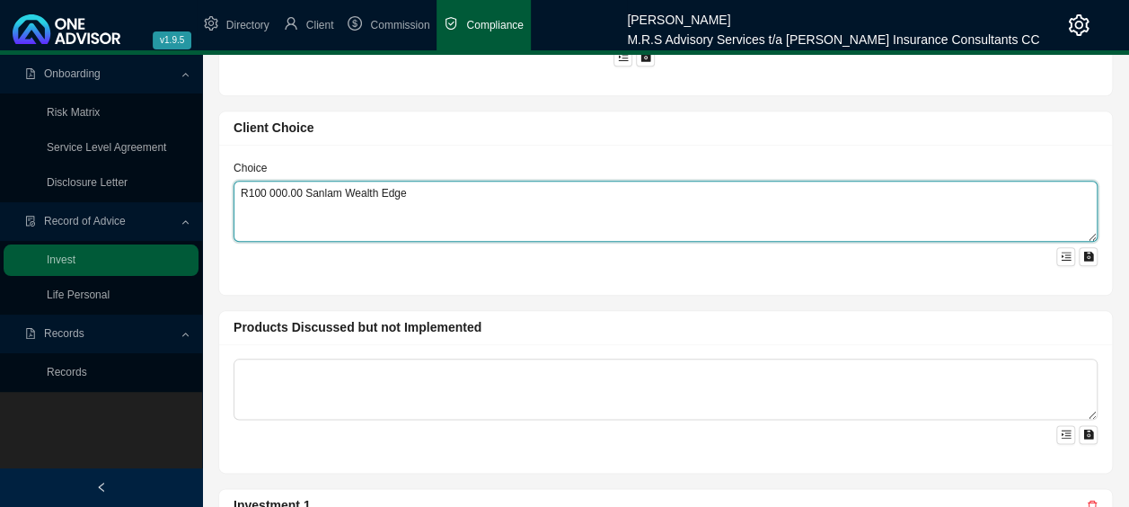
click at [415, 181] on textarea "R100 000.00 Sanlam Wealth Edge" at bounding box center [666, 211] width 864 height 61
drag, startPoint x: 785, startPoint y: 180, endPoint x: 807, endPoint y: 180, distance: 21.6
click at [787, 181] on textarea "R100 000.00 Sanlam Wealth Edge, Risk Analysis is Moderate, but client wishes to…" at bounding box center [666, 211] width 864 height 61
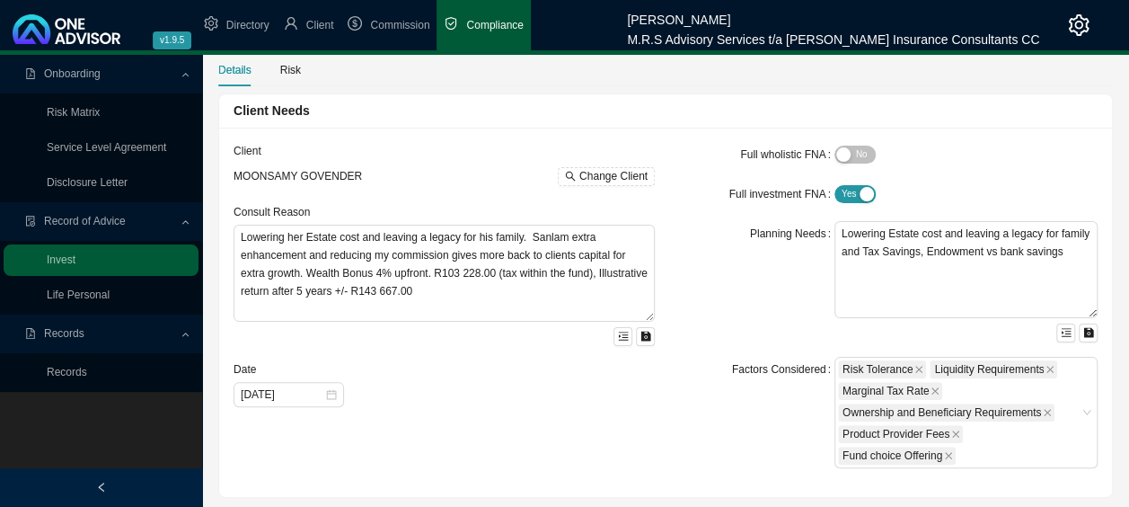
scroll to position [0, 0]
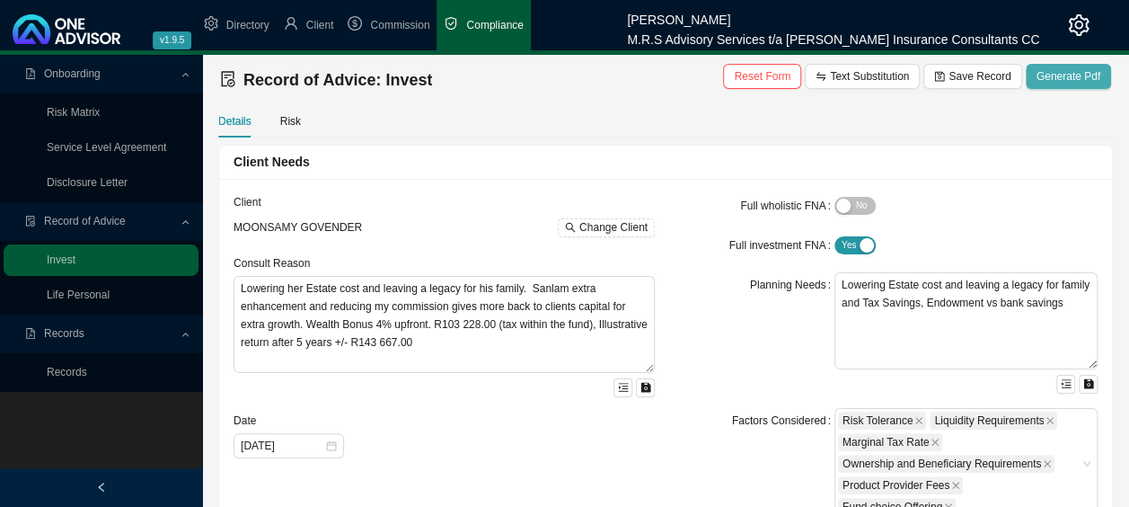
type textarea "R100 000.00 Sanlam Wealth Edge, Risk Analysis is Moderate, but client wishes to…"
click at [1079, 76] on span "Generate Pdf" at bounding box center [1068, 76] width 64 height 18
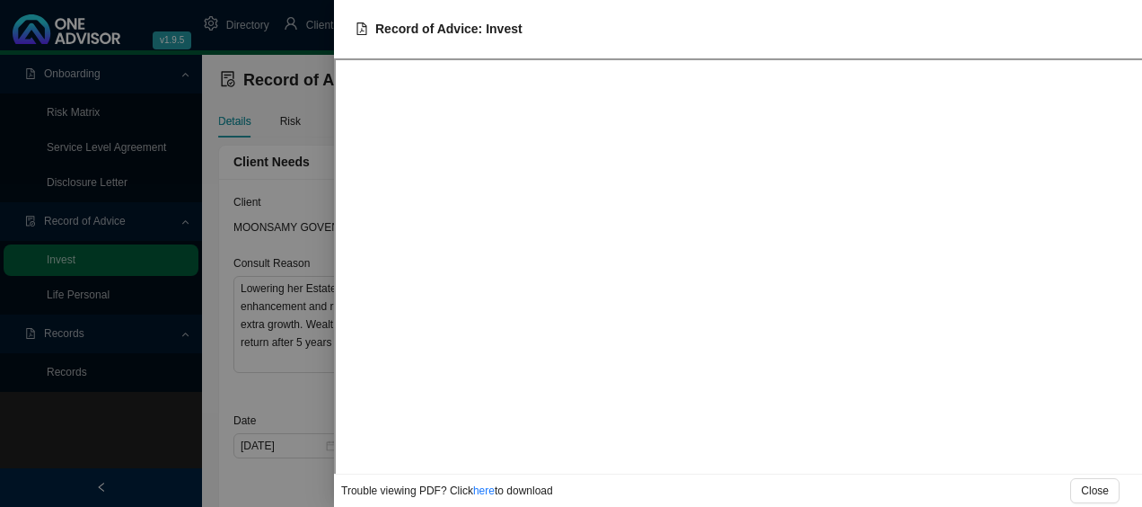
click at [131, 454] on div at bounding box center [571, 253] width 1142 height 507
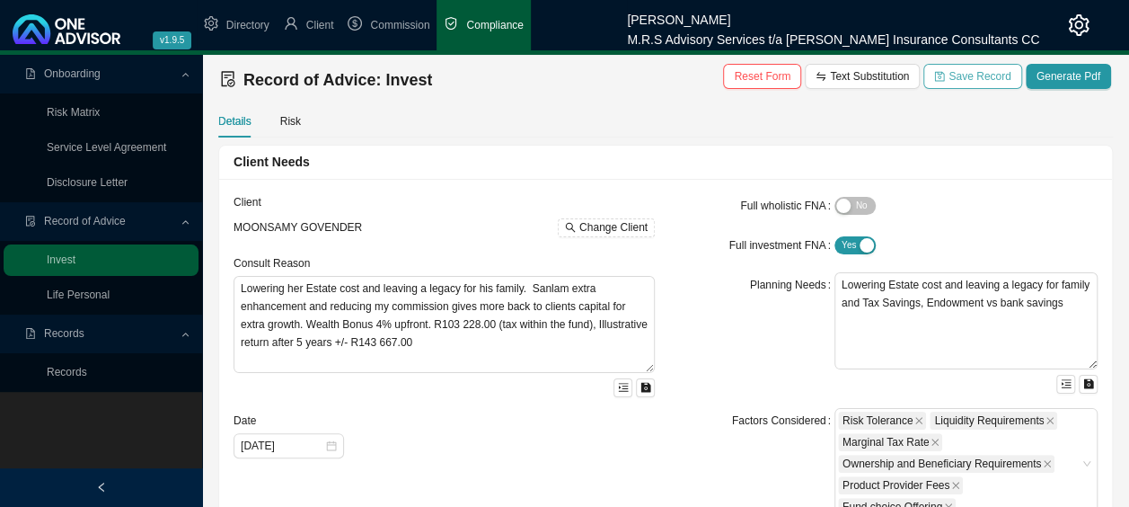
click at [986, 81] on span "Save Record" at bounding box center [979, 76] width 62 height 18
